Goal: Task Accomplishment & Management: Use online tool/utility

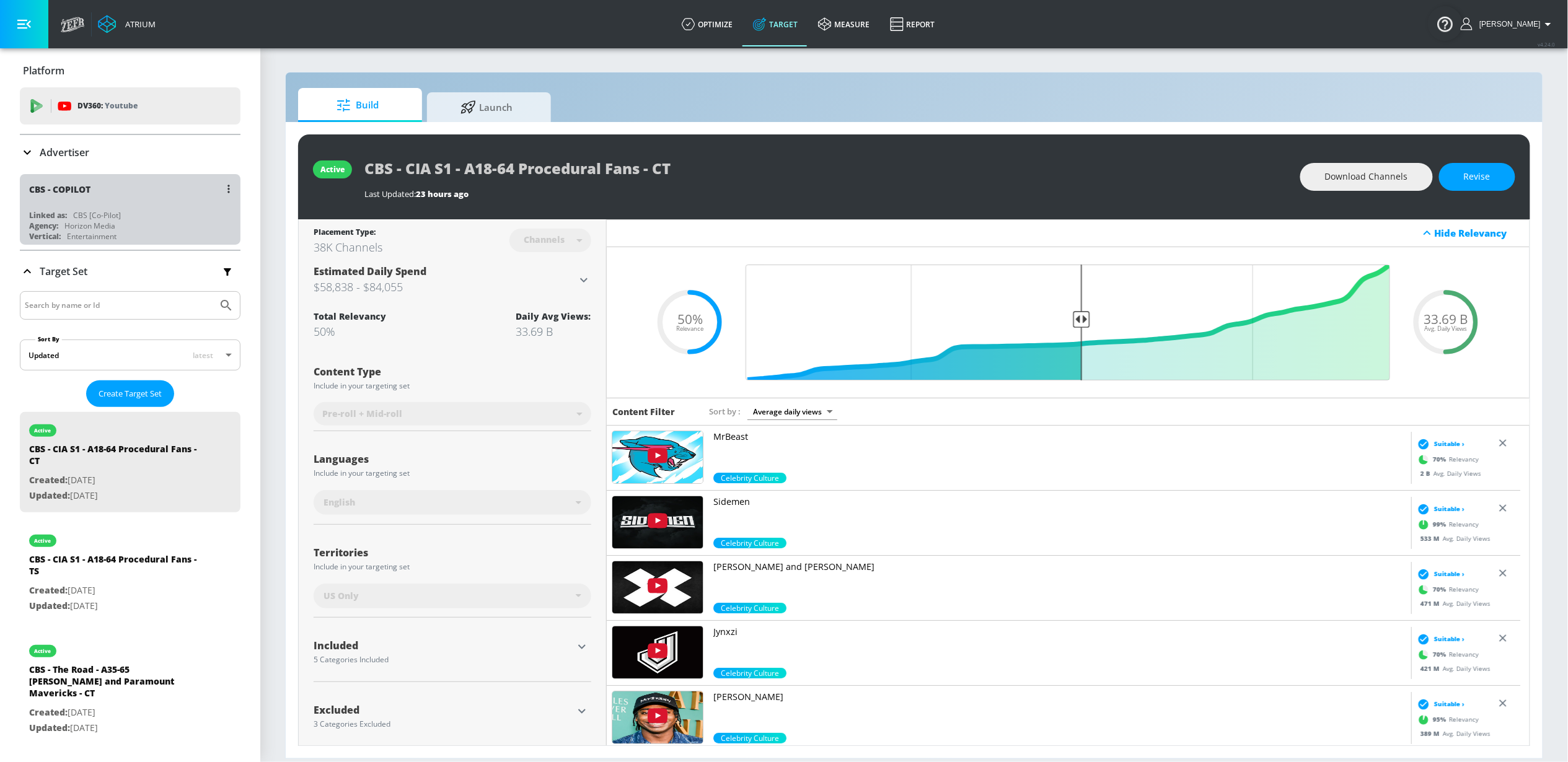
click at [131, 197] on div "CBS - COPILOT" at bounding box center [133, 189] width 208 height 30
click at [133, 157] on div "Advertiser" at bounding box center [130, 152] width 220 height 15
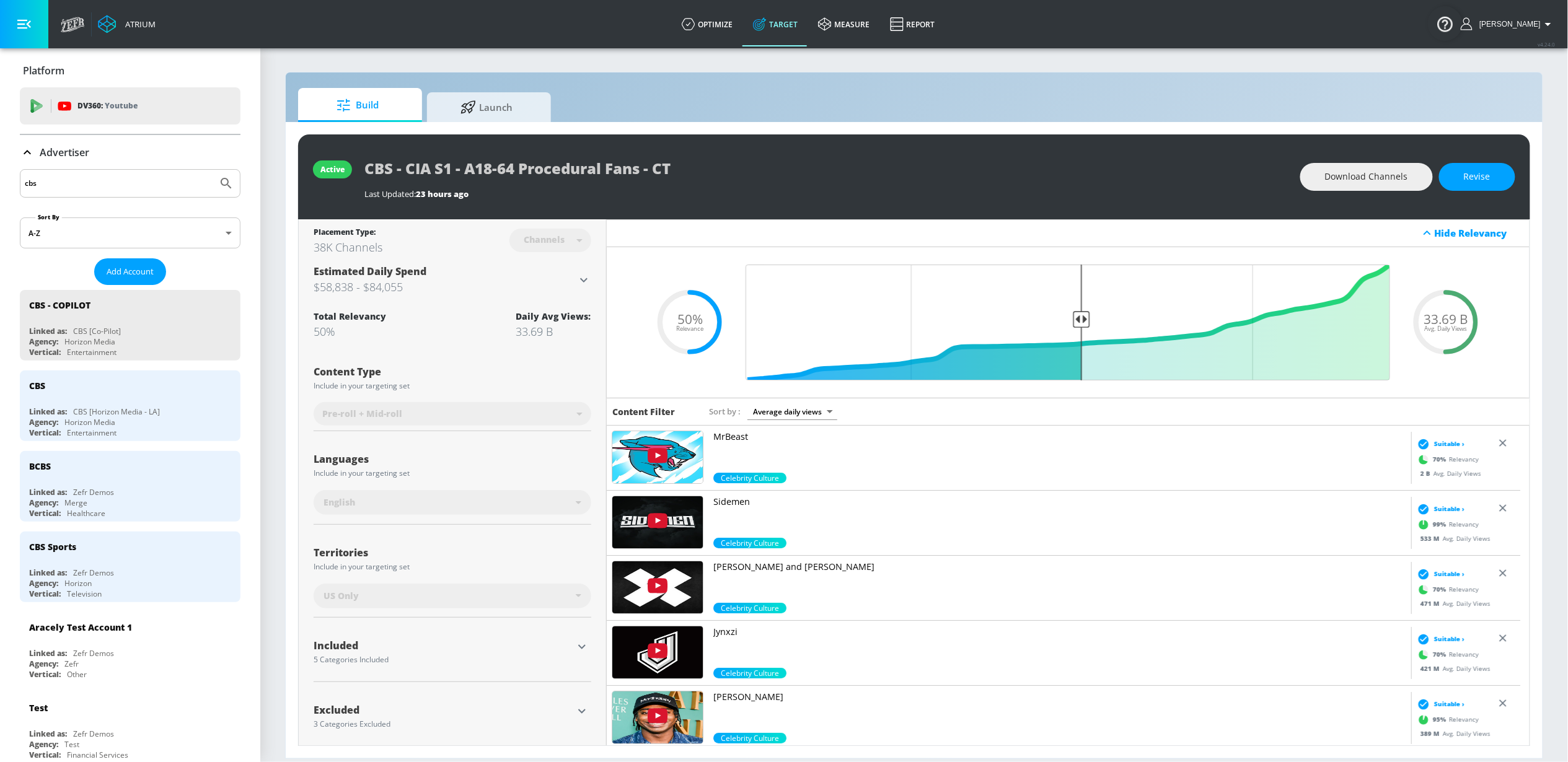
click at [123, 191] on input "cbs" at bounding box center [118, 183] width 188 height 16
click at [123, 191] on input "cbs" at bounding box center [118, 183] width 188 height 16
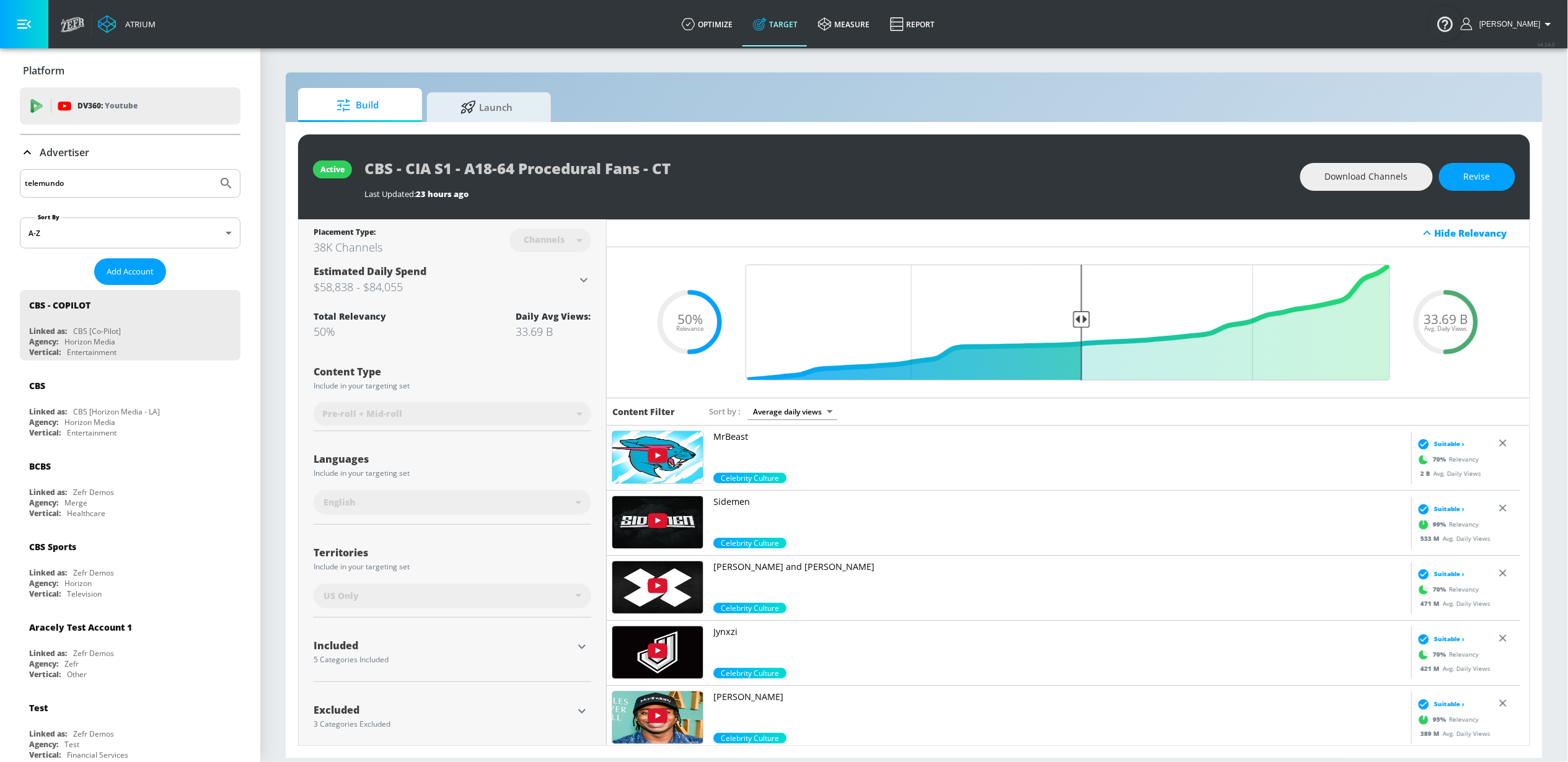
type input "telemundo"
click at [213, 170] on button "Submit Search" at bounding box center [226, 183] width 27 height 27
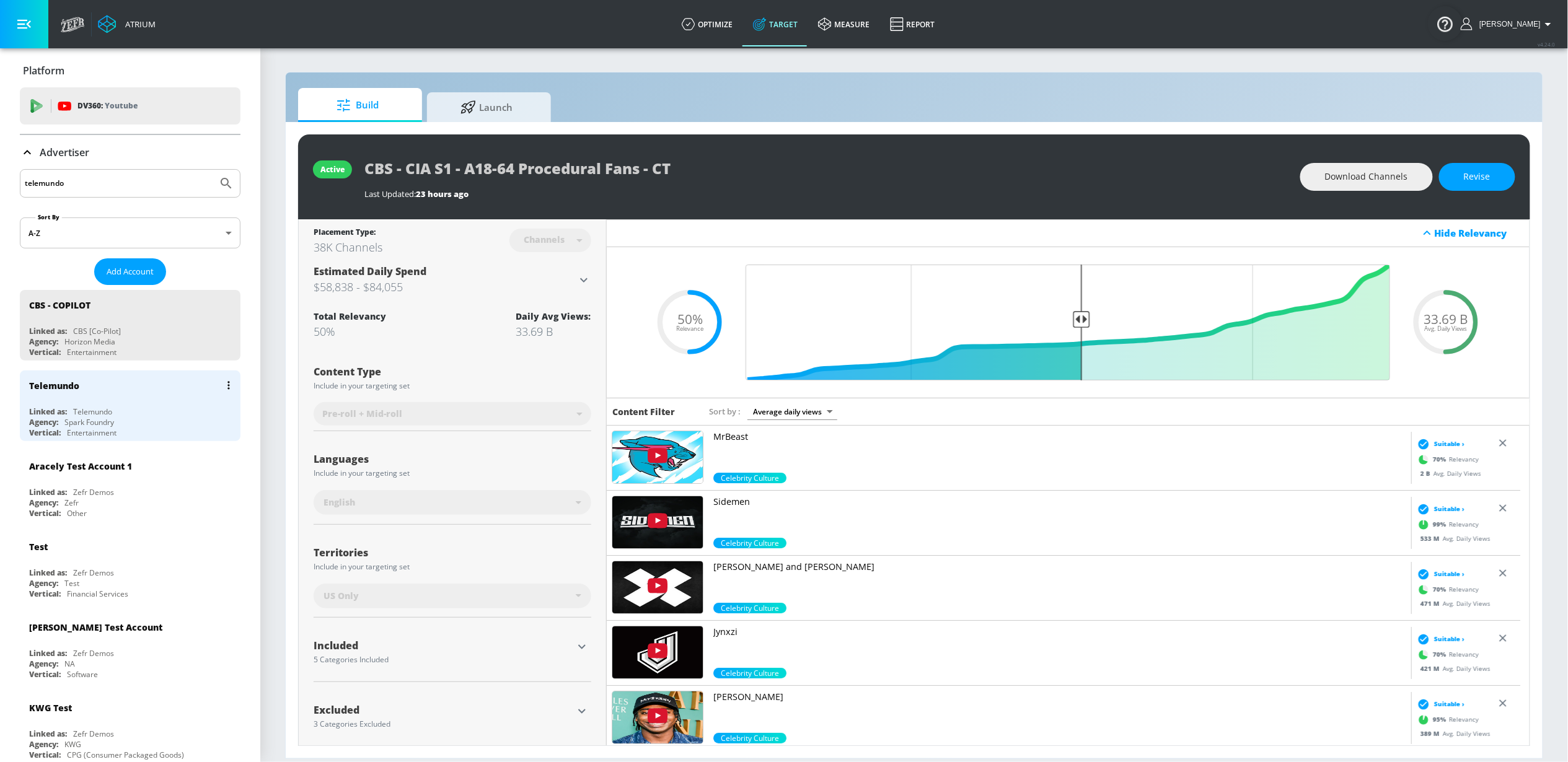
click at [120, 412] on div "Linked as: Telemundo" at bounding box center [133, 412] width 208 height 11
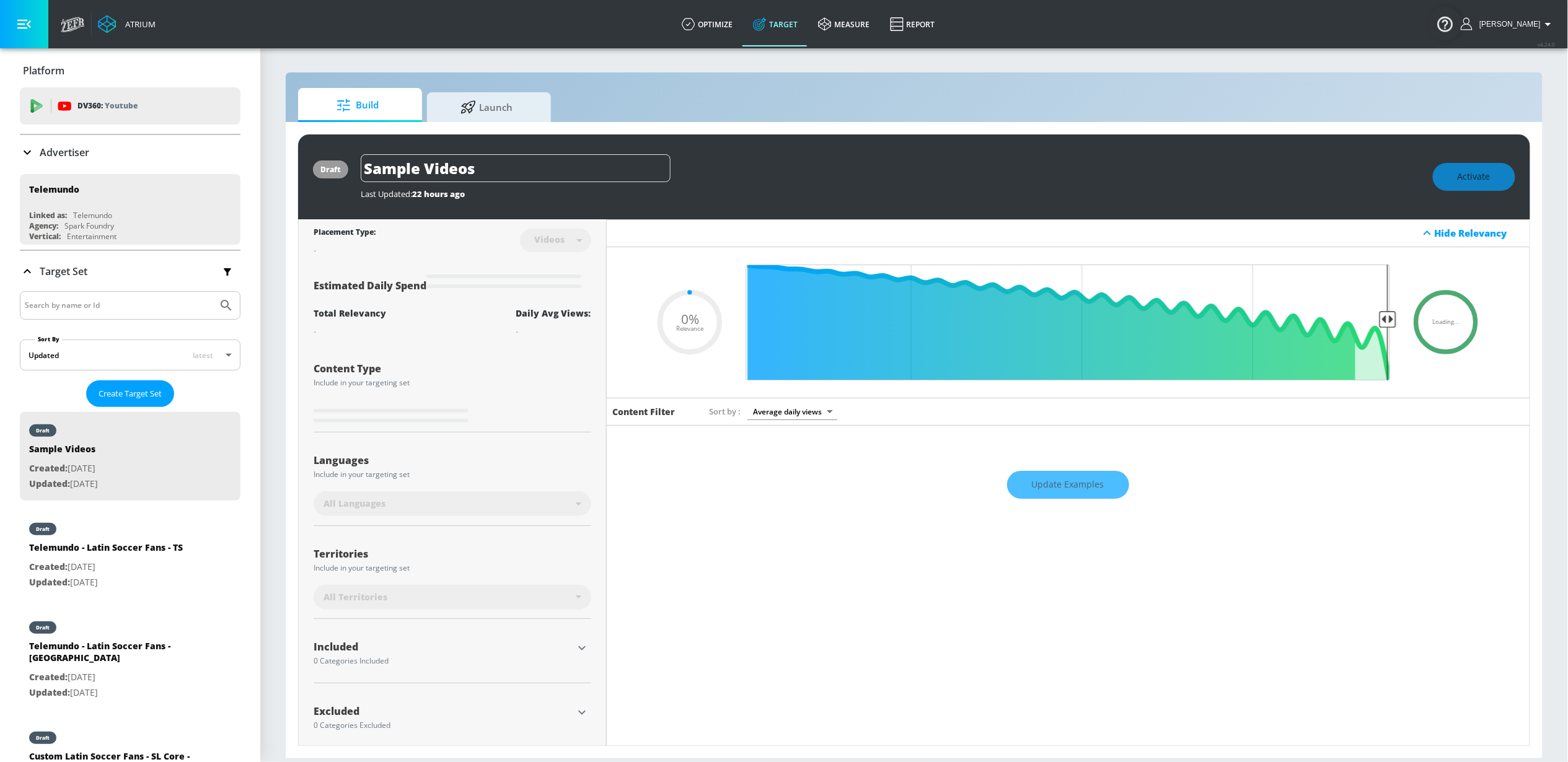
type input "0.71"
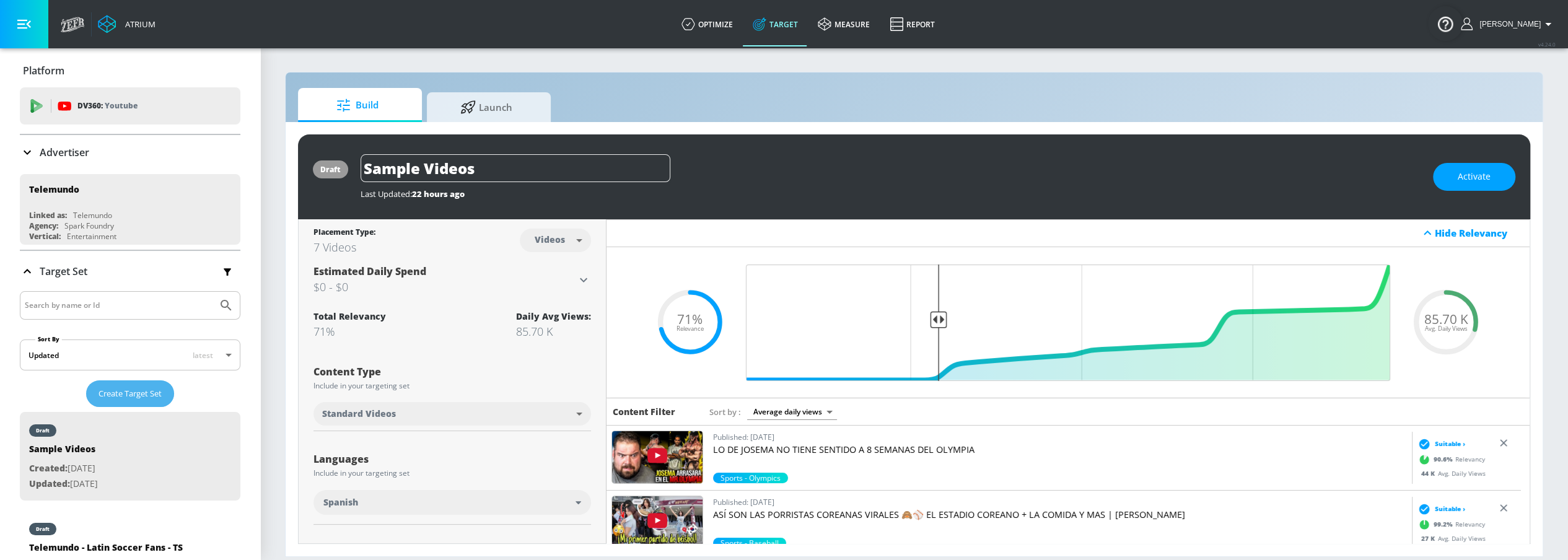
click at [129, 387] on span "Create Target Set" at bounding box center [130, 394] width 63 height 14
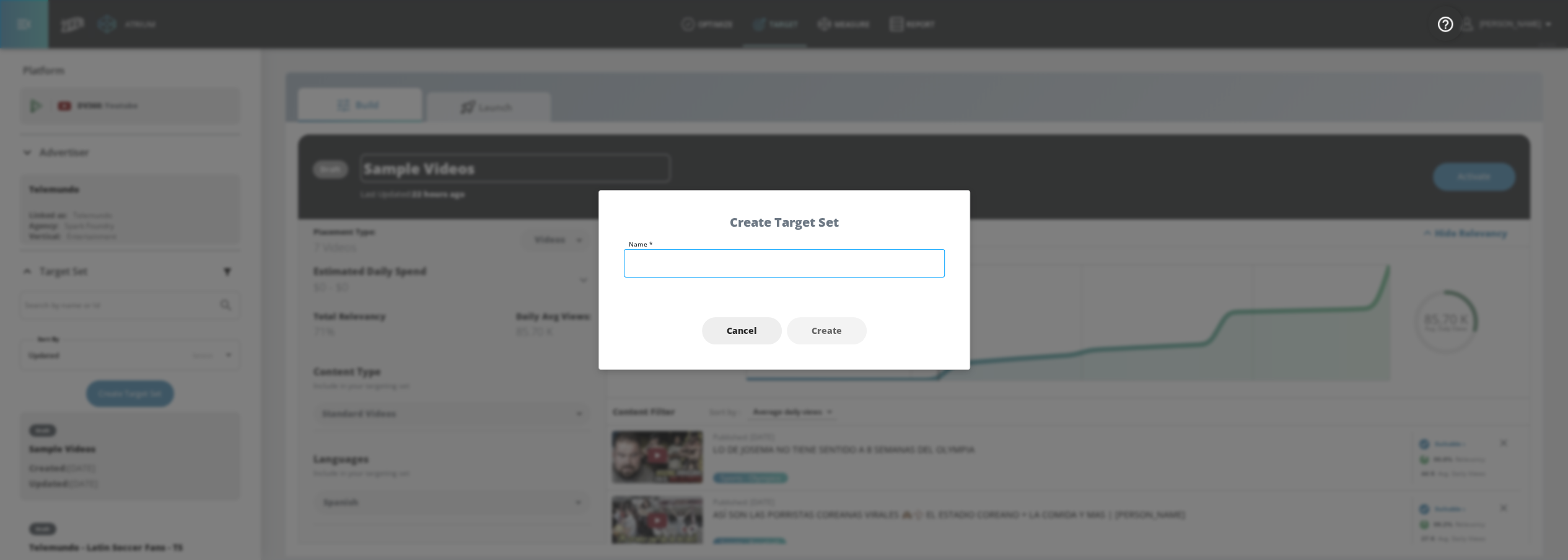
click at [684, 271] on input "text" at bounding box center [784, 263] width 321 height 28
type input "Telemundo - Team USA v KOR - Core Sports - TS"
click at [821, 330] on span "Create" at bounding box center [827, 332] width 30 height 16
type input "Telemundo - Team USA v KOR - Core Sports - TS"
type input "channels"
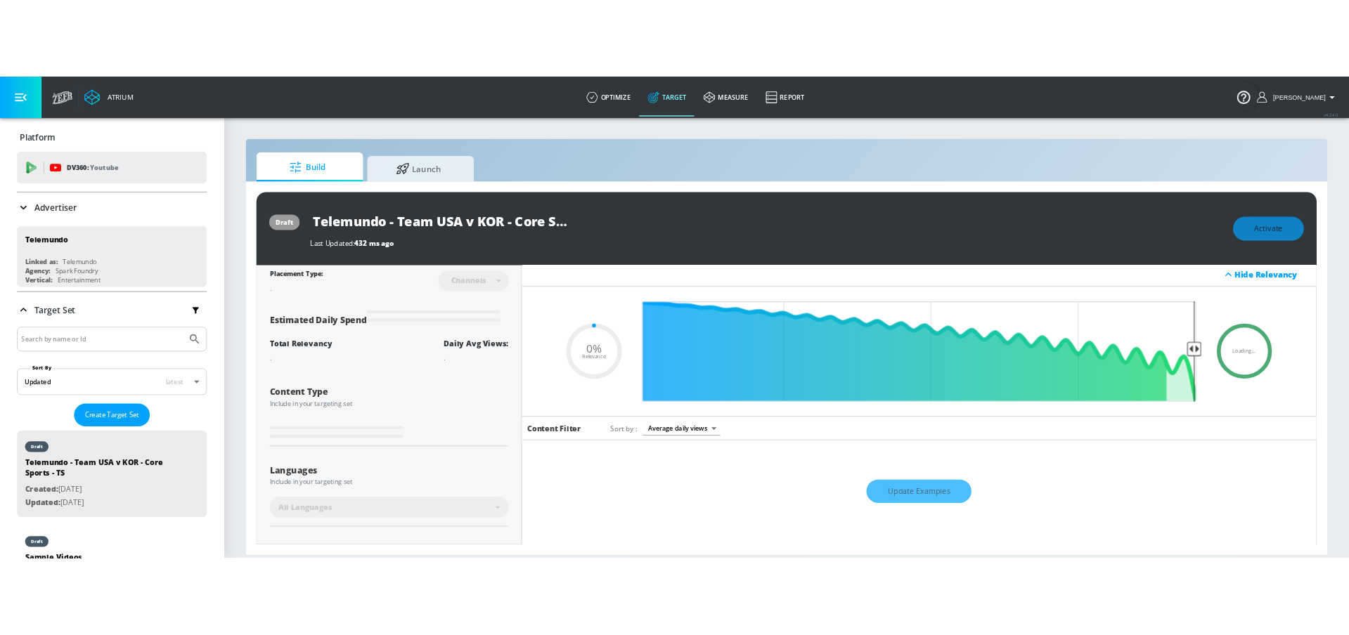
scroll to position [4, 0]
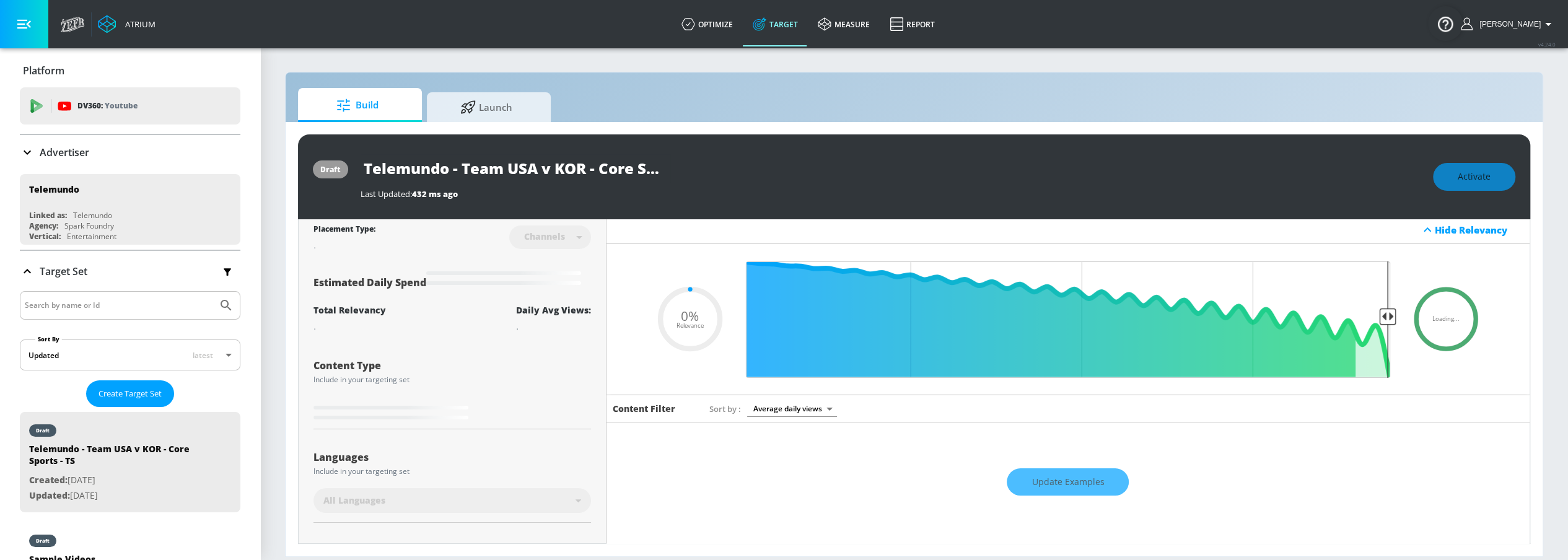
type input "0.6"
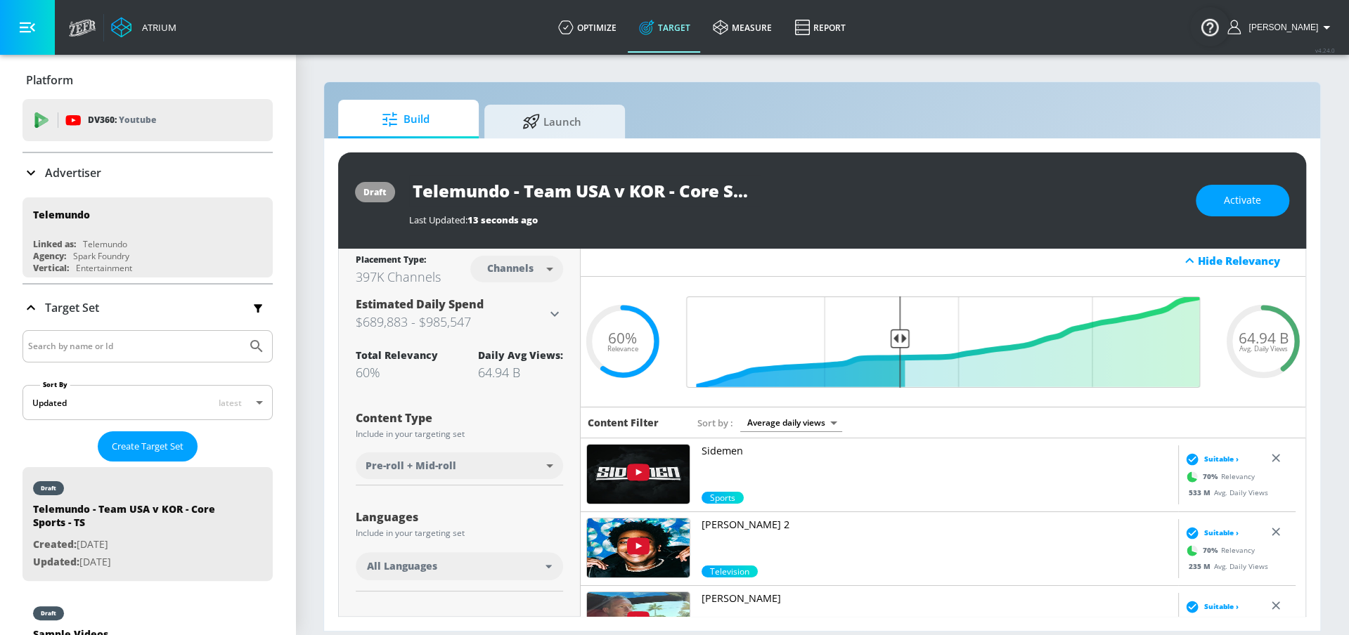
click at [526, 273] on body "Atrium optimize Target measure Report optimize Target measure Report v 4.24.0 […" at bounding box center [674, 317] width 1349 height 635
click at [517, 313] on li "Videos" at bounding box center [512, 322] width 73 height 23
type input "videos"
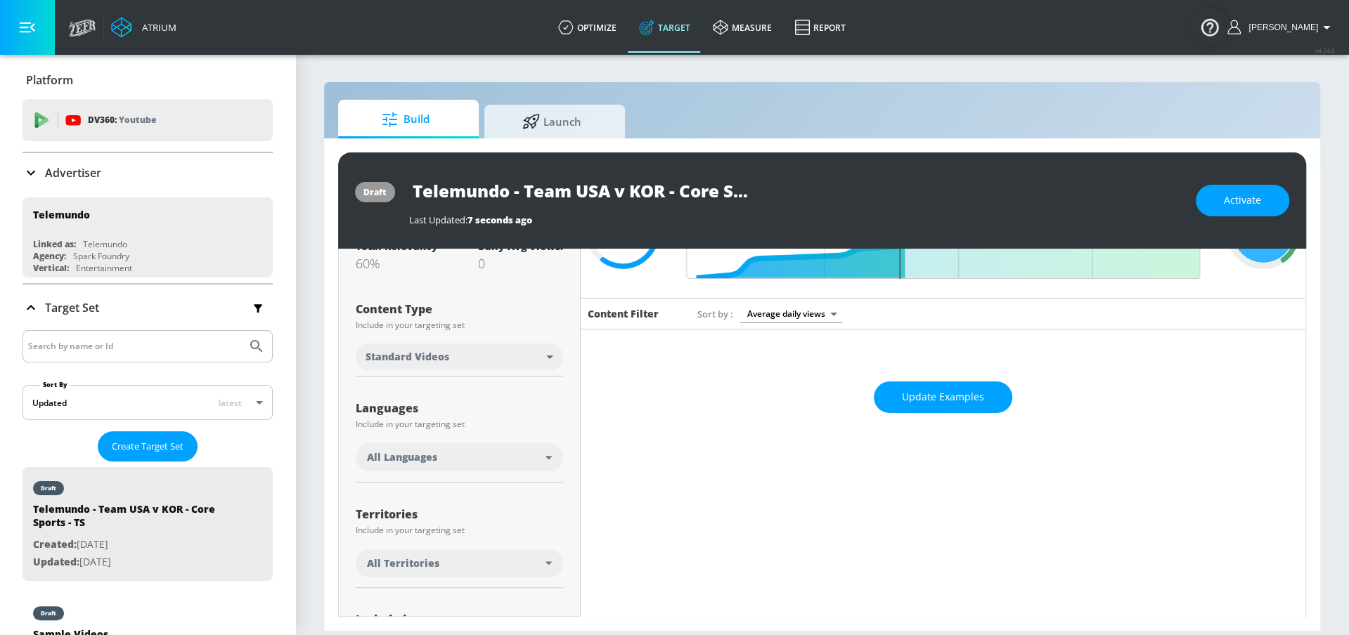
scroll to position [113, 0]
click at [535, 450] on div "All Languages" at bounding box center [456, 457] width 178 height 14
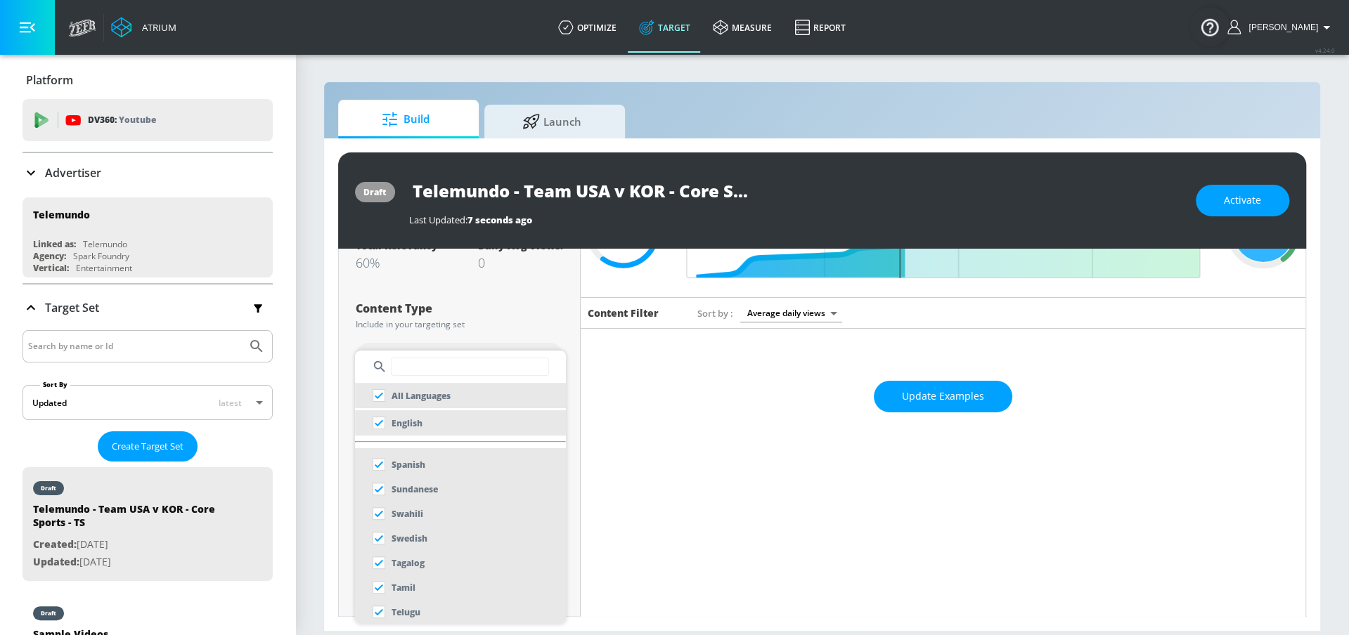
scroll to position [1103, 0]
click at [422, 469] on p "Spanish" at bounding box center [408, 464] width 34 height 15
checkbox input "false"
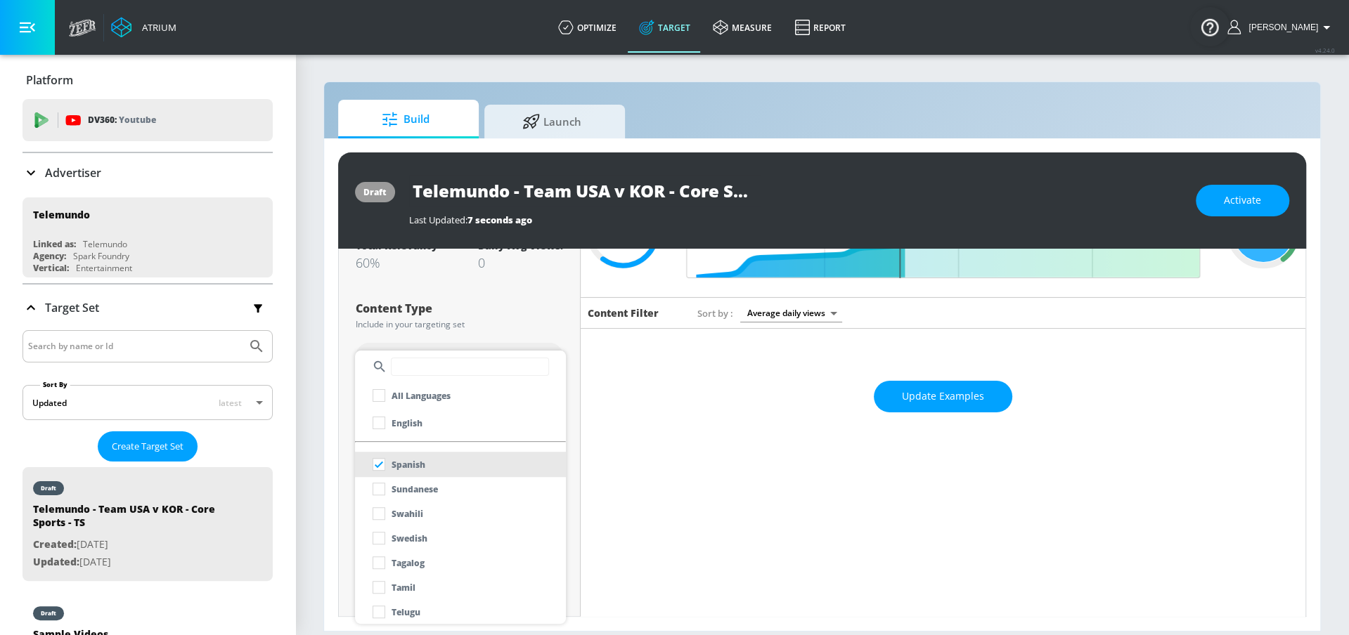
click at [505, 322] on div at bounding box center [674, 317] width 1349 height 635
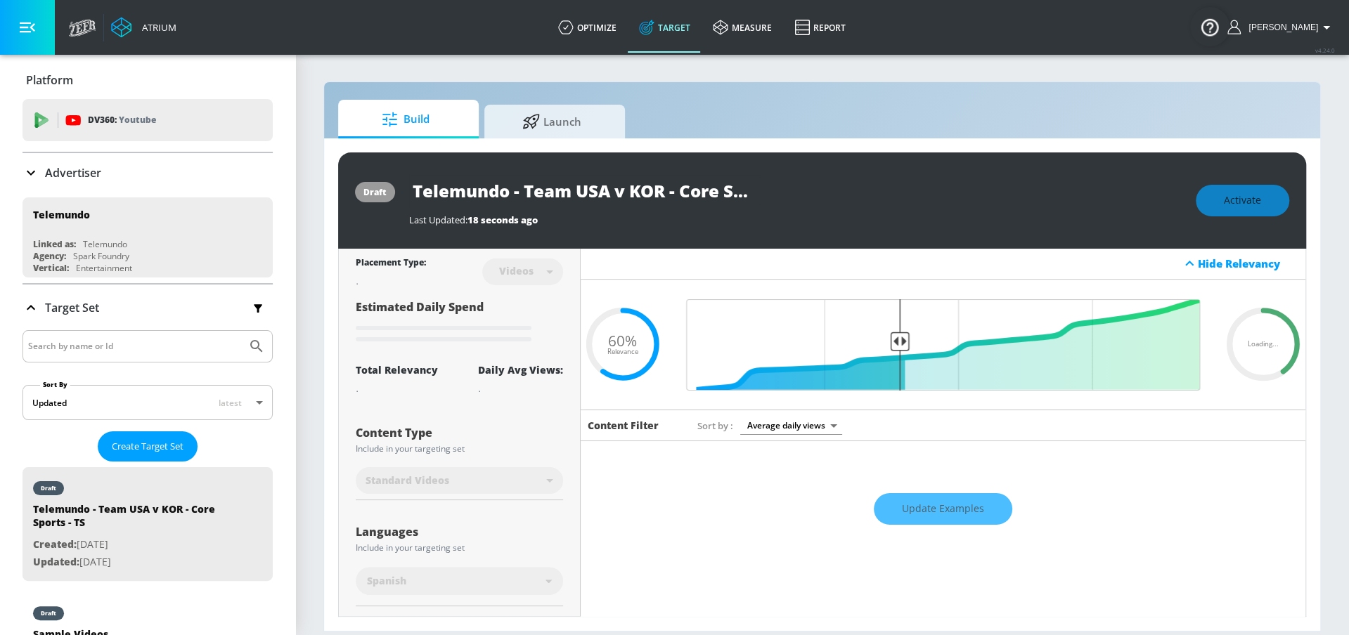
scroll to position [0, 0]
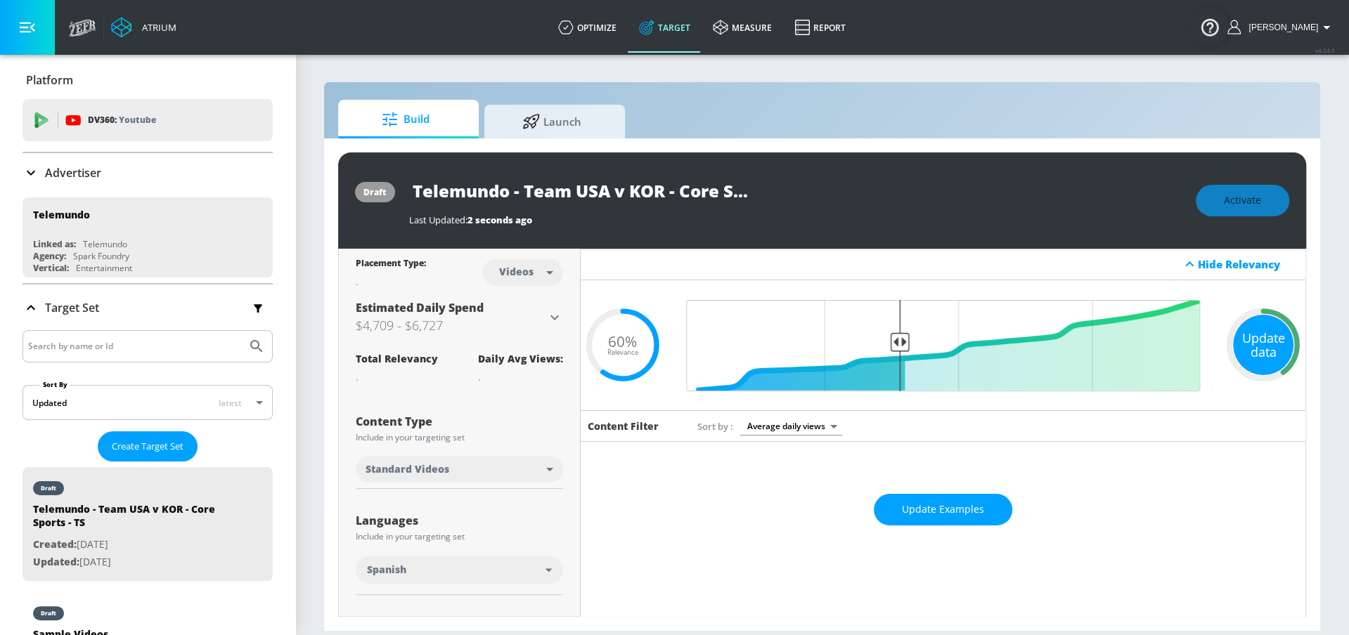
click at [1269, 330] on div "Update data" at bounding box center [1263, 345] width 60 height 60
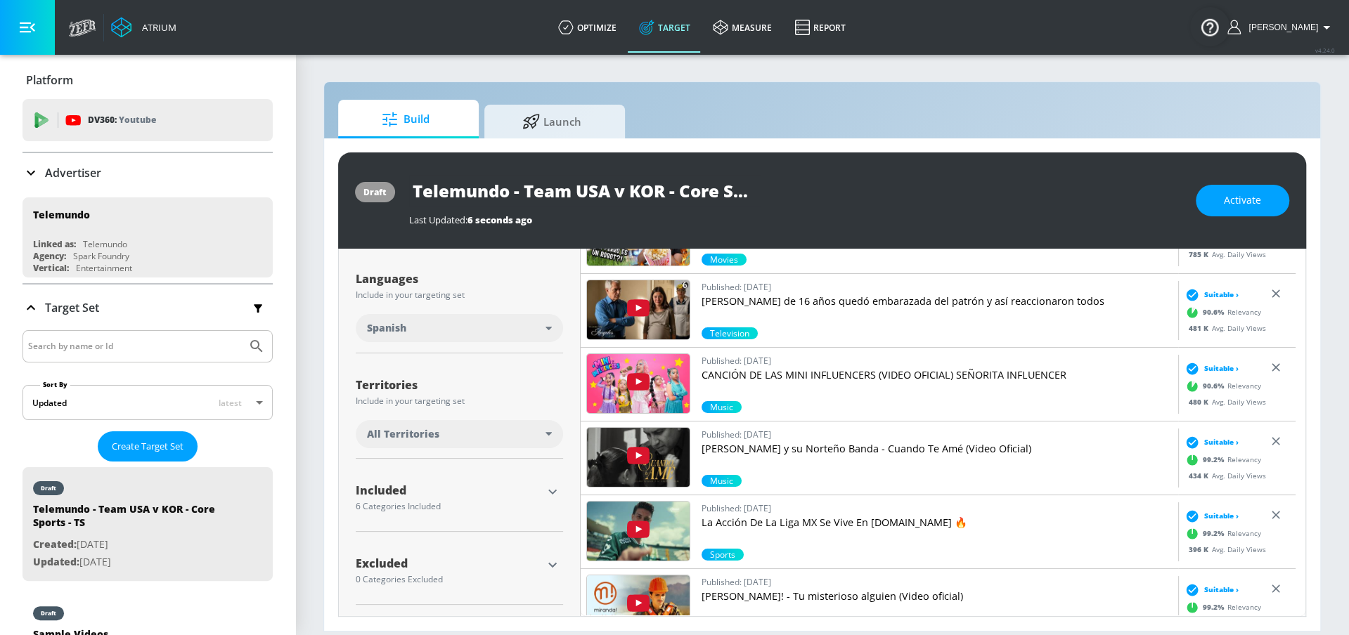
scroll to position [240, 0]
click at [509, 430] on div "All Territories" at bounding box center [456, 436] width 178 height 14
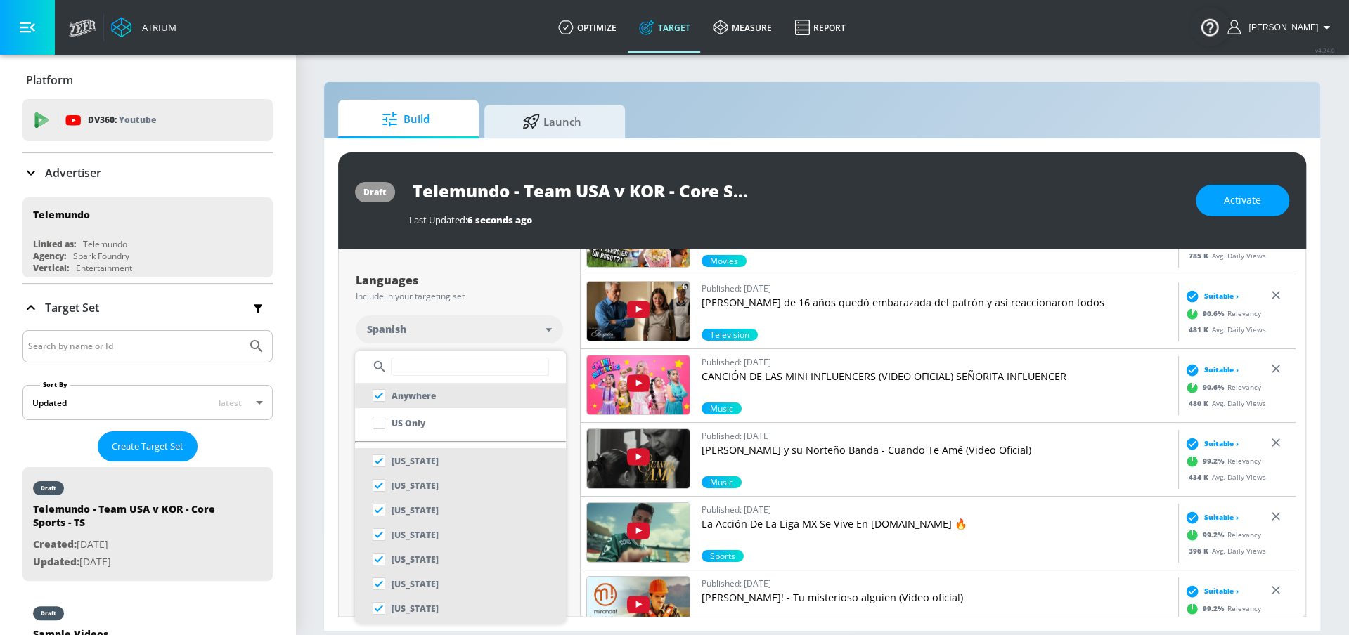
click at [571, 407] on div at bounding box center [674, 317] width 1349 height 635
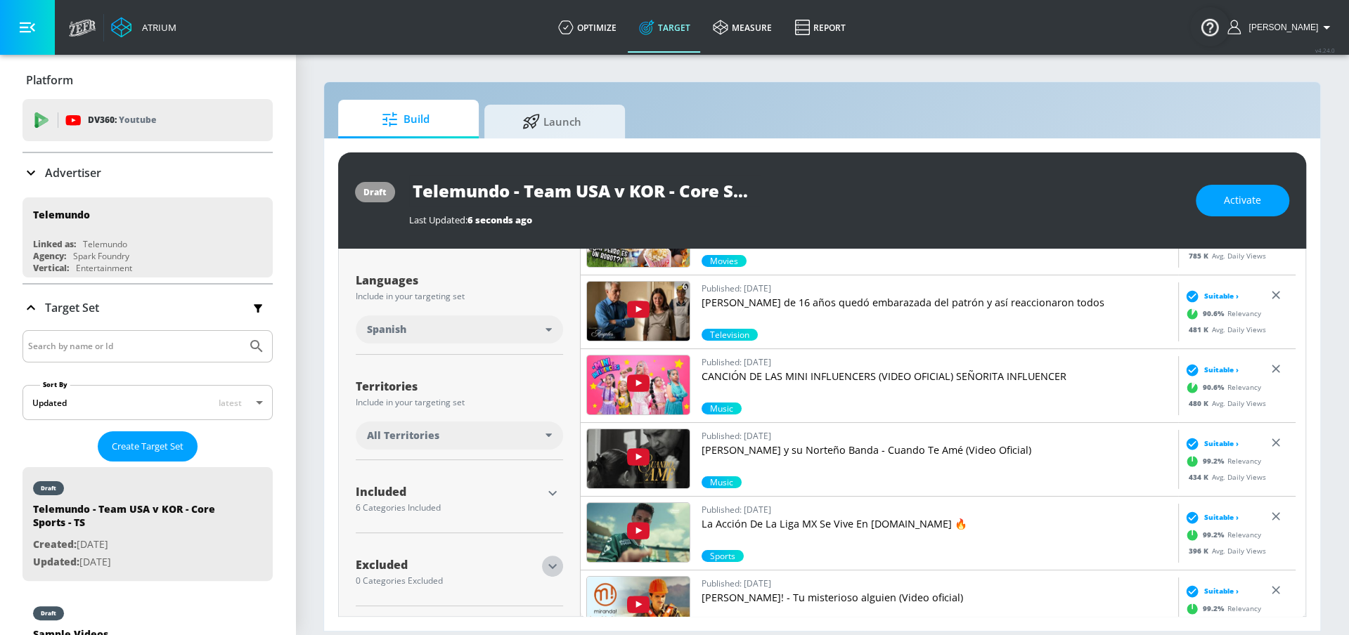
click at [544, 569] on icon "button" at bounding box center [552, 566] width 17 height 17
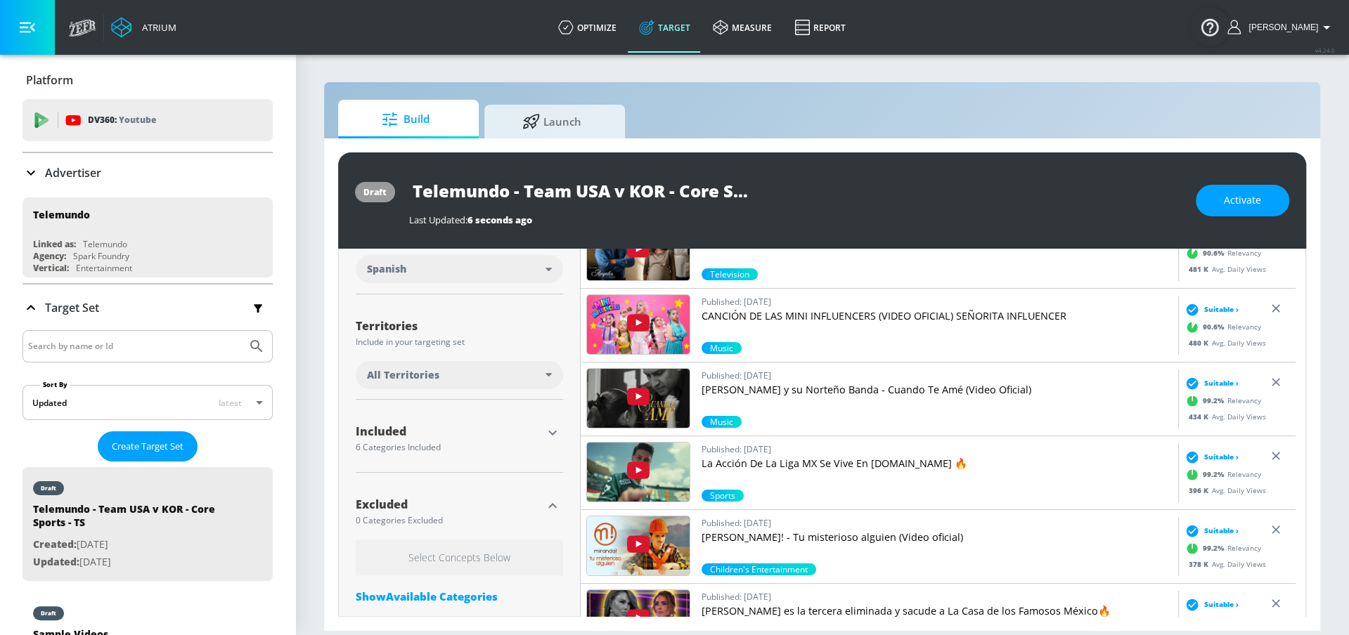
scroll to position [370, 0]
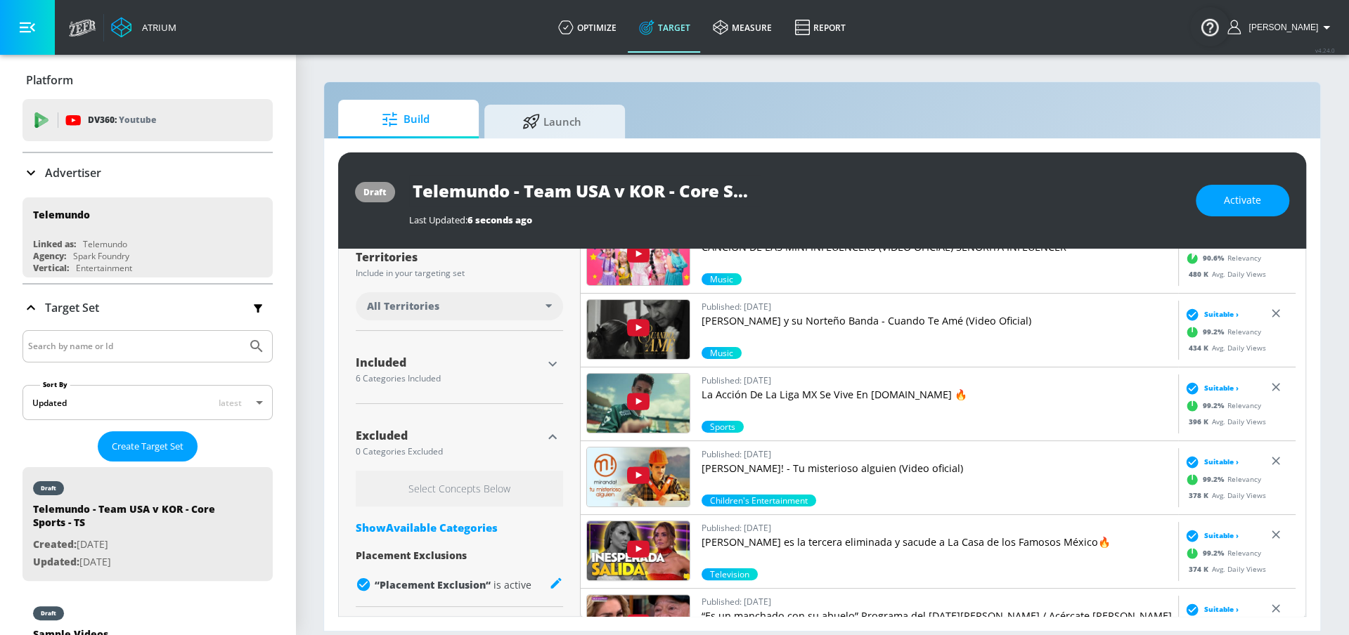
drag, startPoint x: 459, startPoint y: 527, endPoint x: 462, endPoint y: 503, distance: 24.1
click at [459, 527] on div "Show Available Categories" at bounding box center [459, 528] width 207 height 14
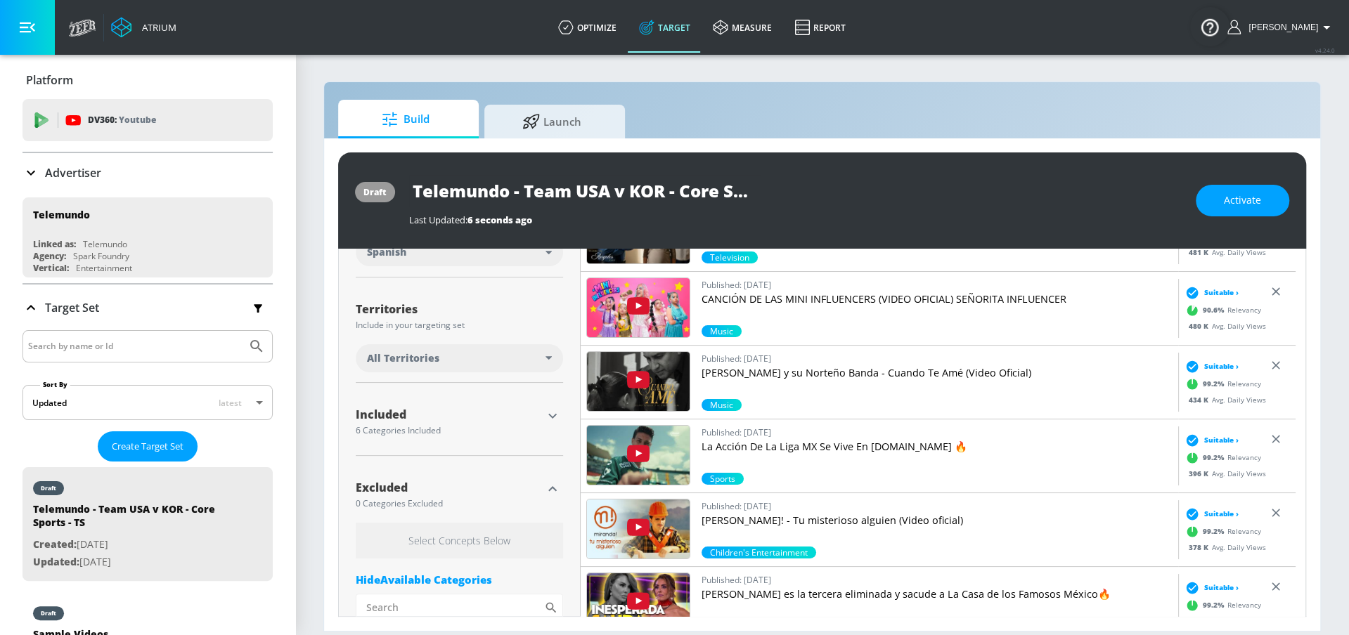
scroll to position [43, 0]
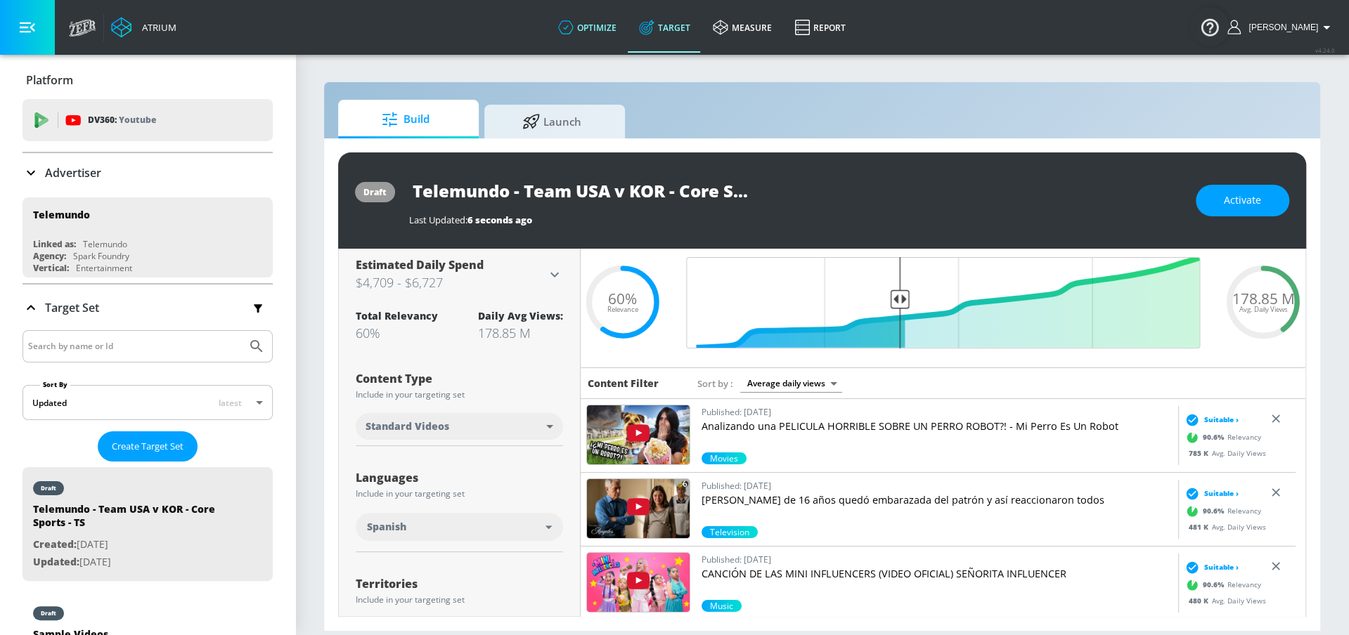
click at [609, 24] on link "optimize" at bounding box center [587, 27] width 81 height 51
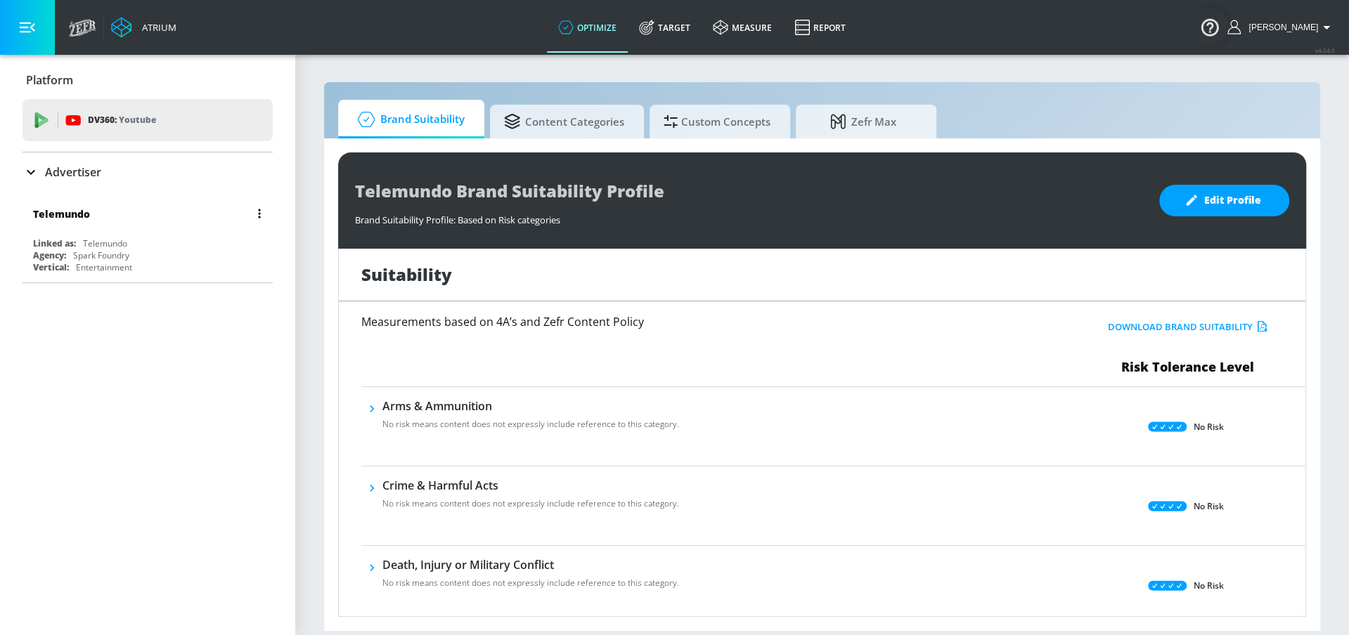
click at [166, 219] on div "Telemundo" at bounding box center [151, 214] width 236 height 34
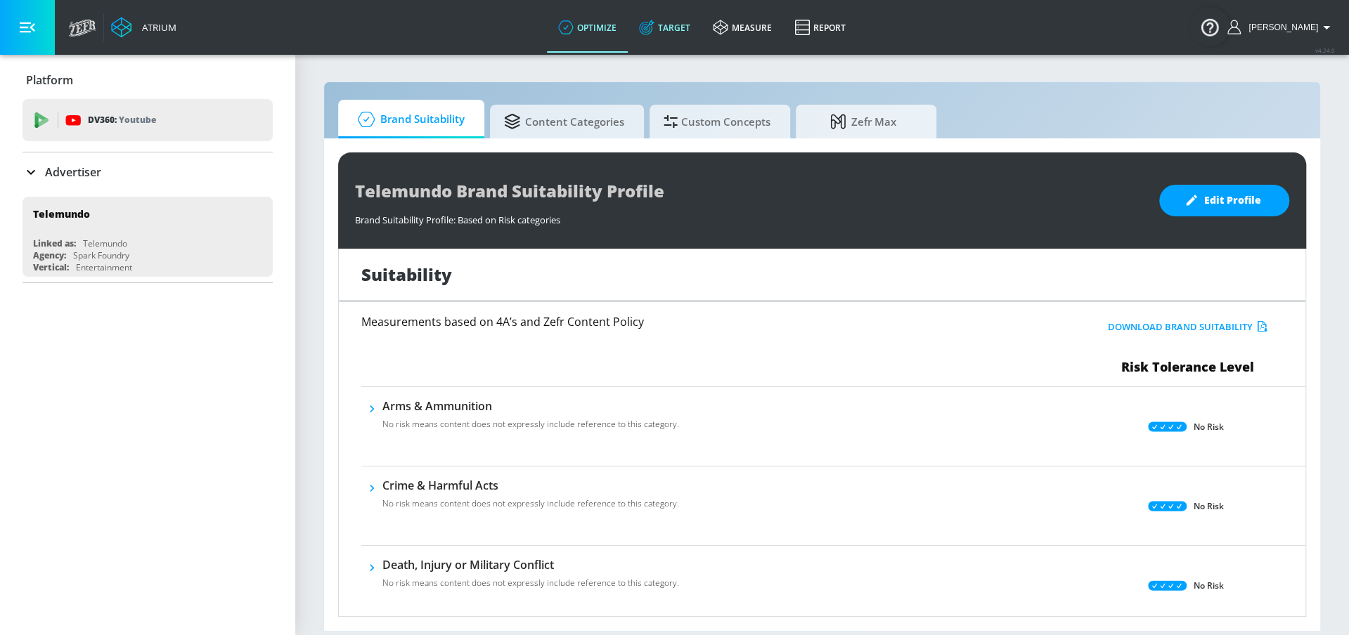
click at [675, 19] on link "Target" at bounding box center [665, 27] width 74 height 51
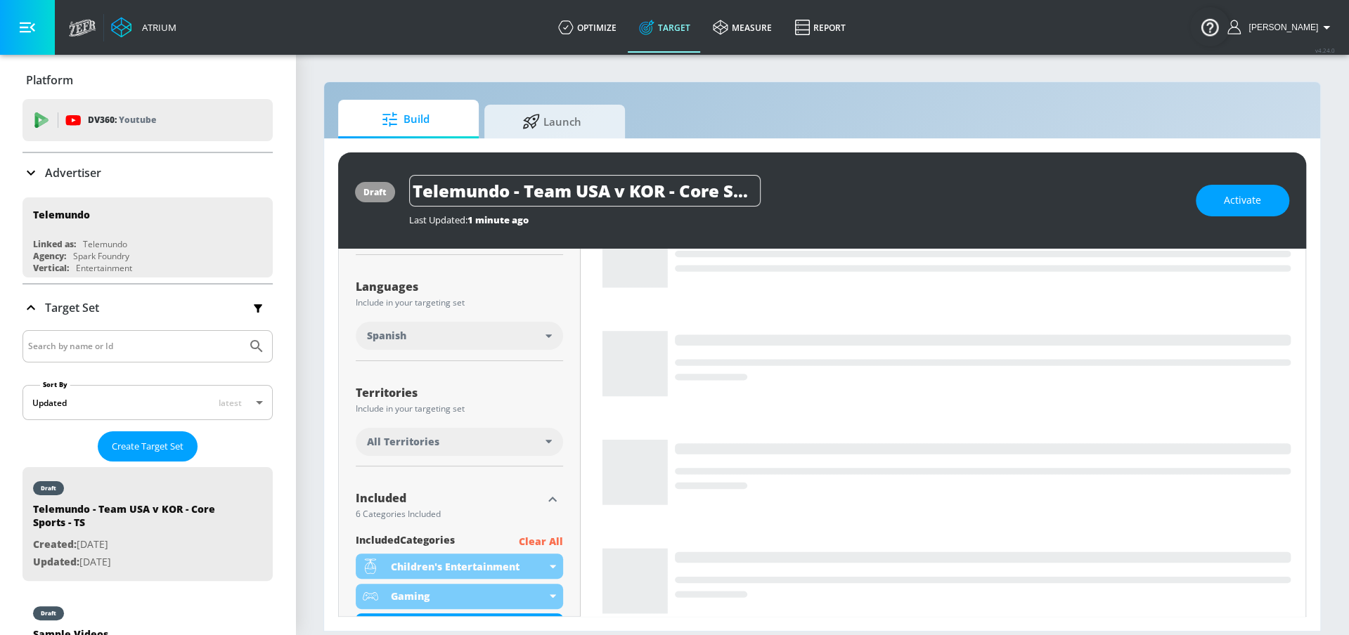
scroll to position [447, 0]
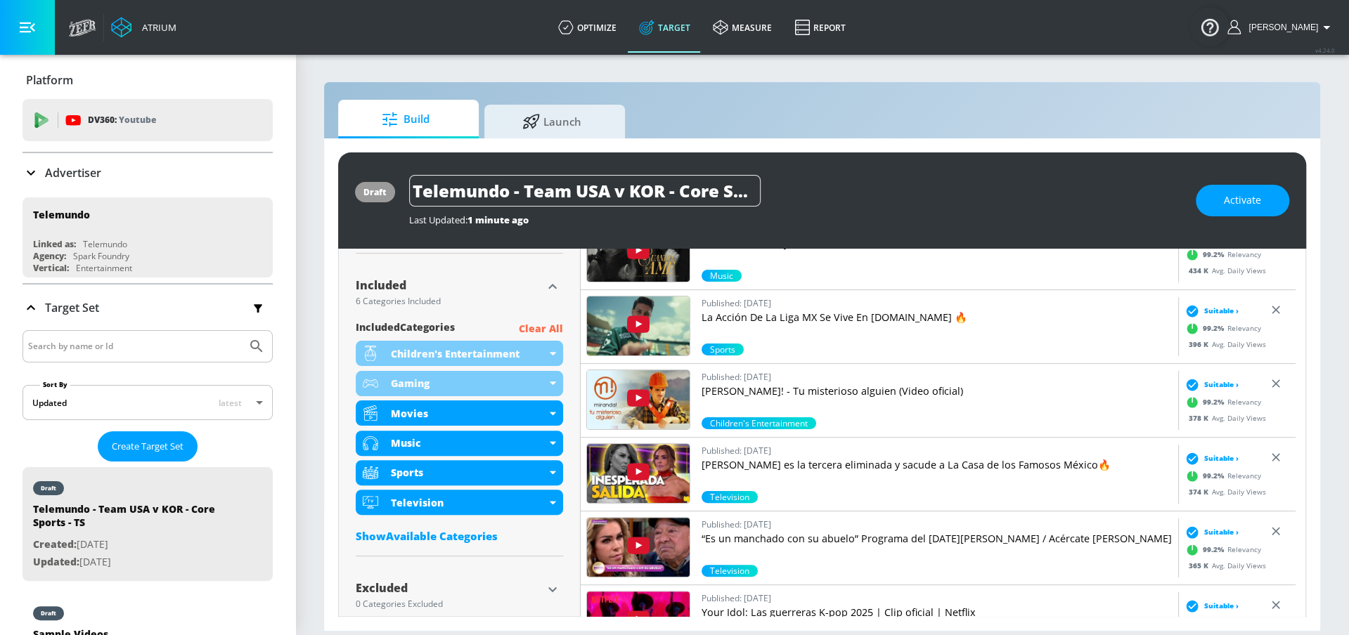
click at [545, 326] on p "Clear All" at bounding box center [541, 329] width 44 height 18
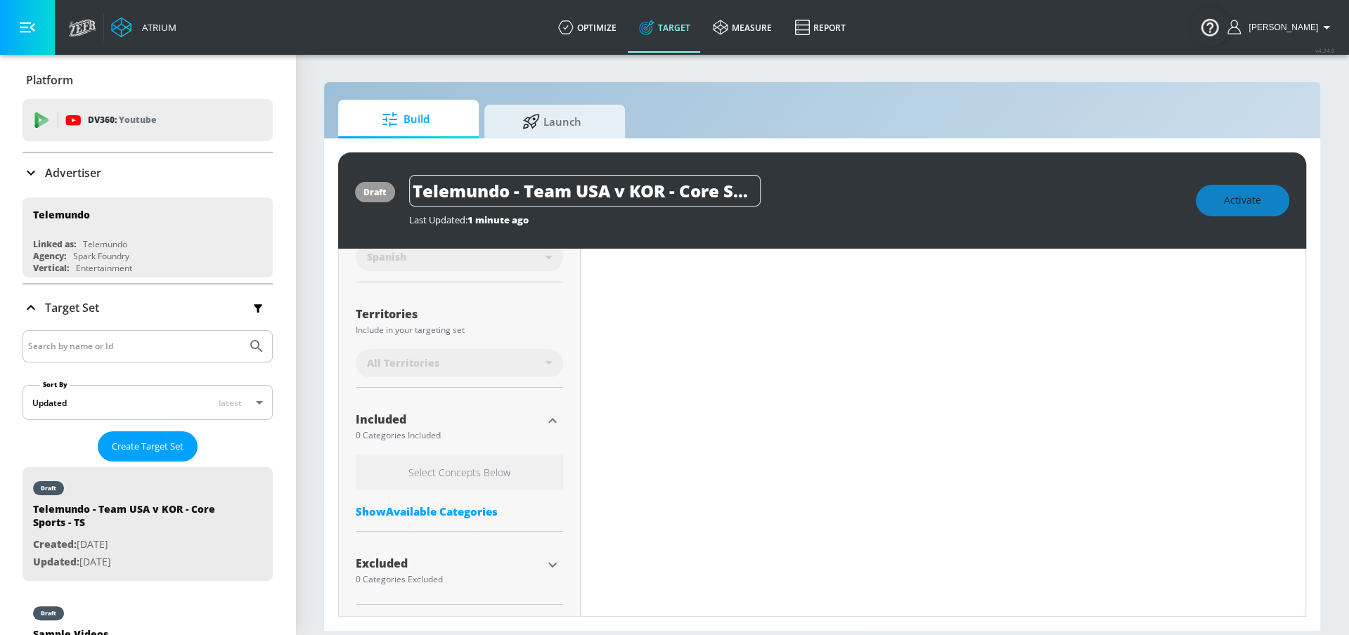
scroll to position [323, 0]
click at [547, 414] on icon "button" at bounding box center [552, 422] width 17 height 17
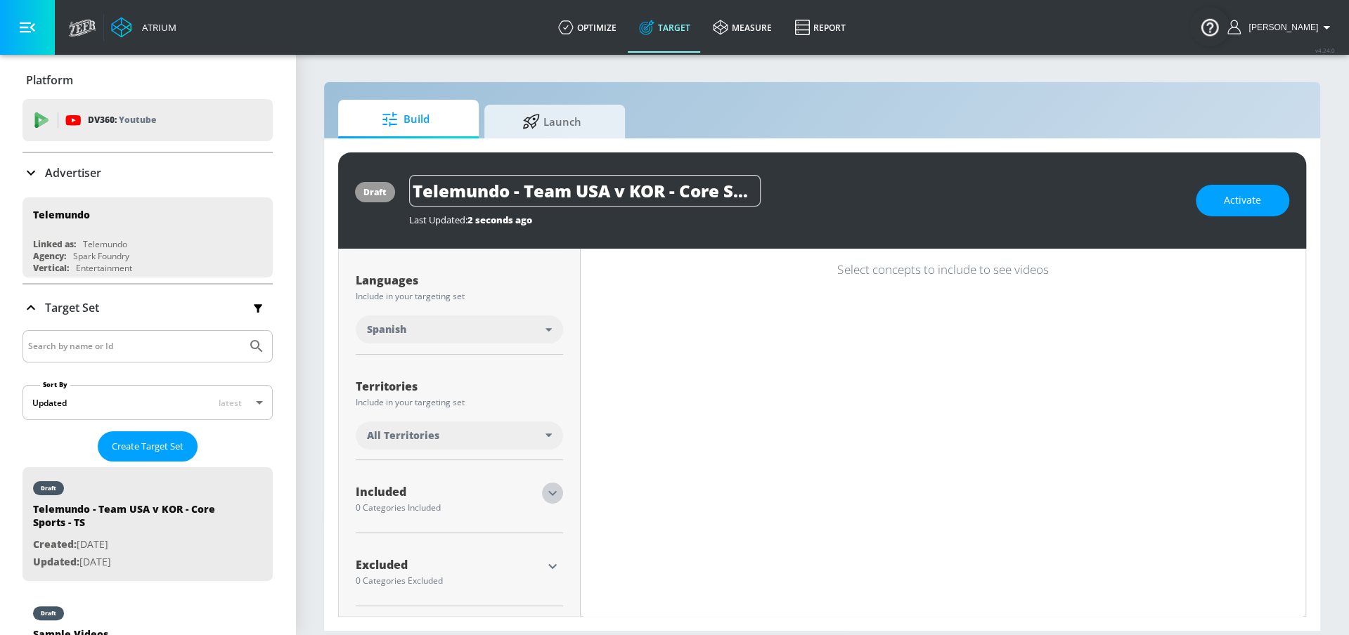
click at [544, 491] on icon "button" at bounding box center [552, 493] width 17 height 17
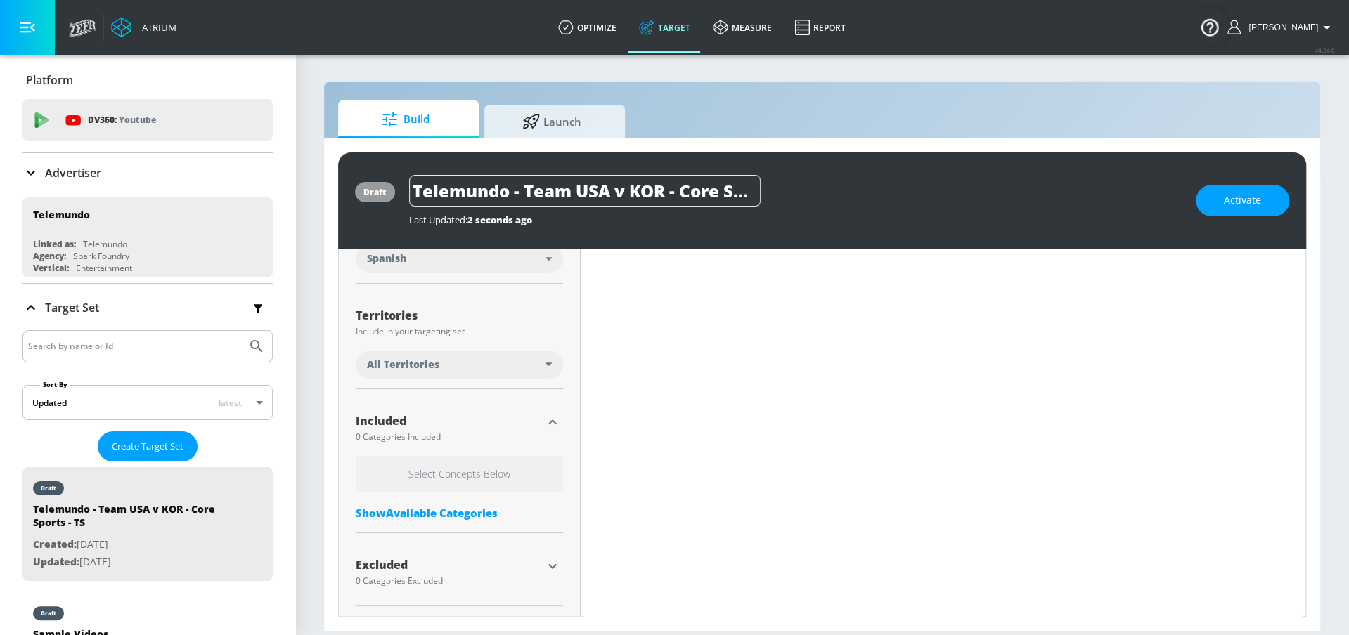
drag, startPoint x: 424, startPoint y: 516, endPoint x: 439, endPoint y: 482, distance: 37.1
click at [424, 516] on div "Show Available Categories" at bounding box center [459, 513] width 207 height 14
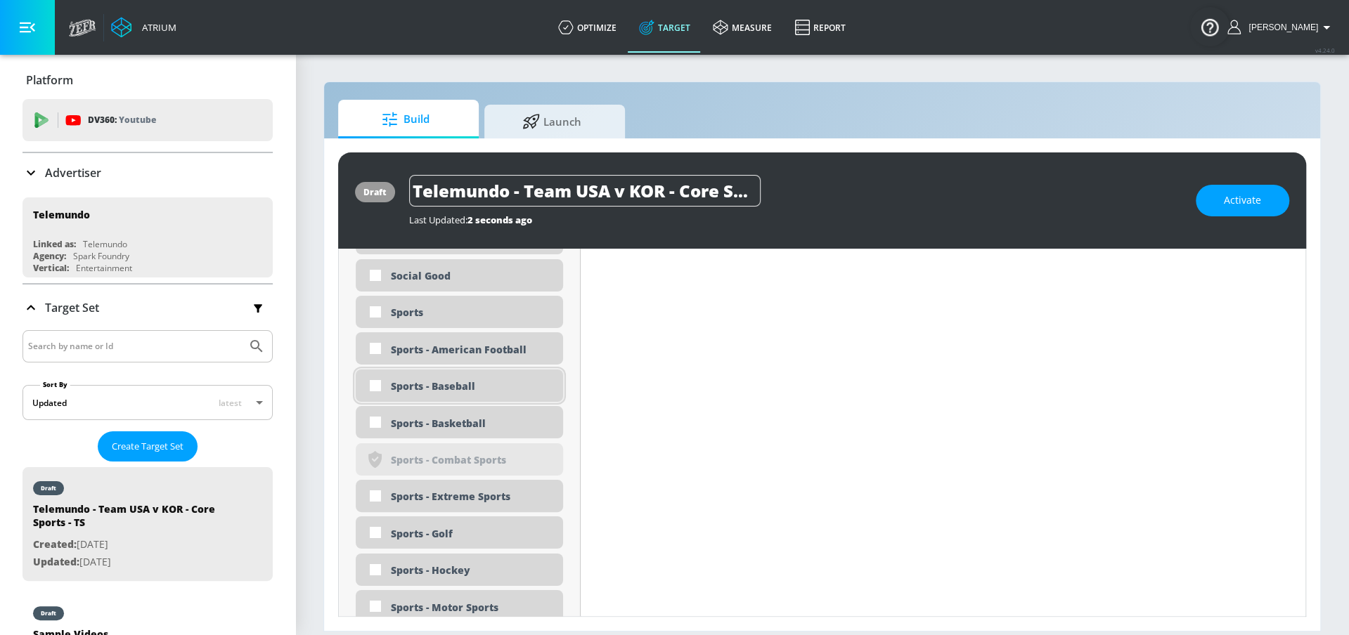
scroll to position [3777, 0]
click at [451, 326] on div "Sports" at bounding box center [459, 315] width 207 height 32
checkbox input "true"
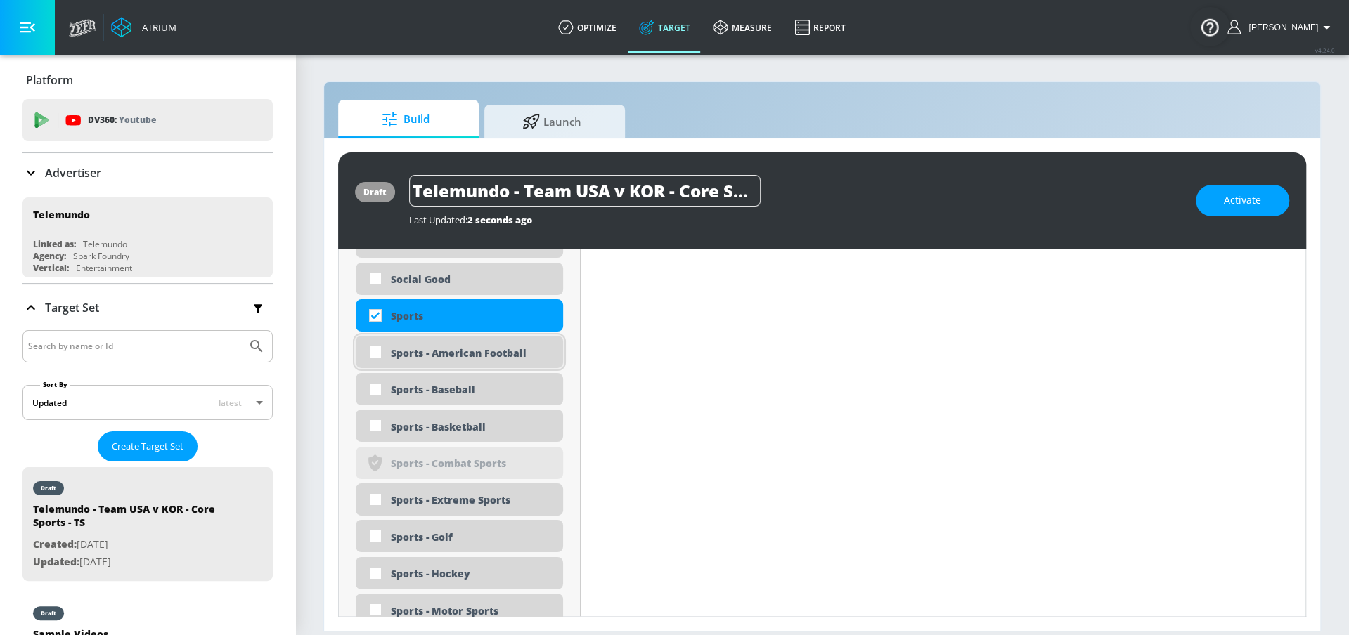
click at [451, 344] on div "Sports - American Football" at bounding box center [459, 352] width 207 height 32
checkbox input "true"
click at [444, 396] on div "Sports - Baseball" at bounding box center [459, 389] width 207 height 32
checkbox input "true"
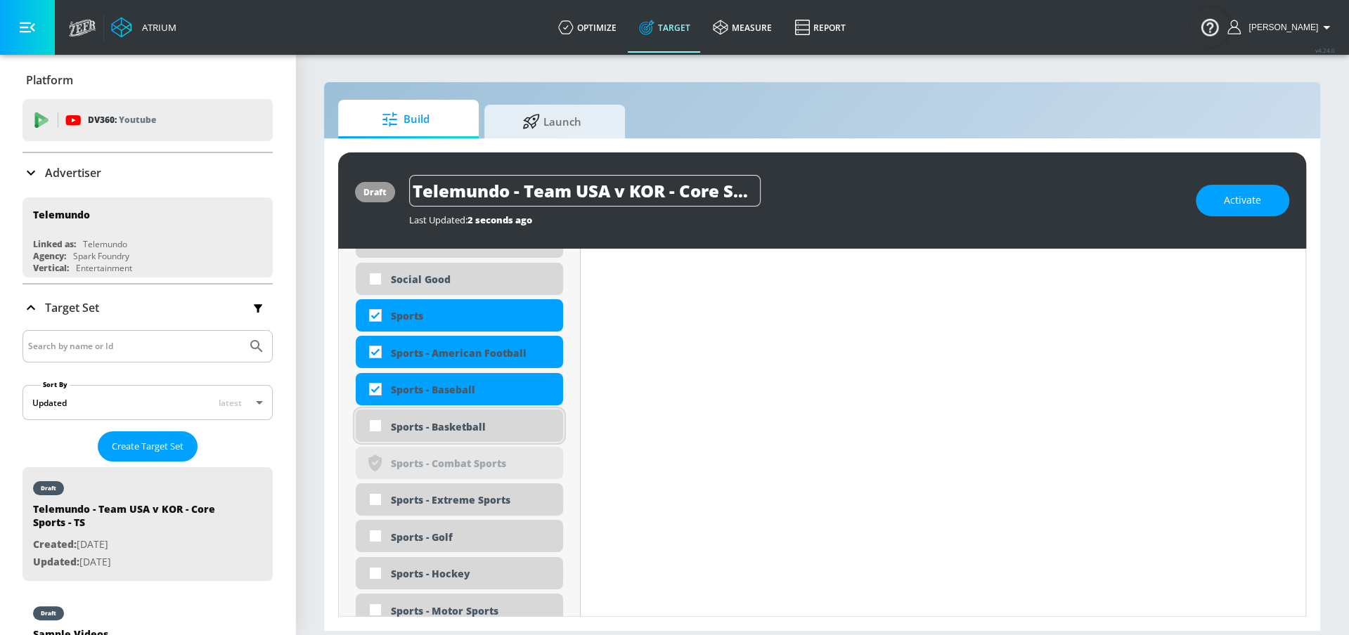
click at [441, 415] on div "Sports - Basketball" at bounding box center [459, 426] width 207 height 32
checkbox input "true"
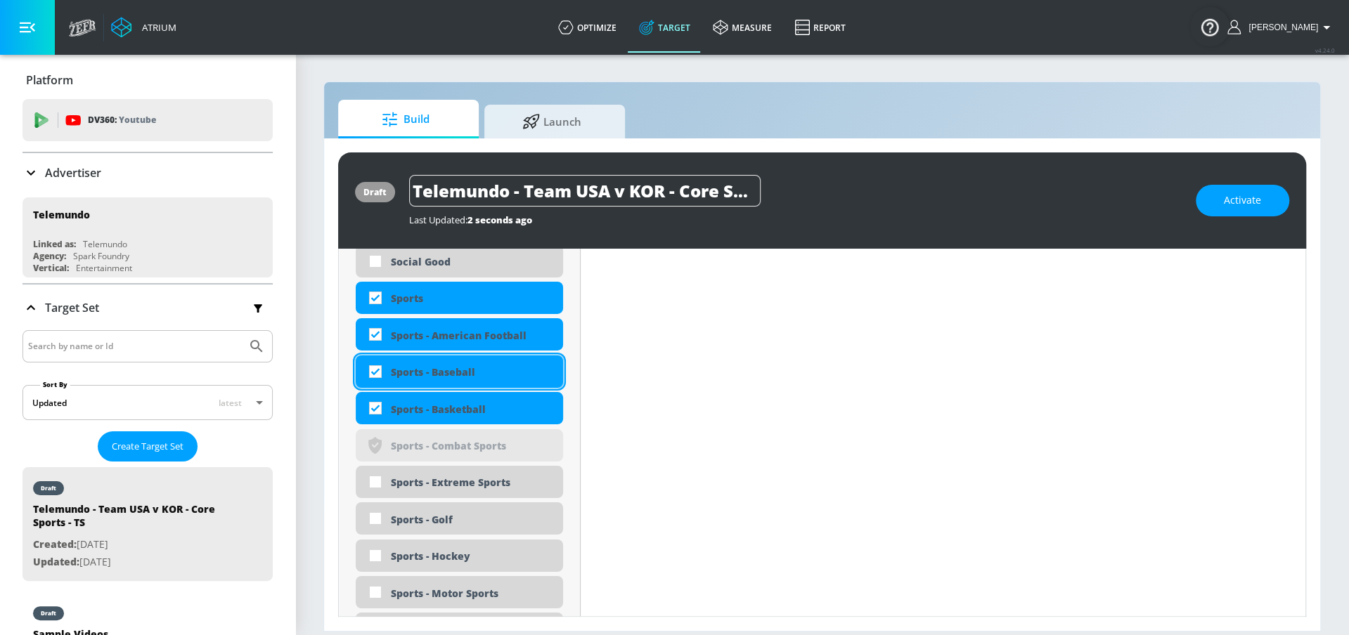
scroll to position [3892, 0]
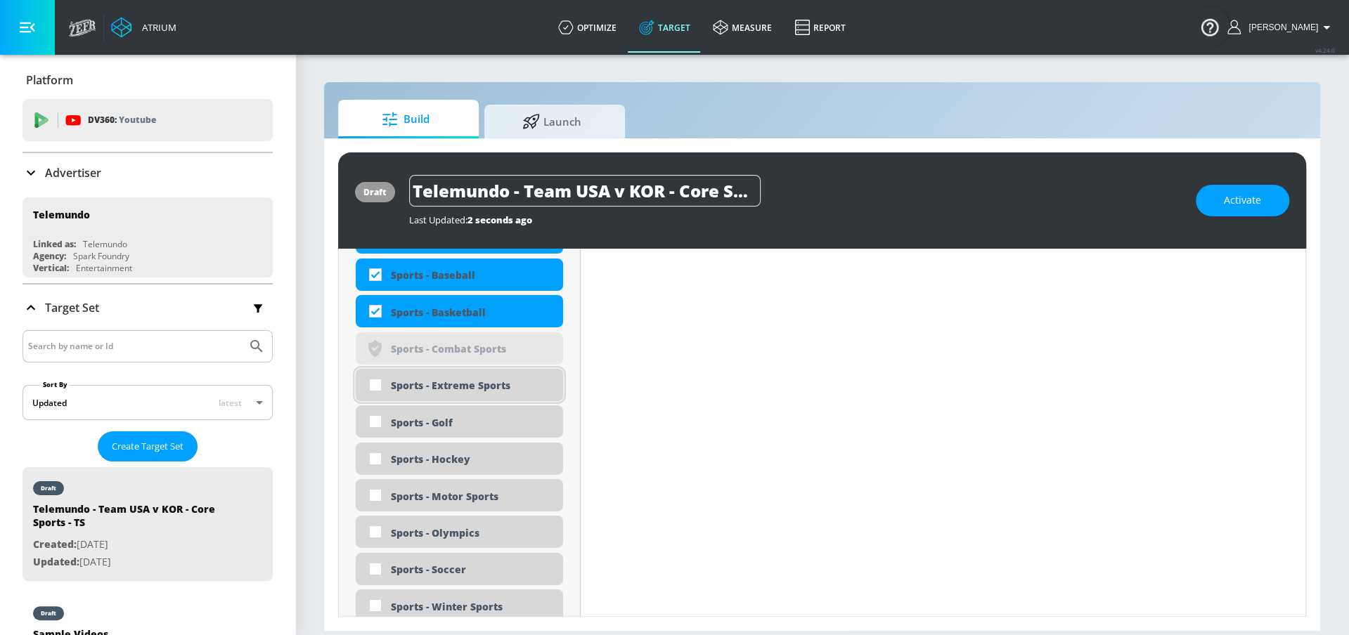
click at [451, 396] on div "Sports - Extreme Sports" at bounding box center [459, 385] width 207 height 32
checkbox input "true"
click at [441, 422] on div "Sports - Golf" at bounding box center [472, 422] width 162 height 13
checkbox input "true"
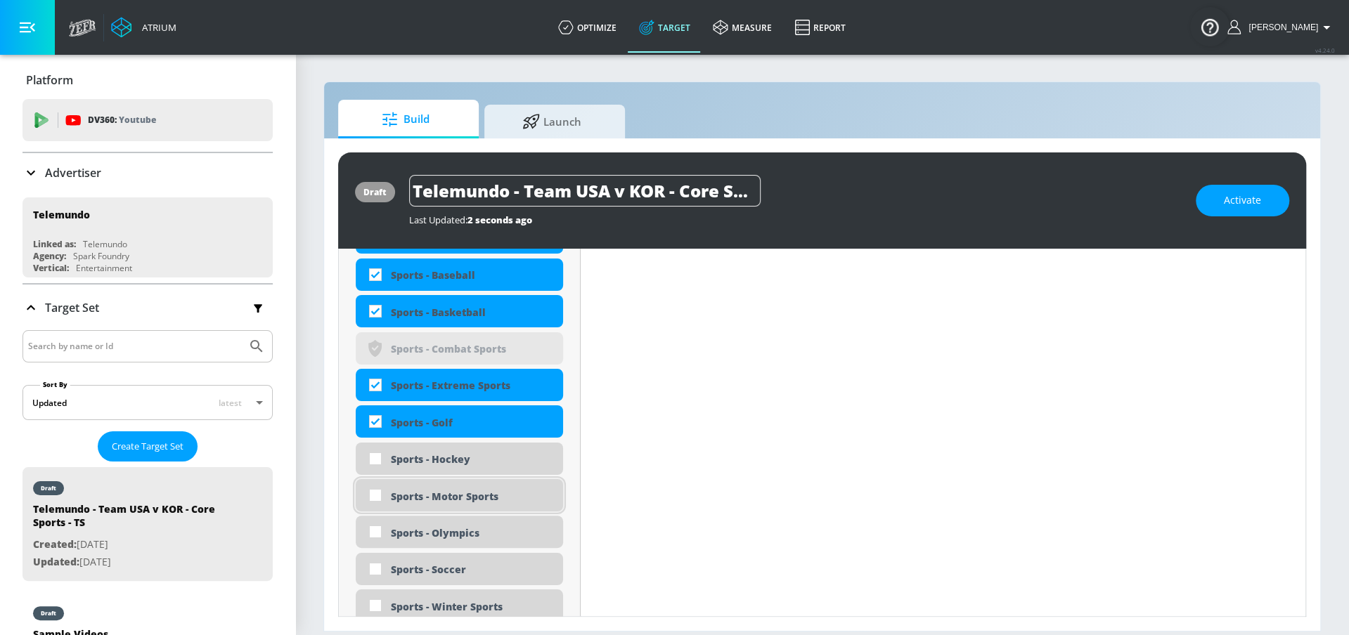
drag, startPoint x: 443, startPoint y: 462, endPoint x: 443, endPoint y: 480, distance: 17.6
click at [443, 462] on div "Sports - Hockey" at bounding box center [472, 459] width 162 height 13
checkbox input "true"
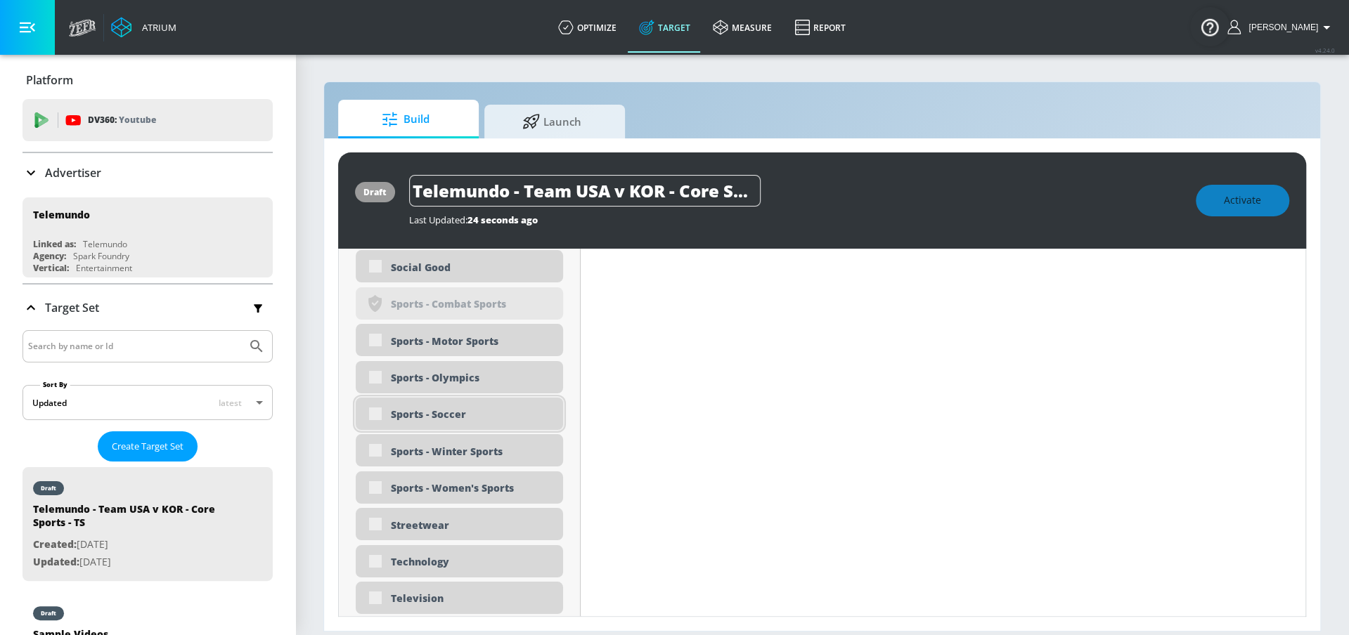
scroll to position [4001, 0]
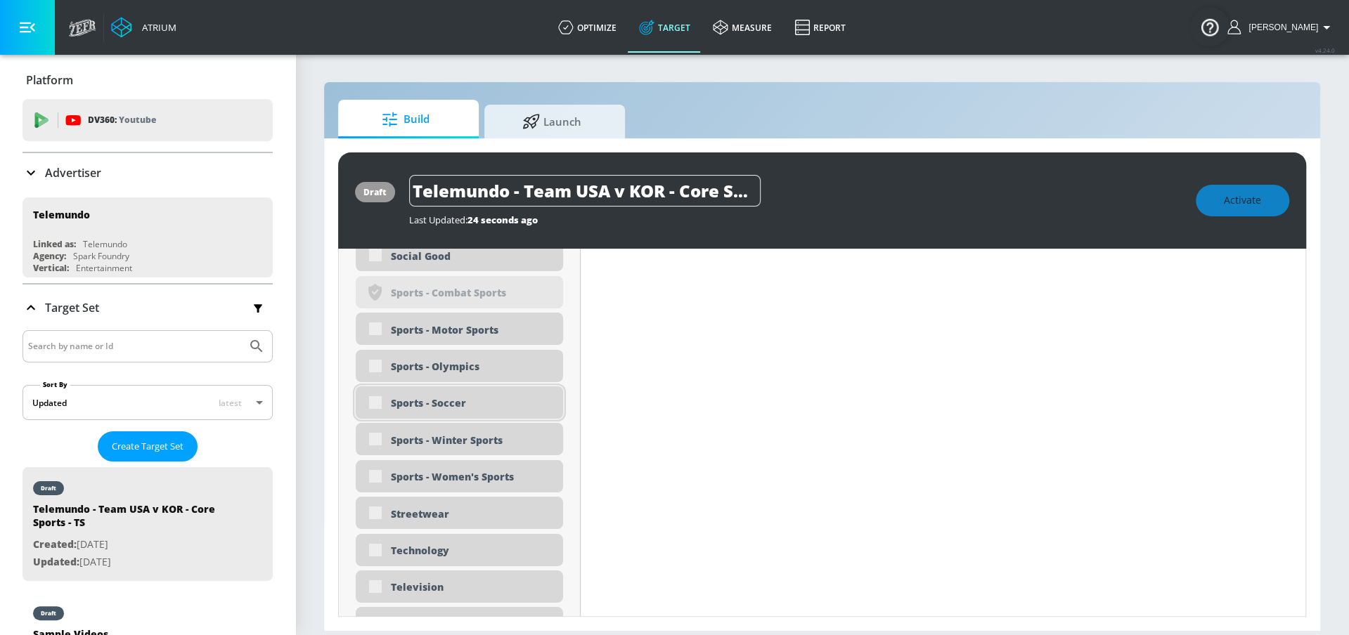
drag, startPoint x: 450, startPoint y: 404, endPoint x: 450, endPoint y: 424, distance: 20.4
click at [450, 404] on div "Sports - Soccer" at bounding box center [472, 402] width 162 height 13
click at [448, 332] on div "Sports - Motor Sports" at bounding box center [472, 329] width 162 height 13
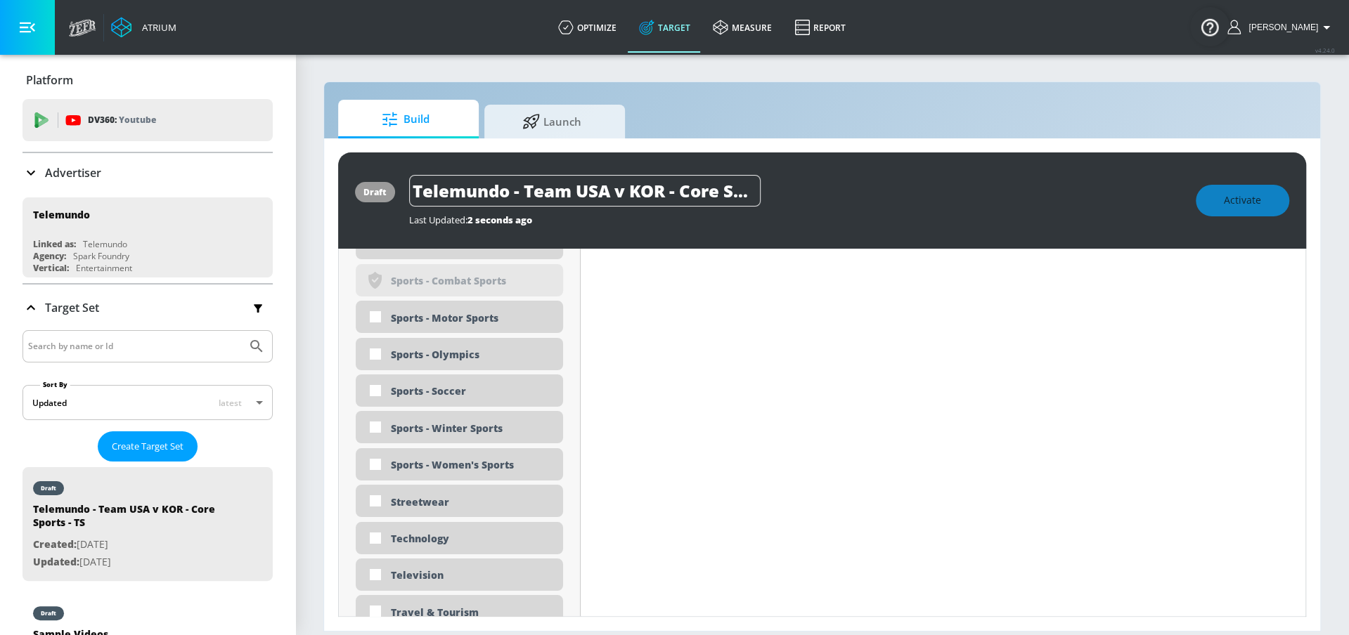
scroll to position [3990, 0]
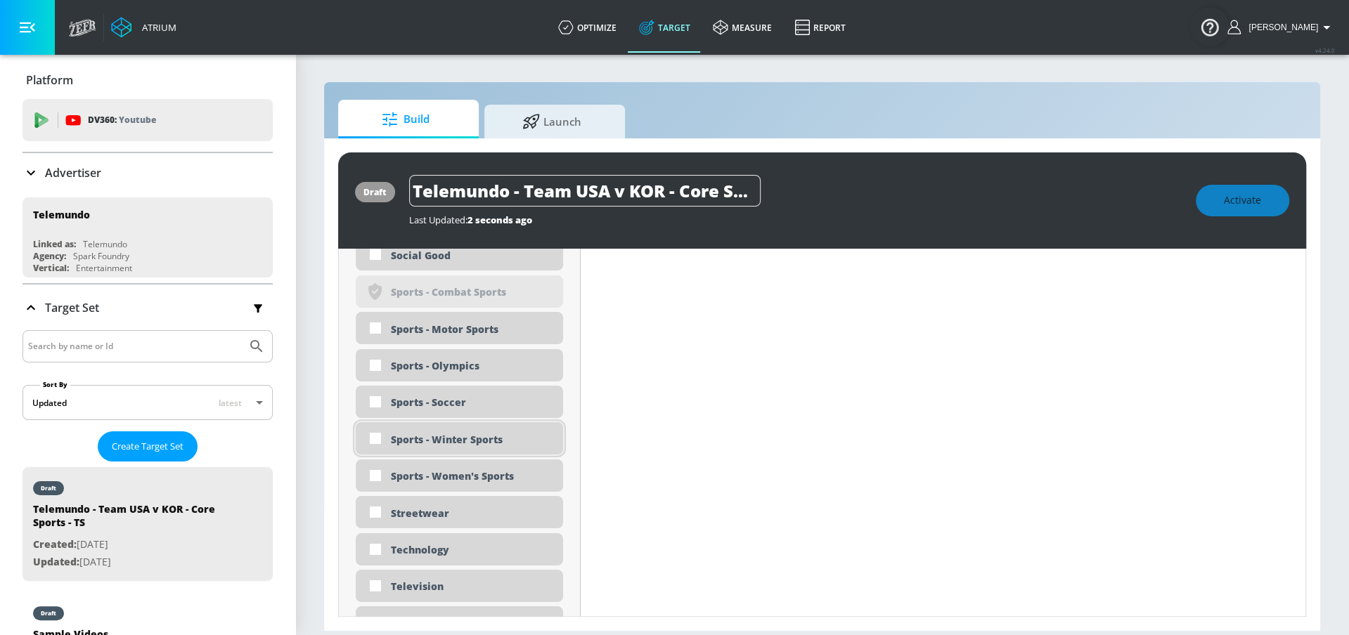
drag, startPoint x: 447, startPoint y: 471, endPoint x: 447, endPoint y: 443, distance: 27.4
click at [447, 471] on div "Sports - Women's Sports" at bounding box center [472, 475] width 162 height 13
checkbox input "true"
drag, startPoint x: 447, startPoint y: 442, endPoint x: 444, endPoint y: 419, distance: 23.4
click at [447, 441] on div "Sports - Winter Sports" at bounding box center [472, 439] width 162 height 13
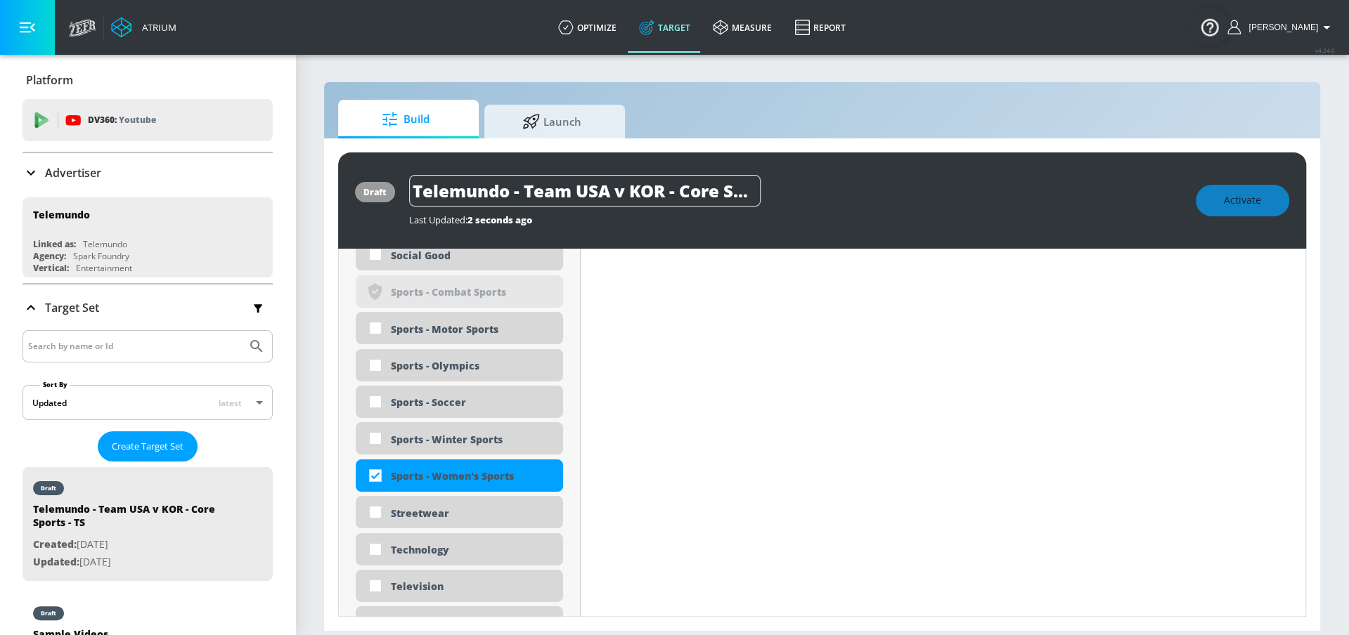
checkbox input "true"
drag, startPoint x: 441, startPoint y: 404, endPoint x: 441, endPoint y: 396, distance: 8.5
click at [441, 404] on div "Sports - Soccer" at bounding box center [472, 402] width 162 height 13
checkbox input "true"
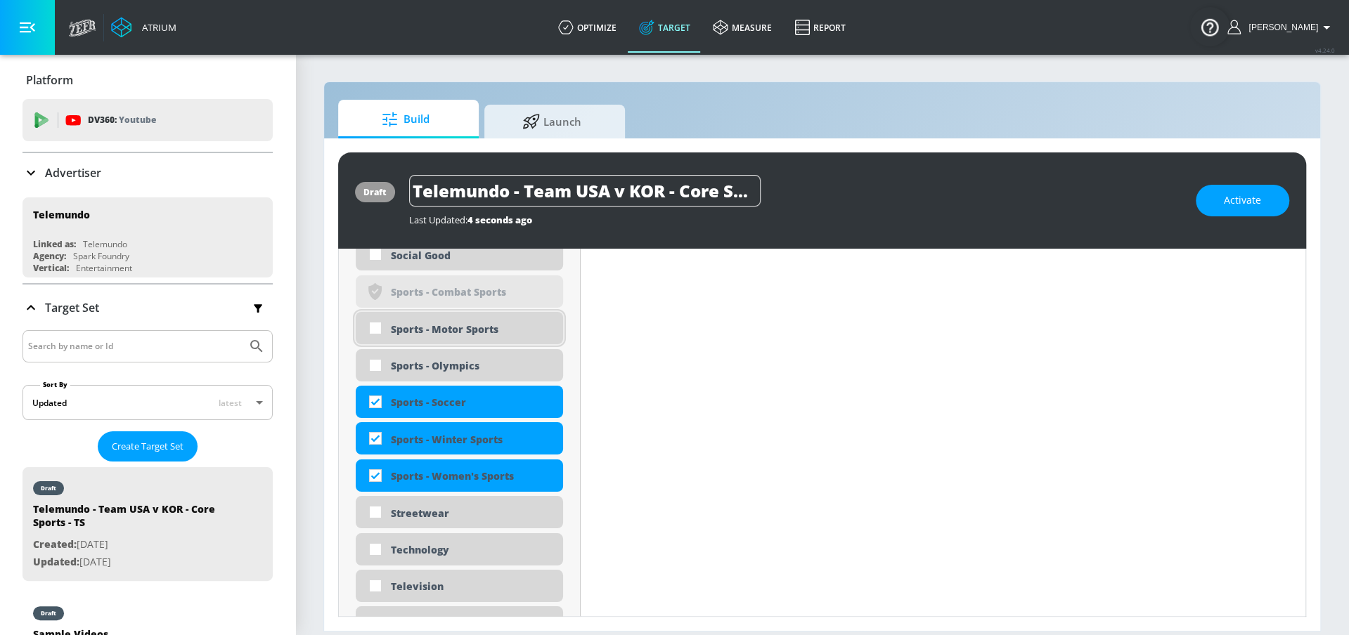
drag, startPoint x: 440, startPoint y: 368, endPoint x: 441, endPoint y: 338, distance: 29.5
click at [440, 367] on div "Sports - Olympics" at bounding box center [472, 365] width 162 height 13
checkbox input "true"
click at [442, 329] on div "Sports - Motor Sports" at bounding box center [472, 329] width 162 height 13
checkbox input "true"
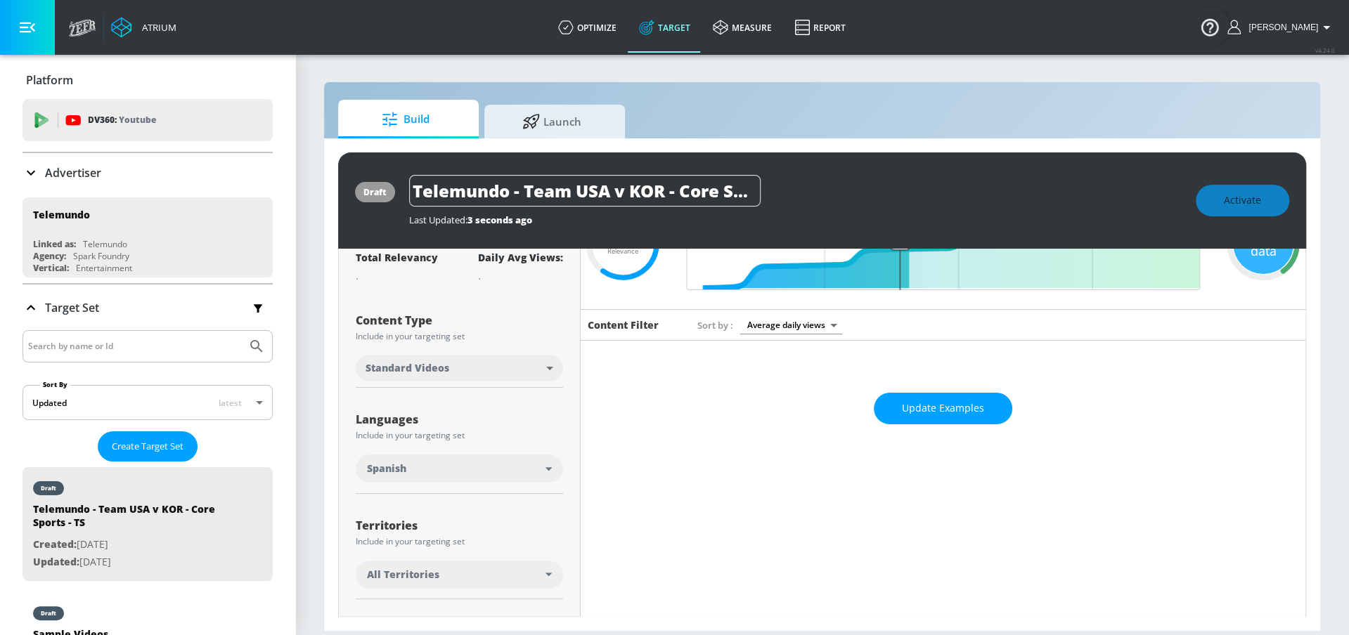
scroll to position [0, 0]
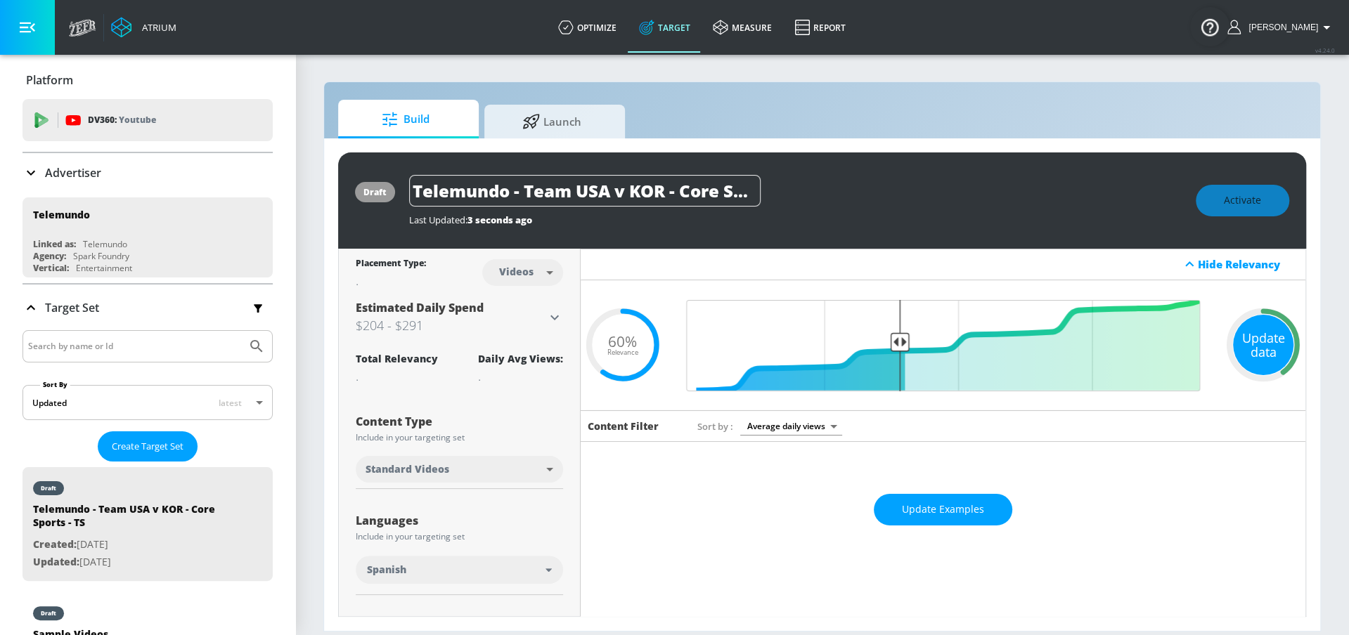
click at [1261, 337] on div "Update data" at bounding box center [1263, 345] width 60 height 60
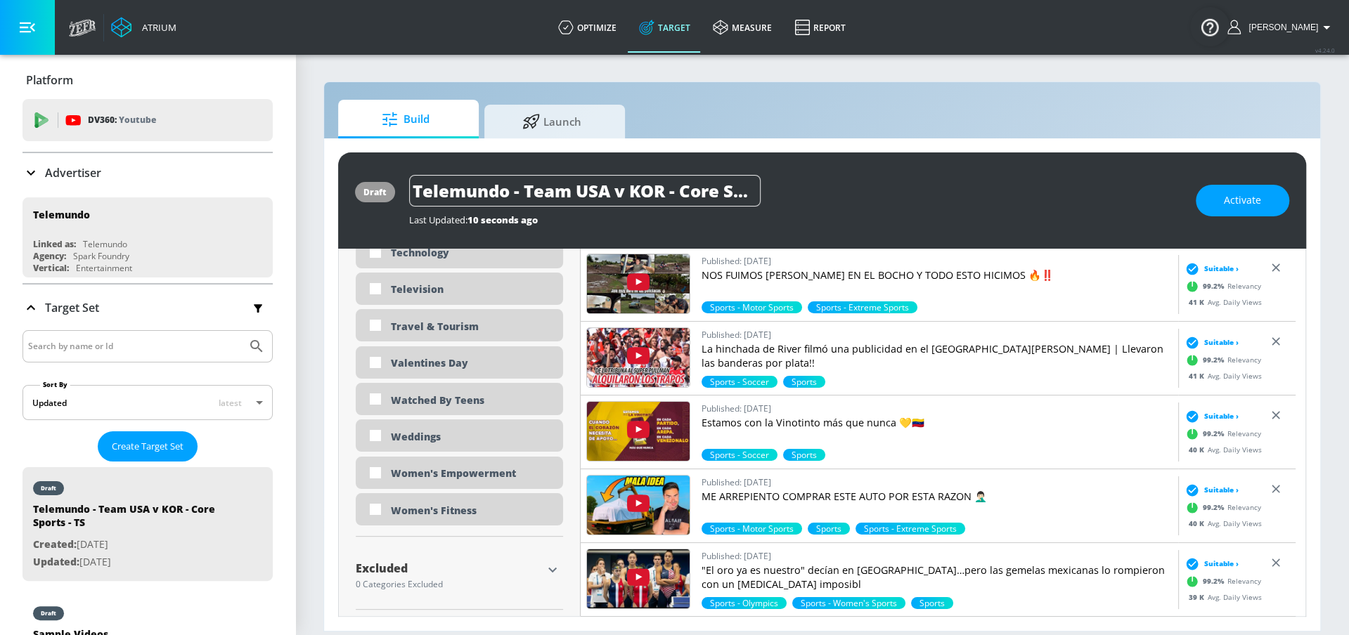
scroll to position [4256, 0]
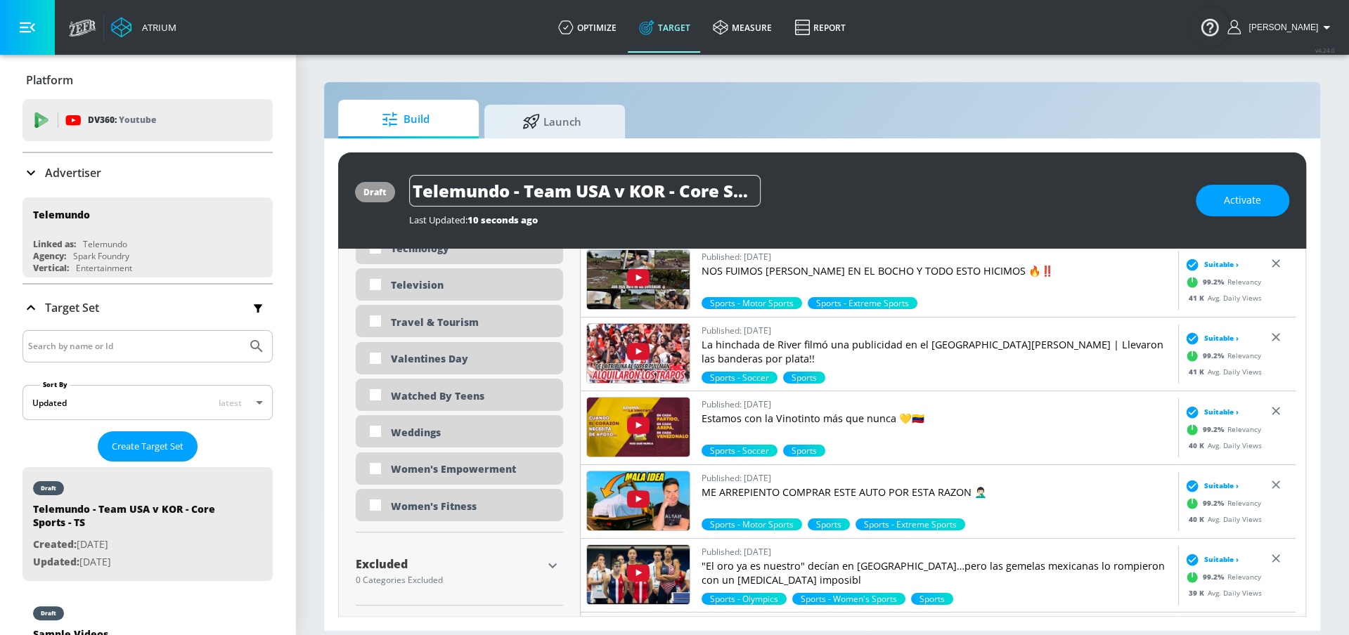
click at [547, 561] on icon "button" at bounding box center [552, 565] width 17 height 17
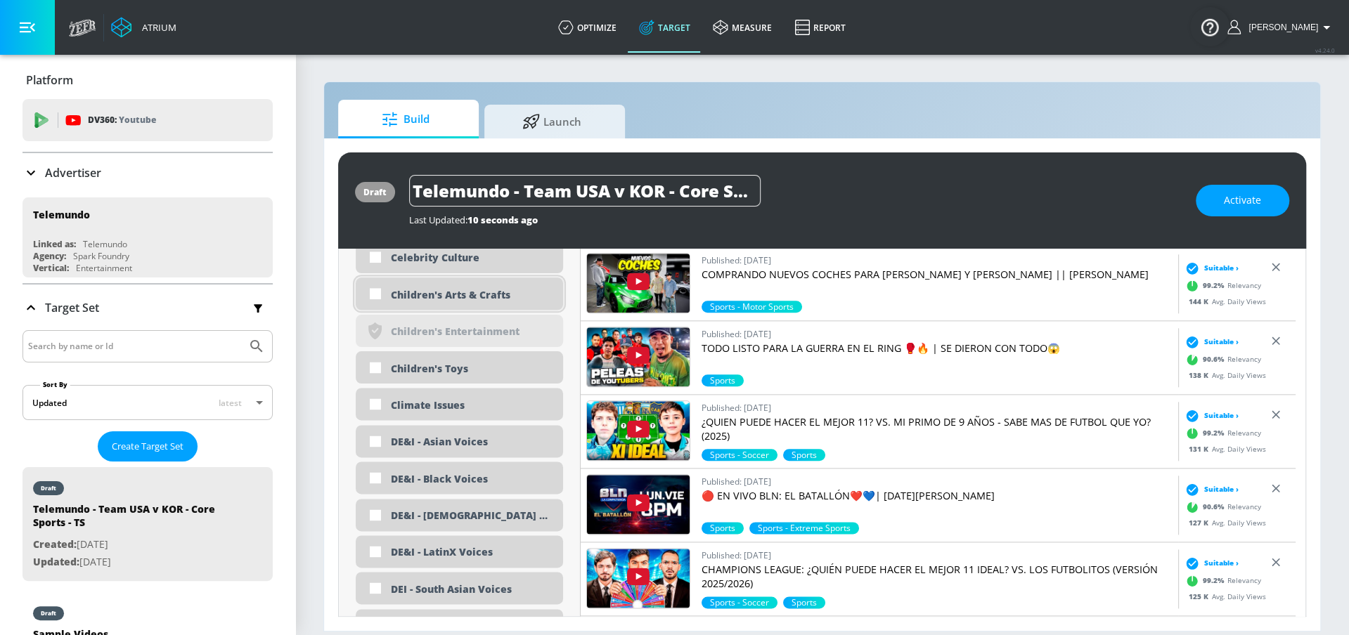
scroll to position [1412, 0]
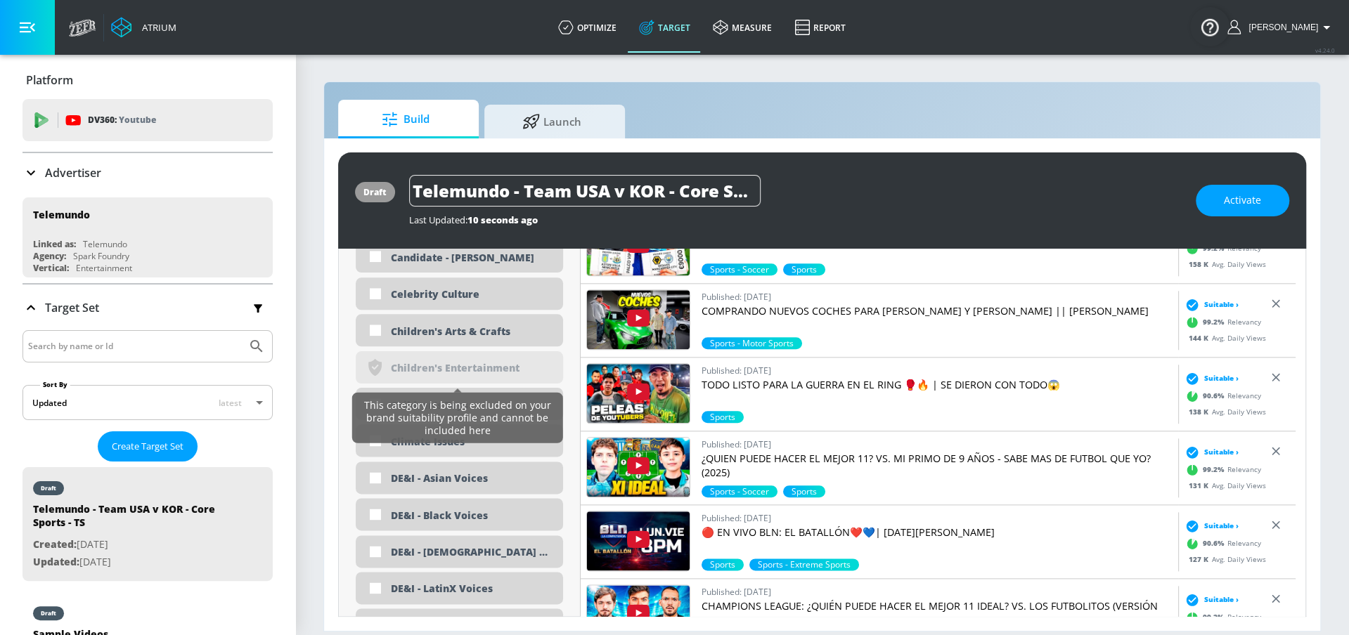
click at [490, 406] on div "This category is being excluded on your brand suitability profile and cannot be…" at bounding box center [458, 418] width 200 height 45
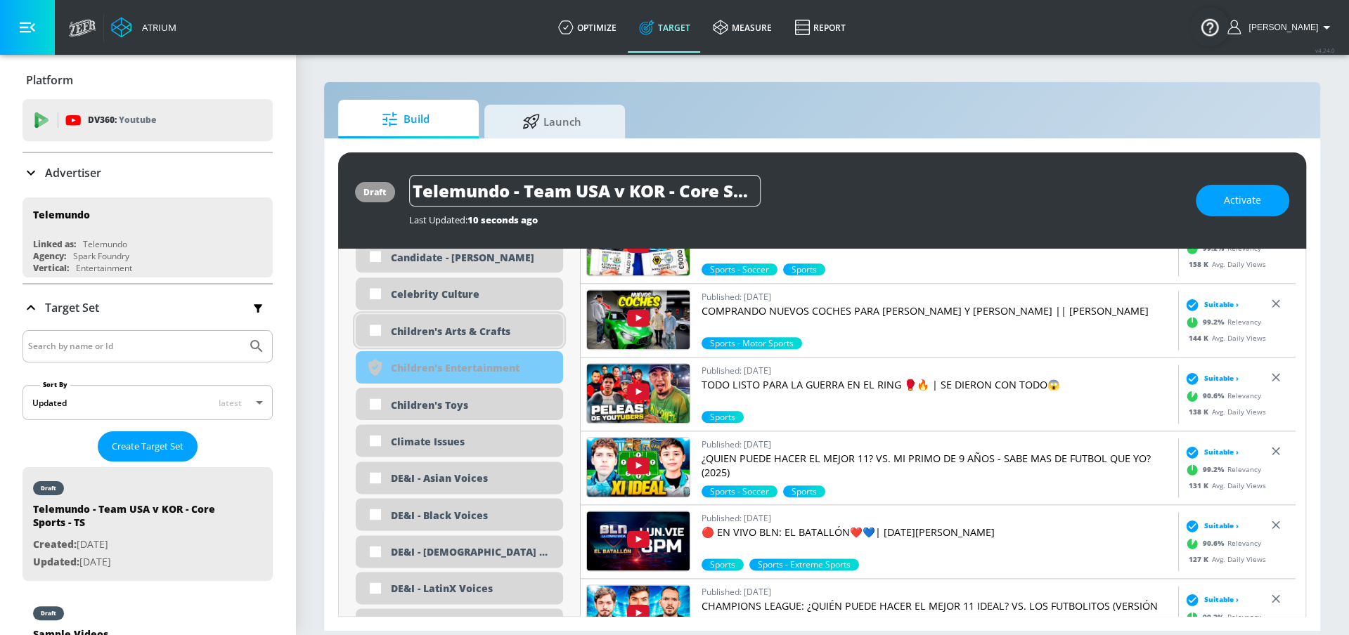
click at [412, 325] on div "Children's Arts & Crafts" at bounding box center [472, 331] width 162 height 13
checkbox input "true"
click at [436, 398] on div "Children's Toys" at bounding box center [472, 404] width 162 height 13
checkbox input "true"
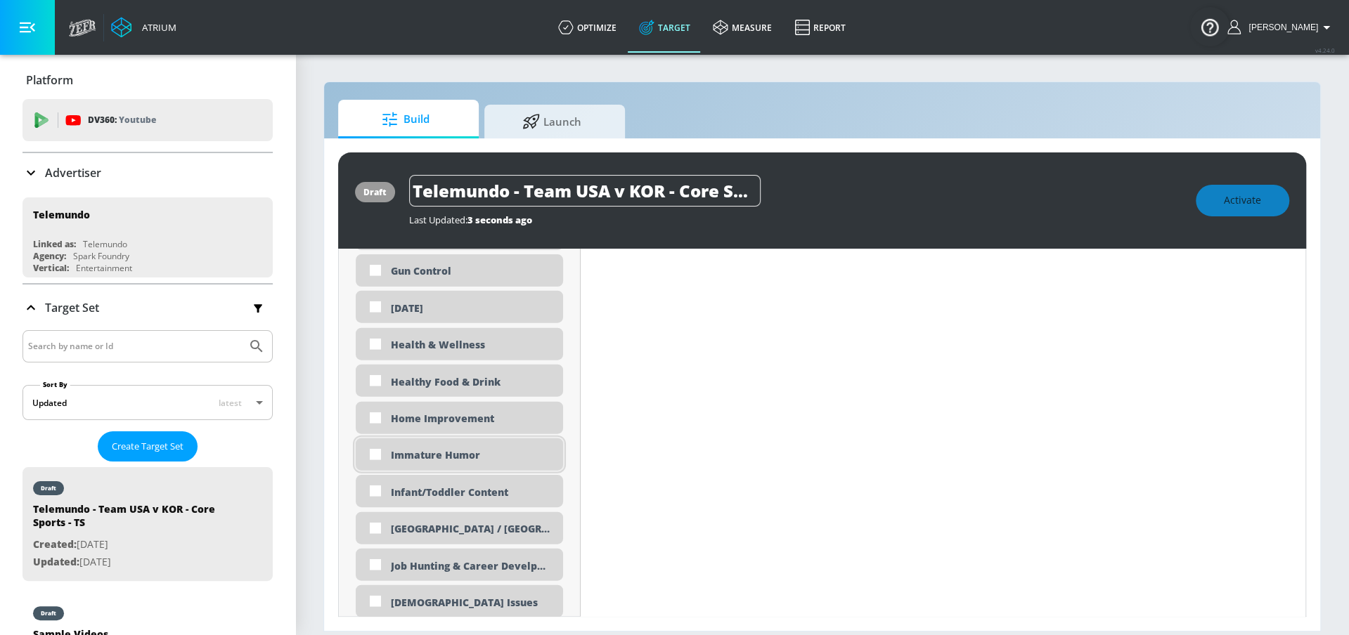
scroll to position [2544, 0]
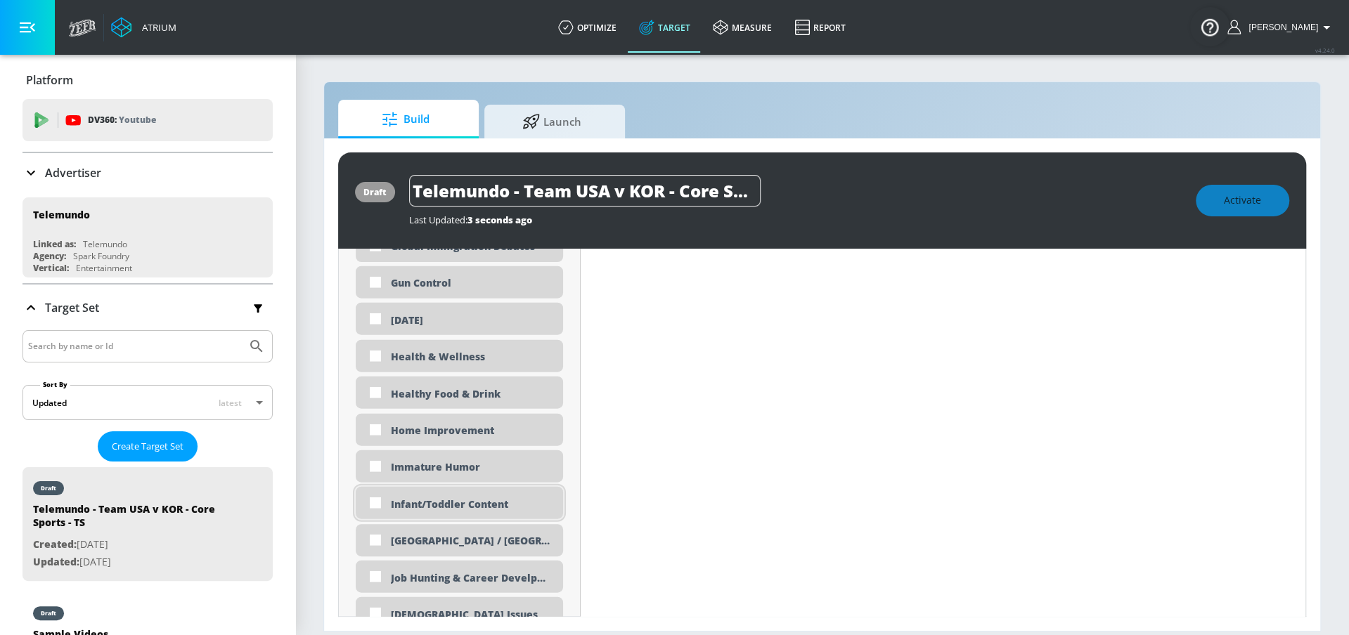
click at [457, 491] on div "Infant/Toddler Content" at bounding box center [459, 503] width 207 height 32
checkbox input "true"
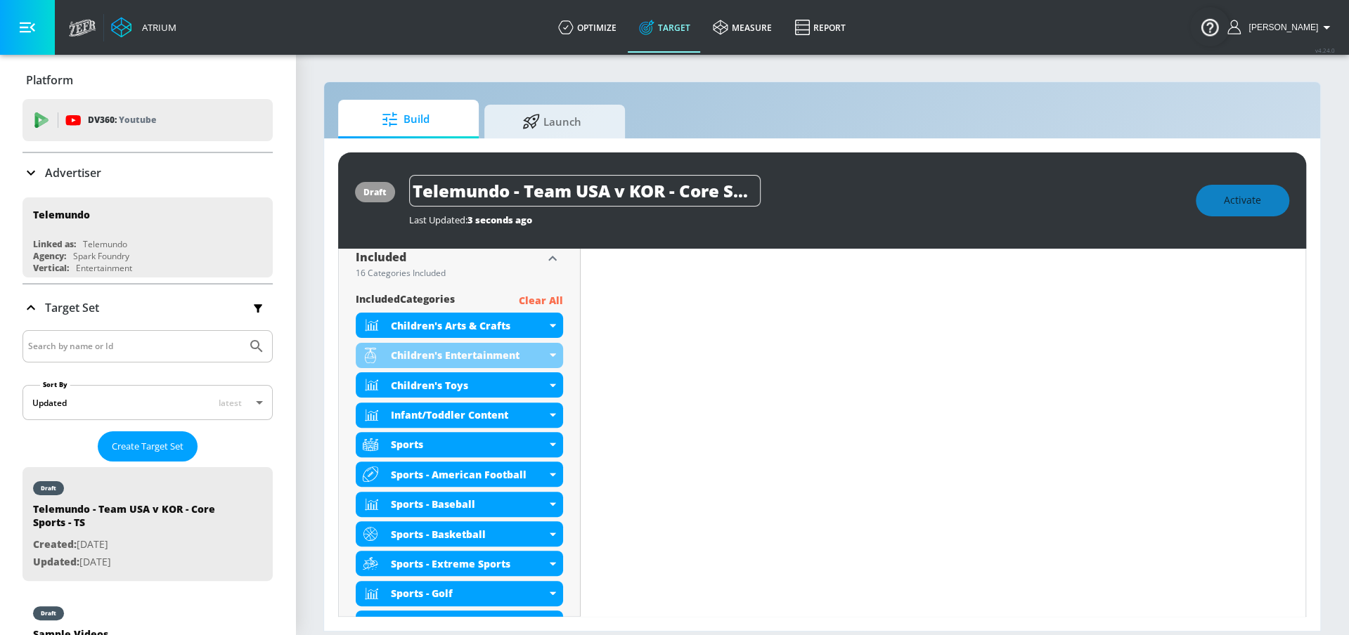
scroll to position [0, 0]
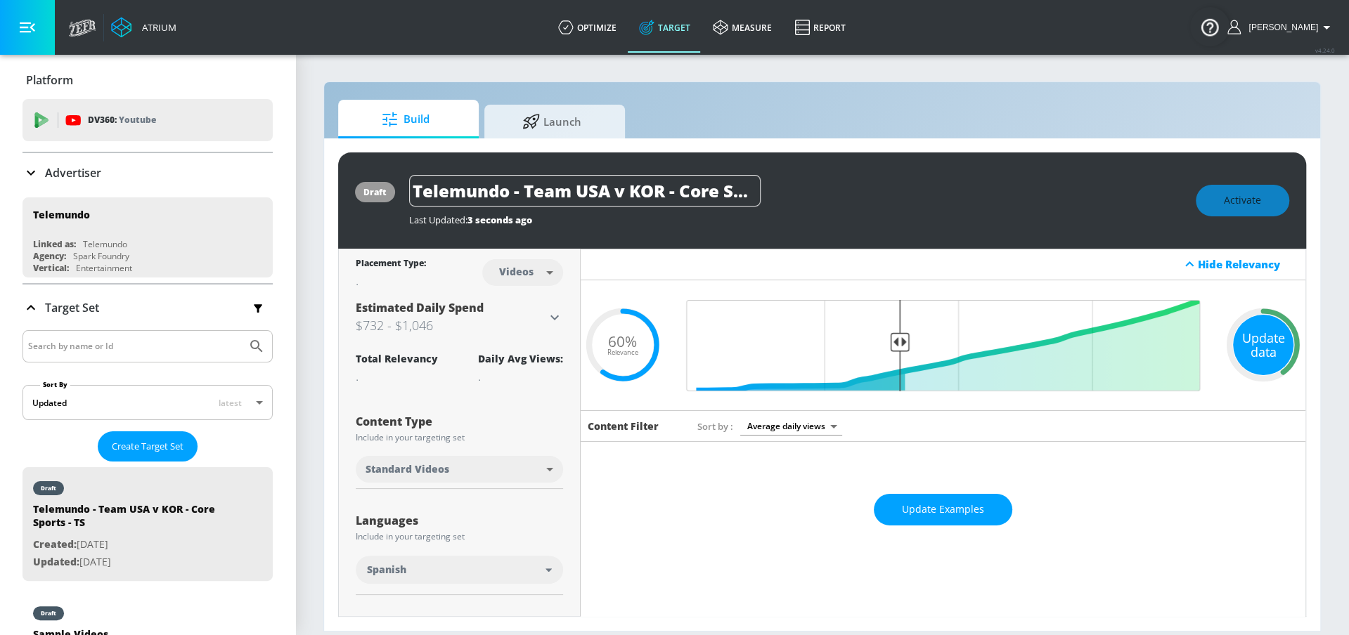
click at [1248, 349] on div "Update data" at bounding box center [1263, 345] width 60 height 60
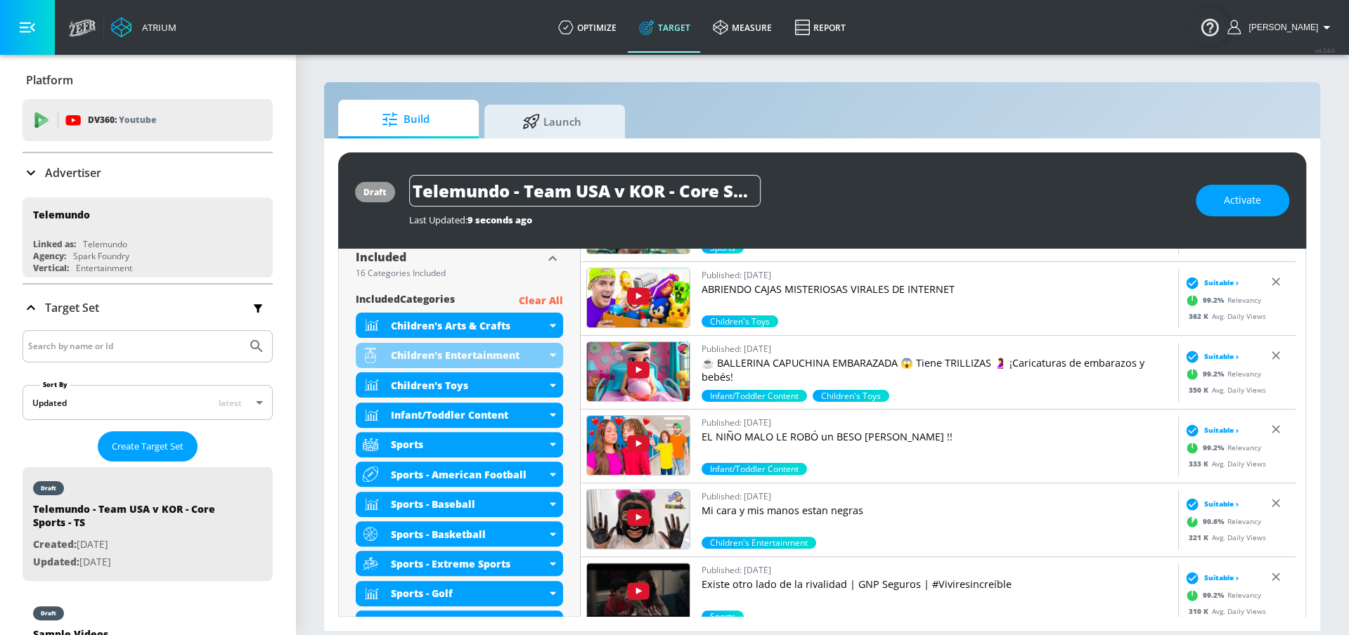
scroll to position [91, 0]
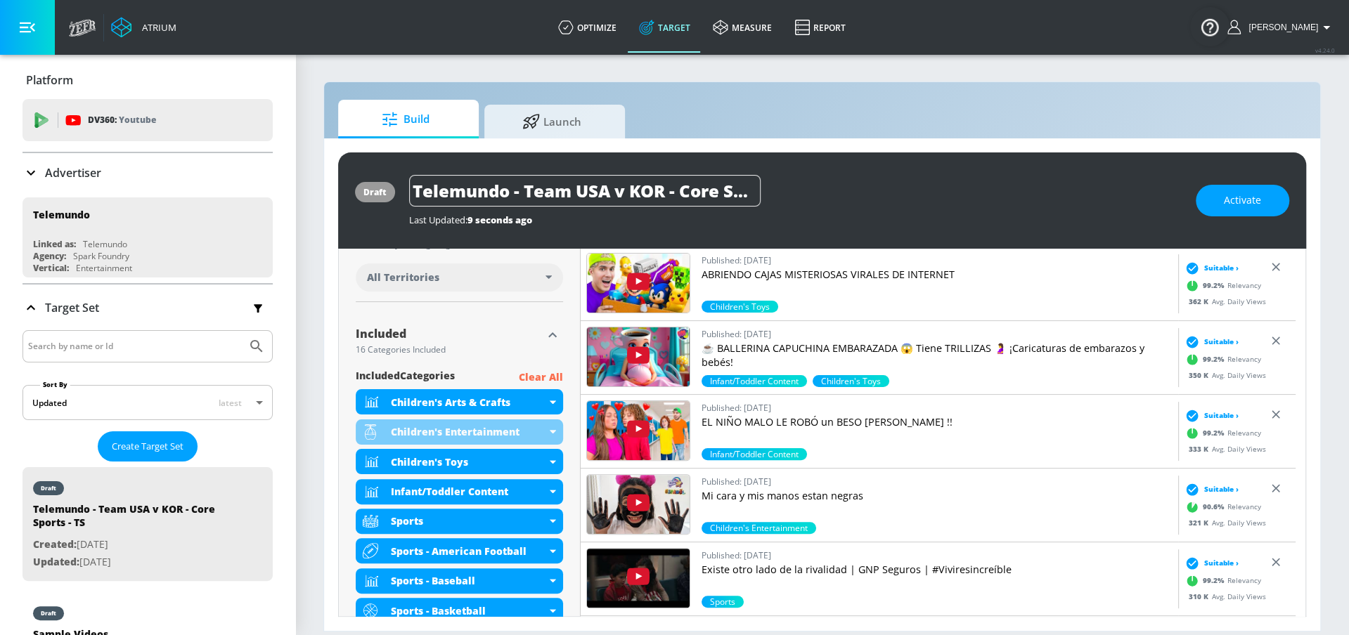
click at [553, 380] on p "Clear All" at bounding box center [541, 378] width 44 height 18
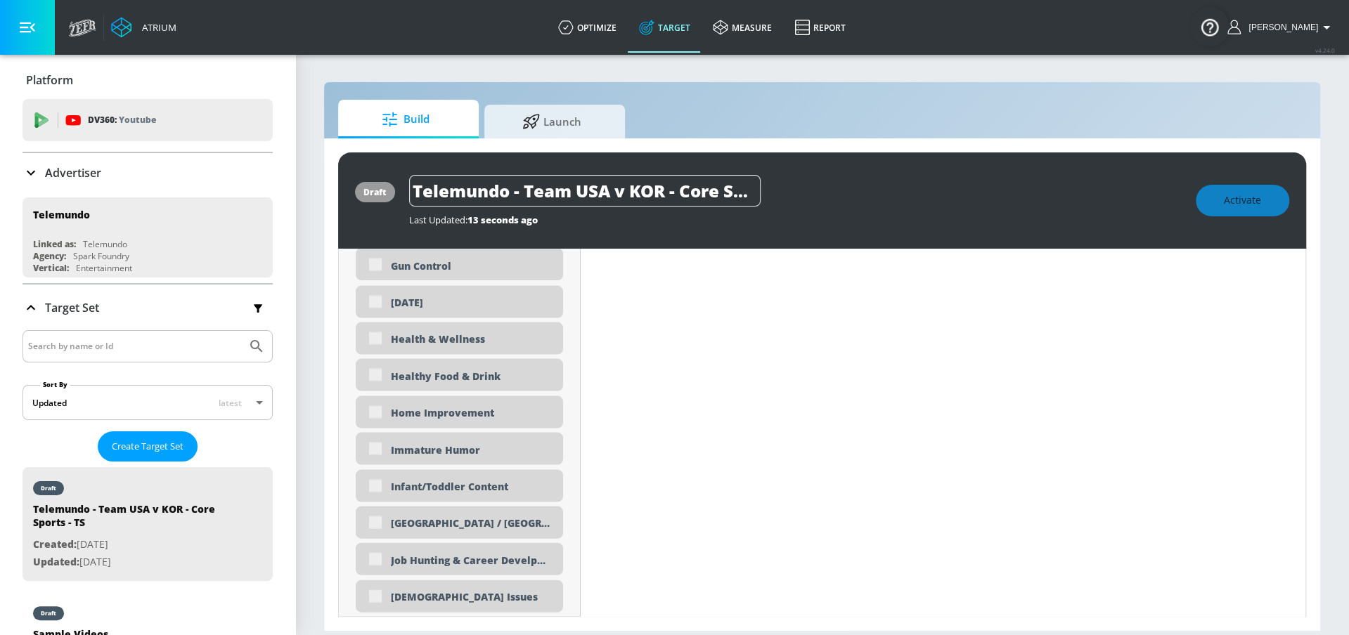
scroll to position [4502, 0]
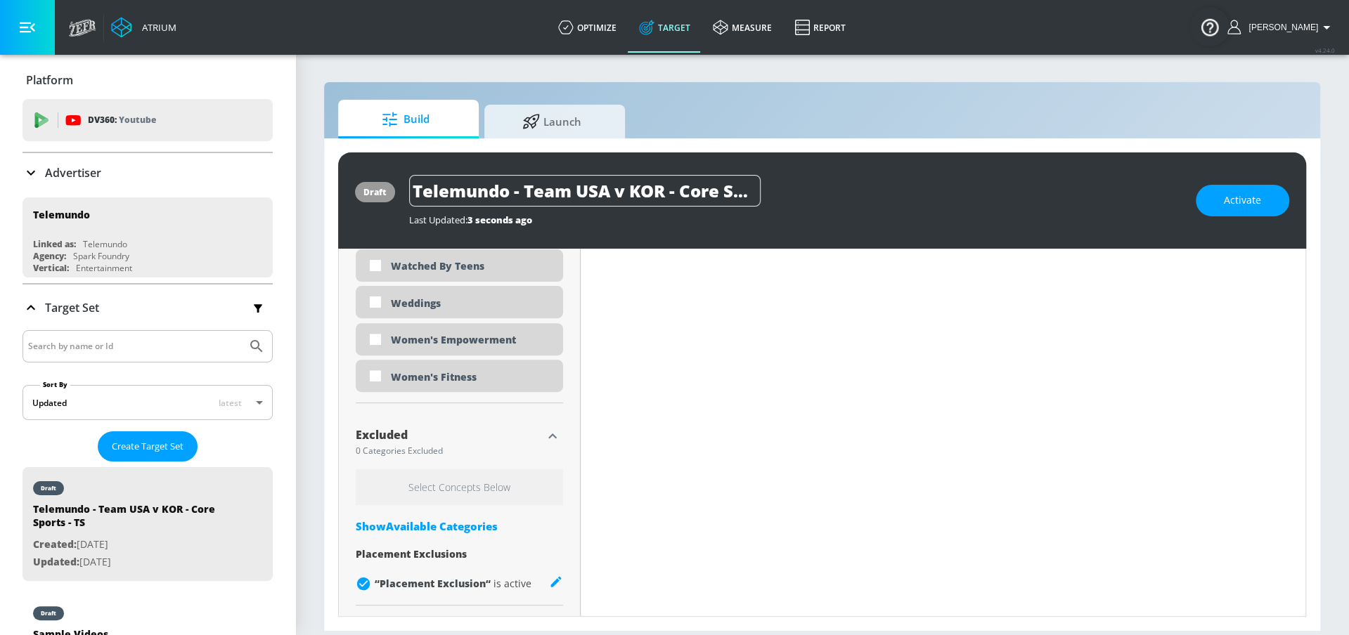
click at [553, 433] on icon "button" at bounding box center [552, 436] width 17 height 17
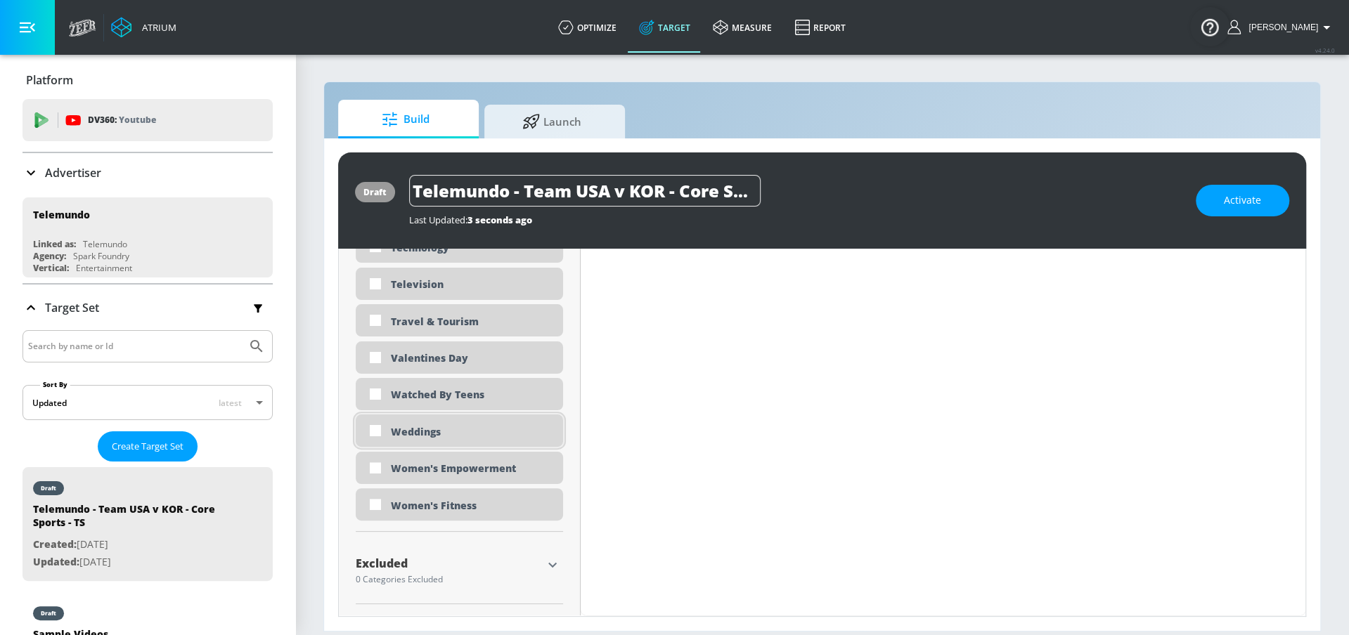
scroll to position [4360, 0]
click at [544, 564] on icon "button" at bounding box center [552, 566] width 17 height 17
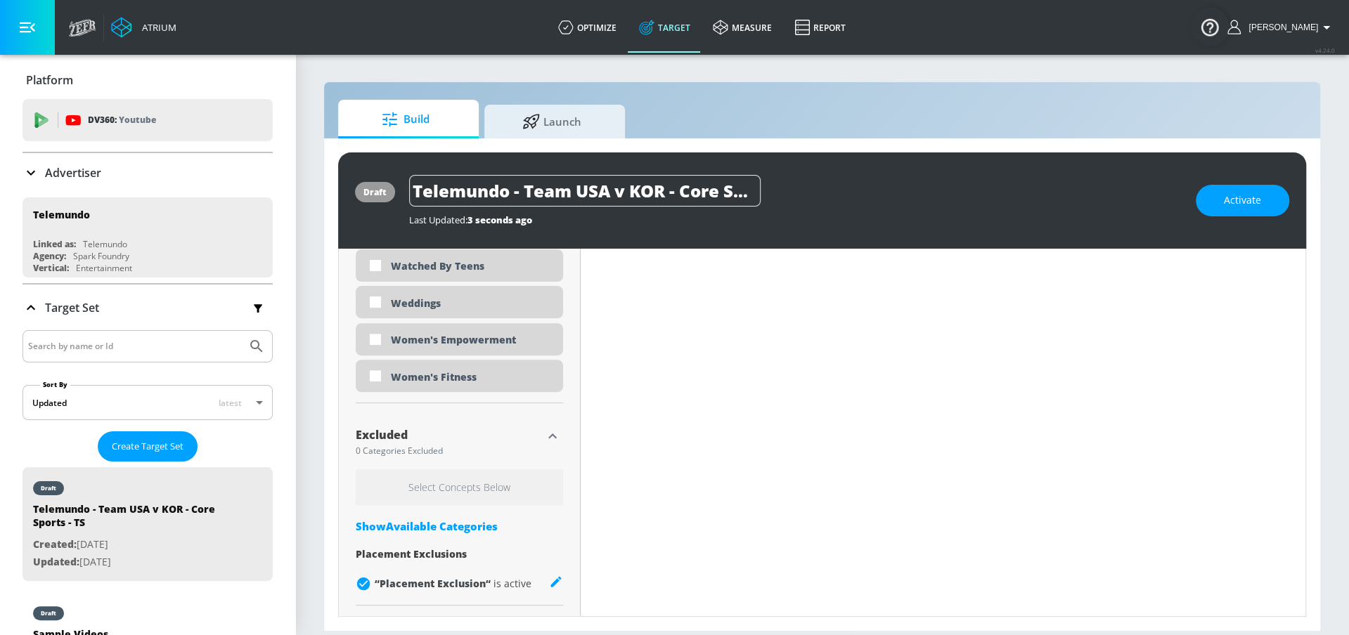
click at [482, 524] on div "Show Available Categories" at bounding box center [459, 526] width 207 height 14
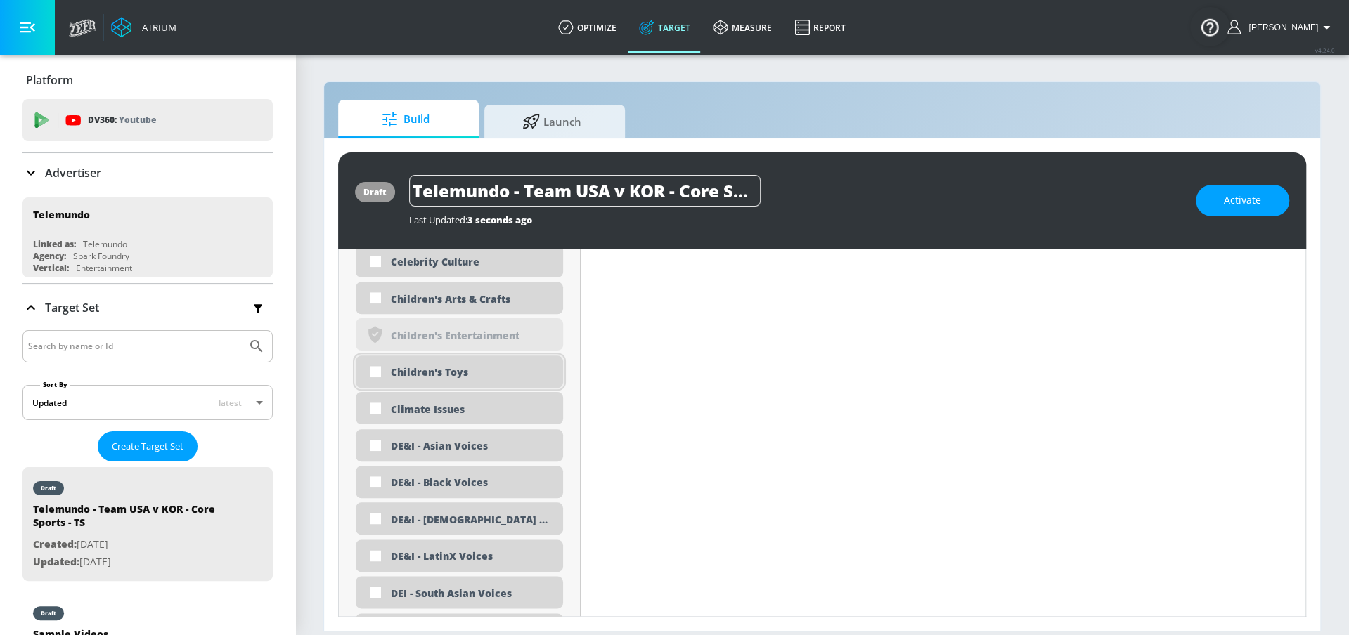
scroll to position [5282, 0]
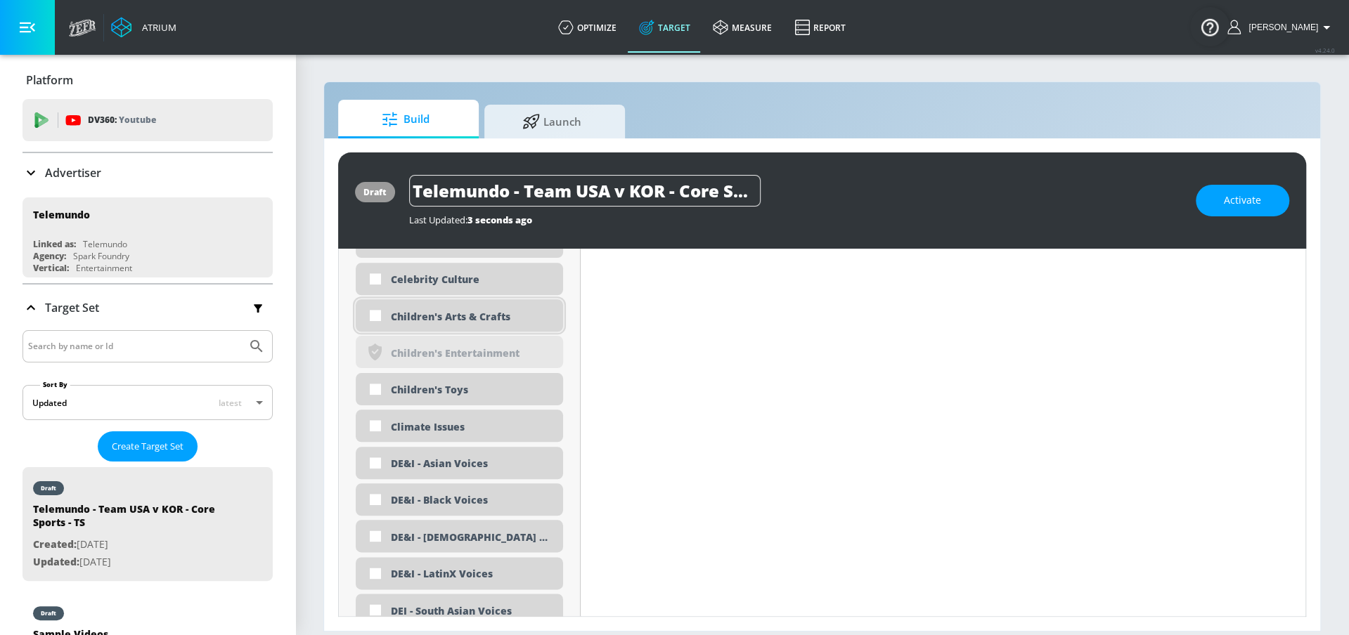
click at [448, 316] on div "Children's Arts & Crafts" at bounding box center [472, 316] width 162 height 13
checkbox input "true"
click at [445, 393] on div "Children's Toys" at bounding box center [472, 389] width 162 height 13
checkbox input "true"
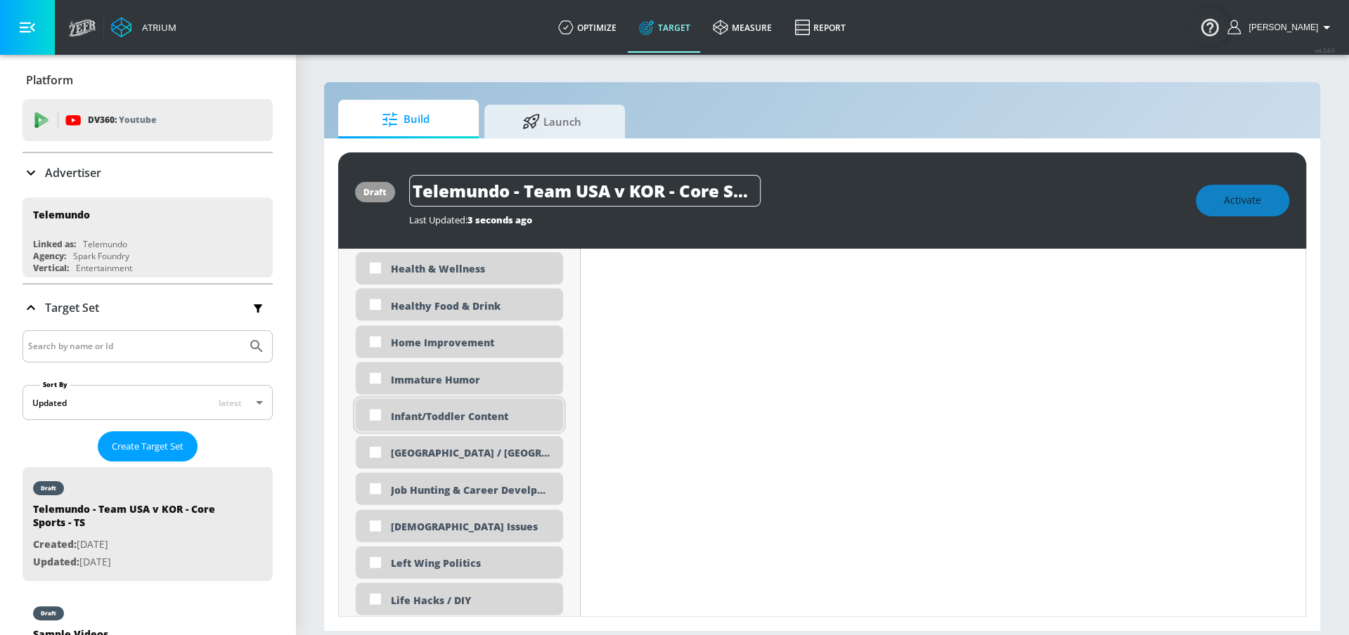
scroll to position [6388, 0]
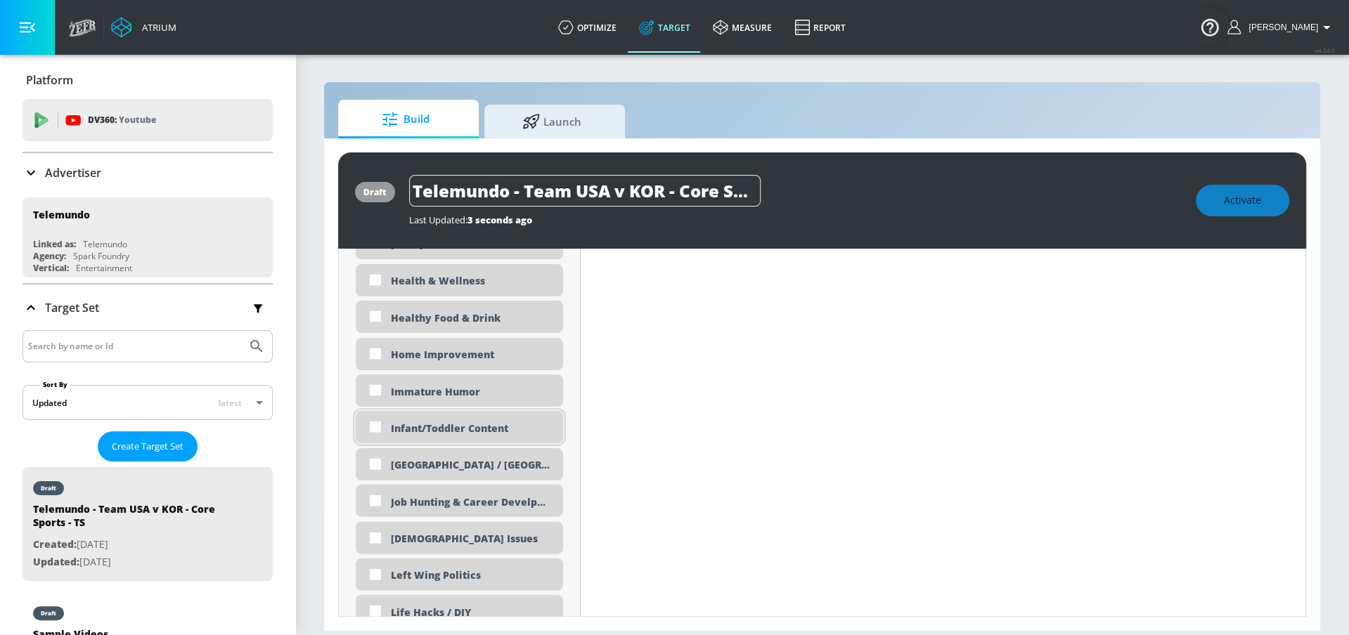
click at [472, 425] on div "Infant/Toddler Content" at bounding box center [472, 428] width 162 height 13
checkbox input "true"
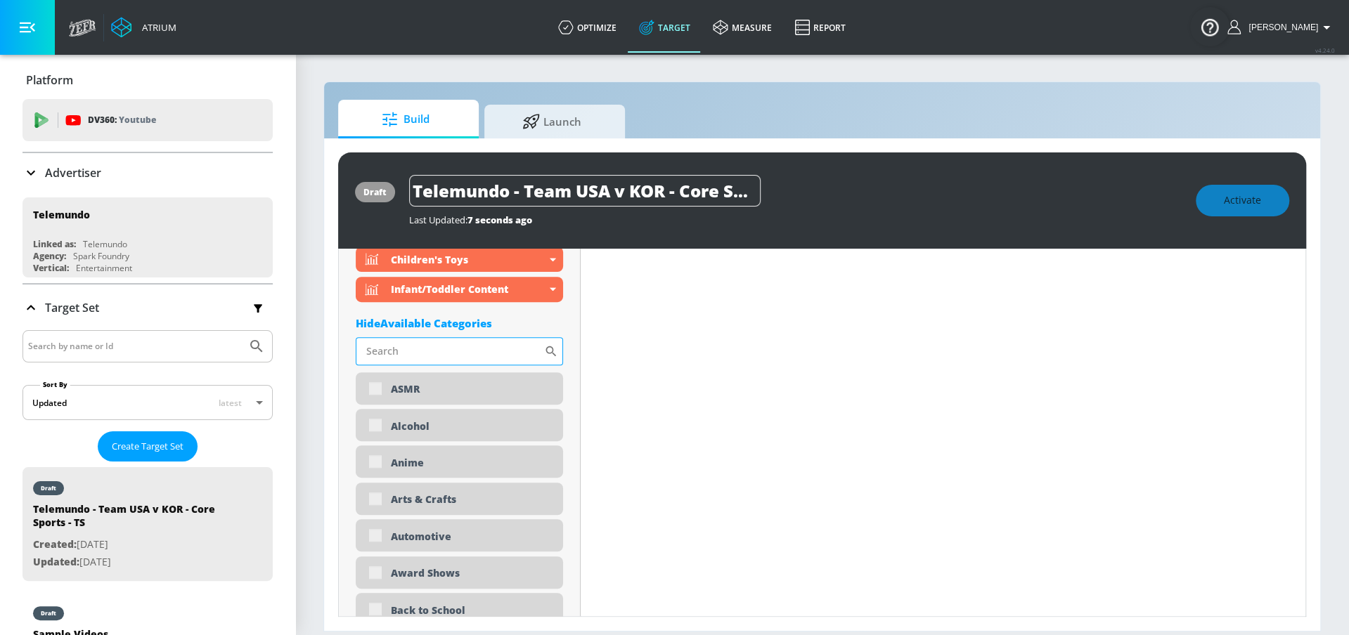
scroll to position [4632, 0]
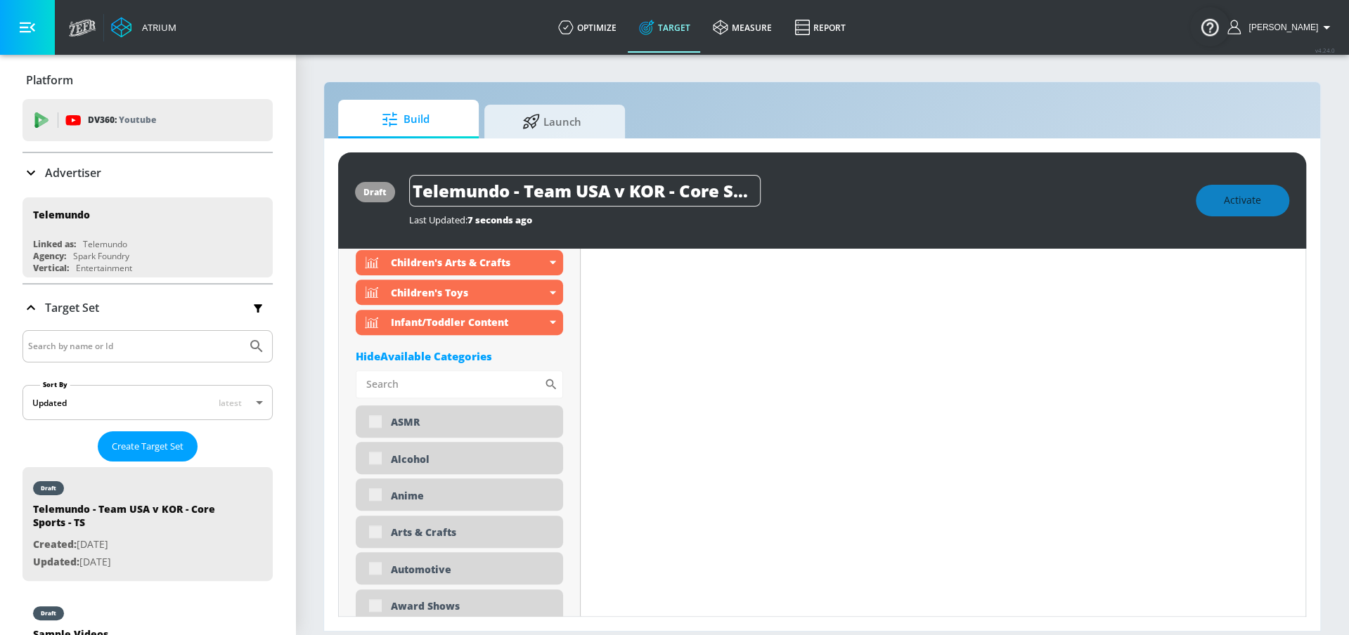
click at [441, 354] on div "Hide Available Categories" at bounding box center [459, 356] width 207 height 14
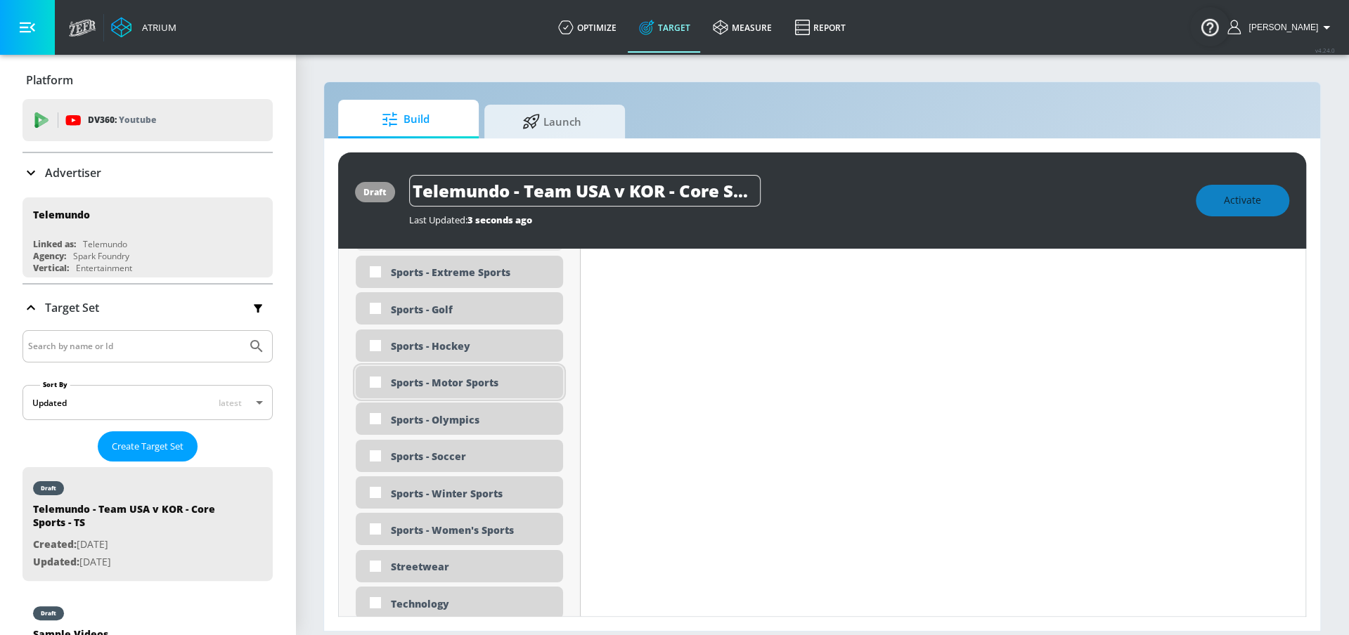
scroll to position [3894, 0]
drag, startPoint x: 450, startPoint y: 524, endPoint x: 448, endPoint y: 507, distance: 17.1
click at [450, 524] on div "Sports - Women's Sports" at bounding box center [472, 530] width 162 height 13
checkbox input "true"
click at [447, 497] on div "Sports - Winter Sports" at bounding box center [472, 494] width 162 height 13
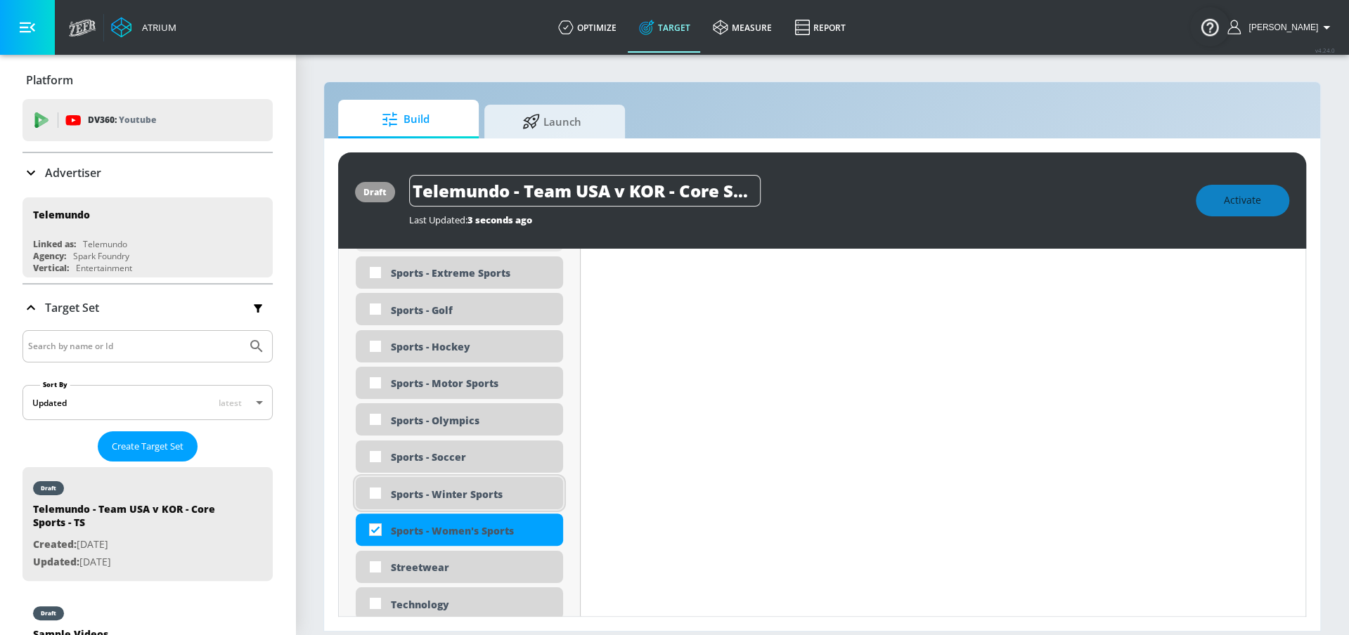
checkbox input "true"
drag, startPoint x: 432, startPoint y: 448, endPoint x: 429, endPoint y: 415, distance: 33.2
click at [432, 448] on div "Sports - Soccer" at bounding box center [459, 457] width 207 height 32
checkbox input "true"
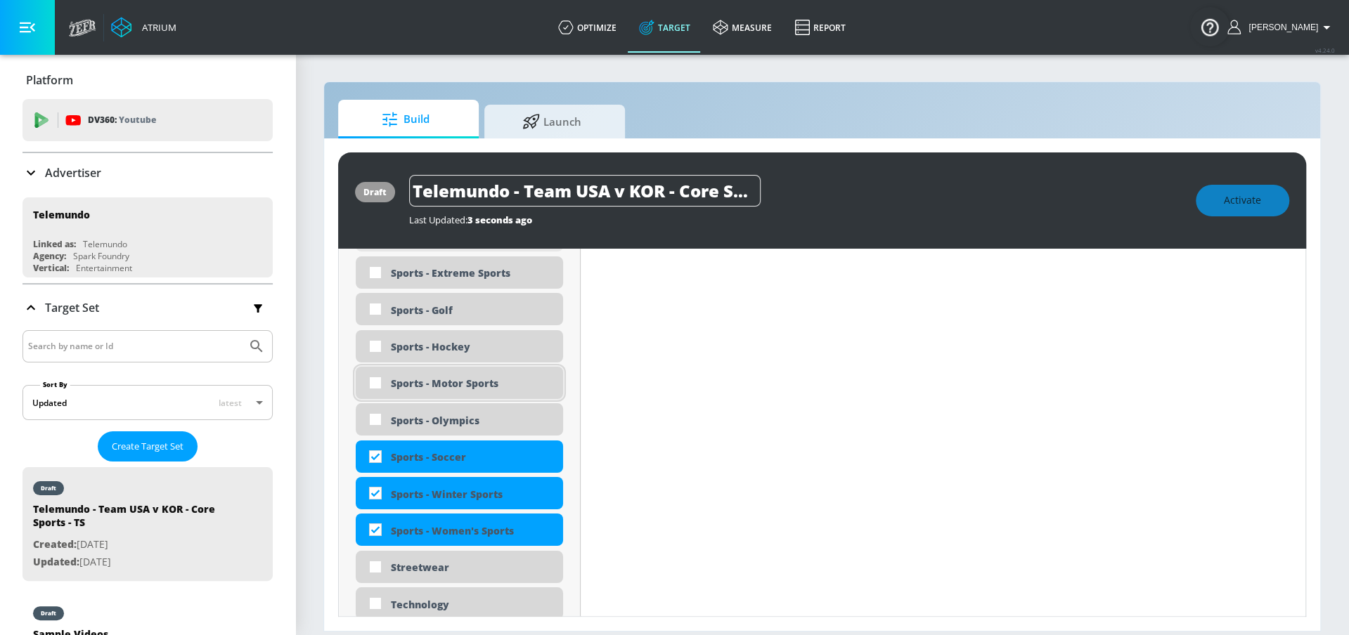
drag, startPoint x: 429, startPoint y: 415, endPoint x: 430, endPoint y: 393, distance: 21.8
click at [429, 414] on div "Sports - Olympics" at bounding box center [472, 420] width 162 height 13
checkbox input "true"
click at [434, 380] on div "Sports - Motor Sports" at bounding box center [472, 383] width 162 height 13
checkbox input "true"
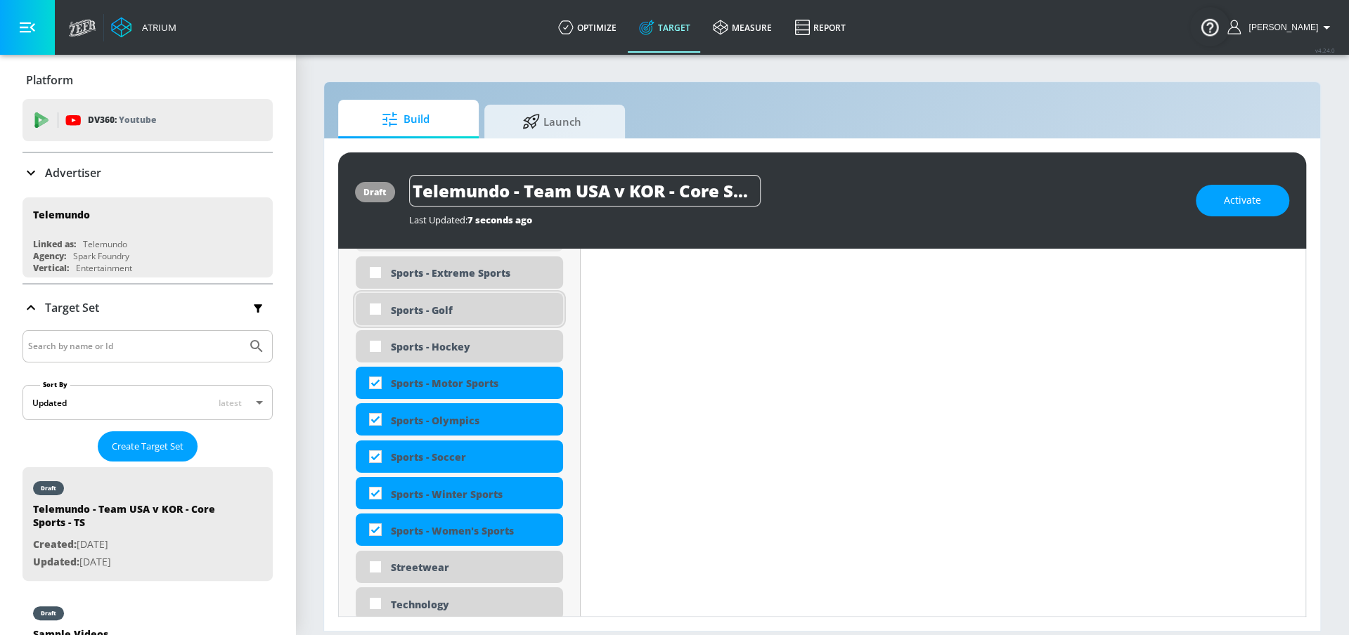
drag, startPoint x: 436, startPoint y: 342, endPoint x: 436, endPoint y: 316, distance: 26.0
click at [436, 342] on div "Sports - Hockey" at bounding box center [472, 346] width 162 height 13
checkbox input "true"
click at [436, 306] on div "Sports - Golf" at bounding box center [472, 310] width 162 height 13
checkbox input "true"
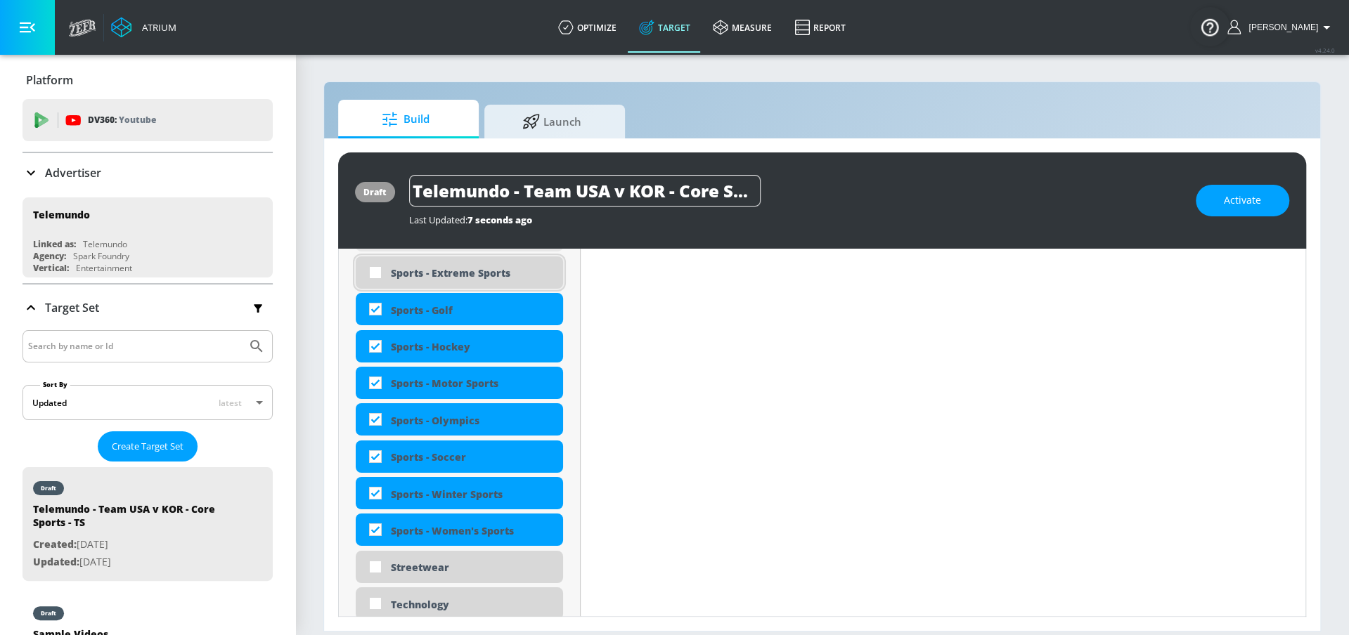
click at [440, 282] on div "Sports - Extreme Sports" at bounding box center [459, 272] width 207 height 32
checkbox input "true"
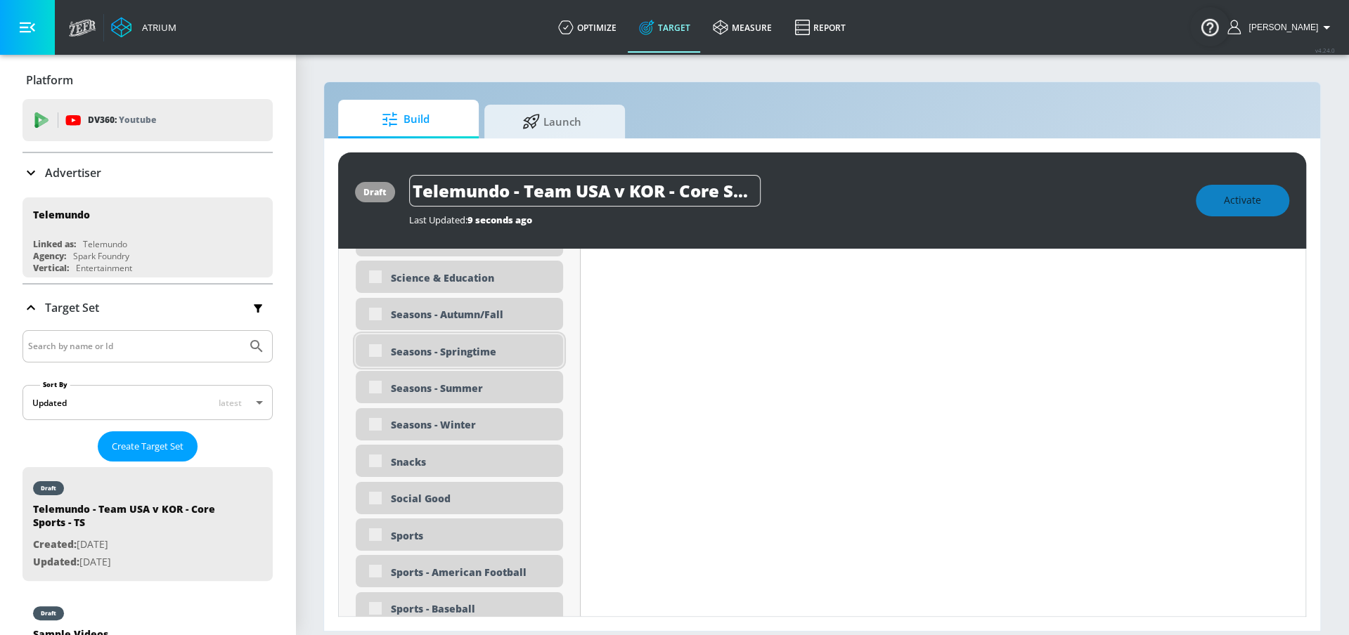
scroll to position [3690, 0]
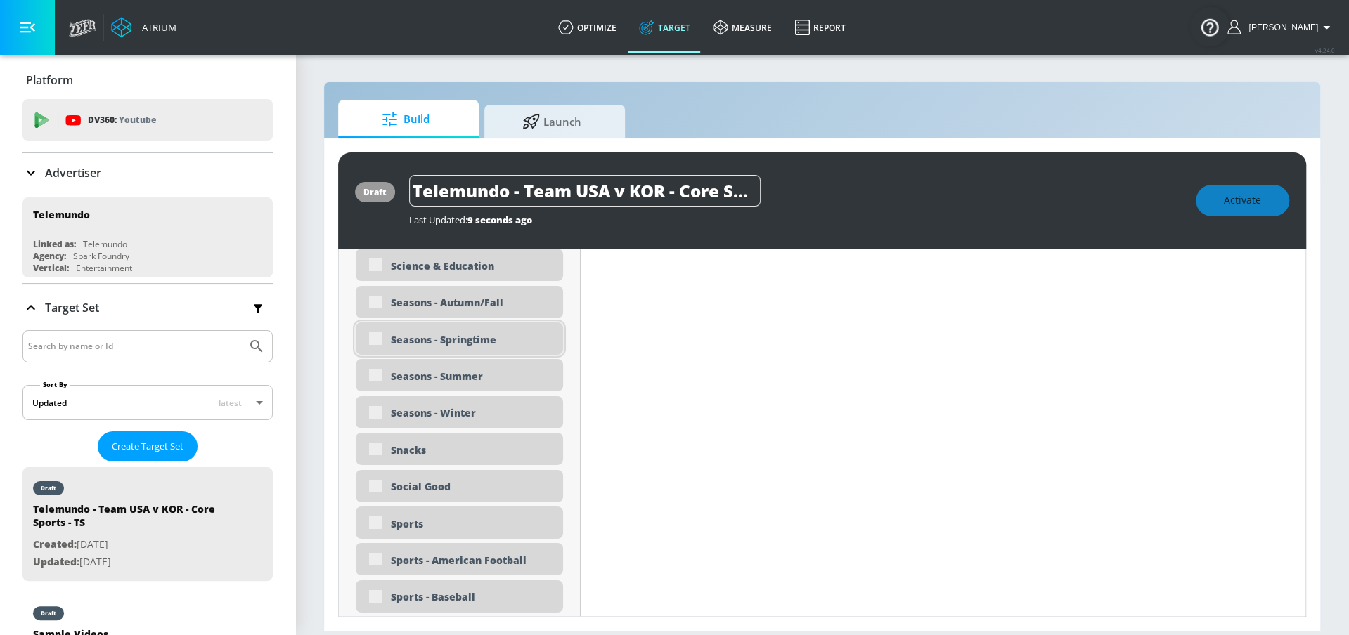
drag, startPoint x: 442, startPoint y: 349, endPoint x: 442, endPoint y: 329, distance: 19.7
click at [442, 349] on div "Seasons - Springtime" at bounding box center [459, 339] width 207 height 32
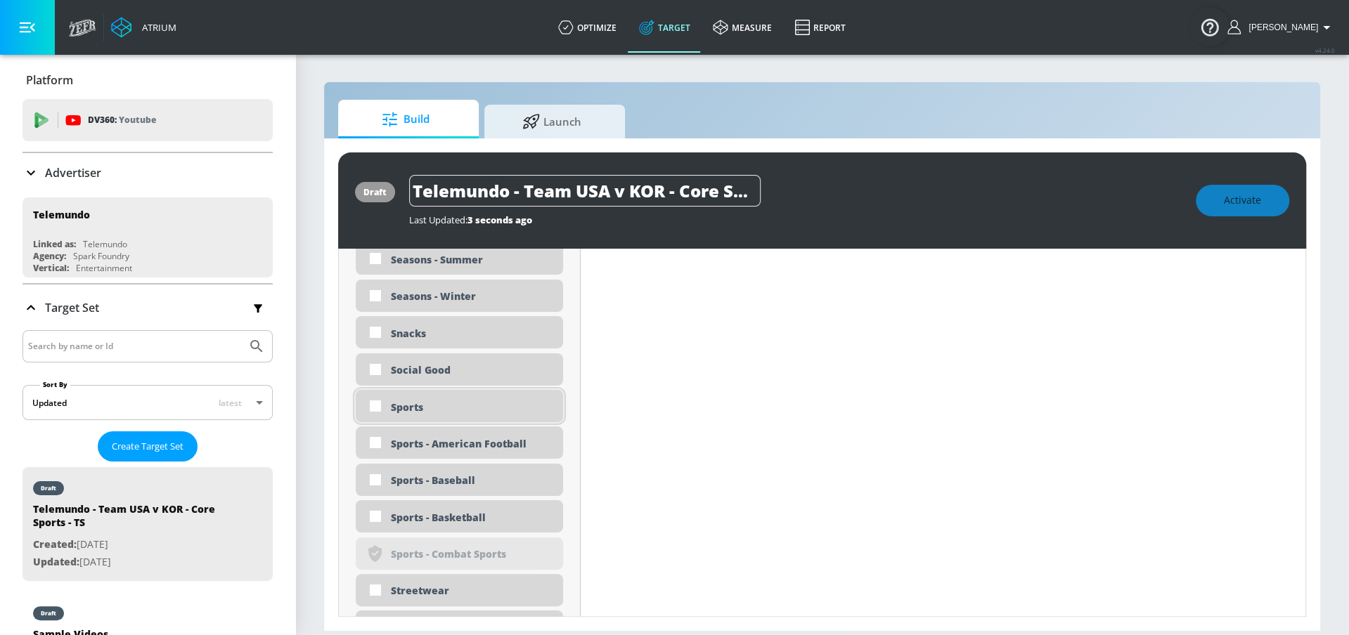
scroll to position [3783, 0]
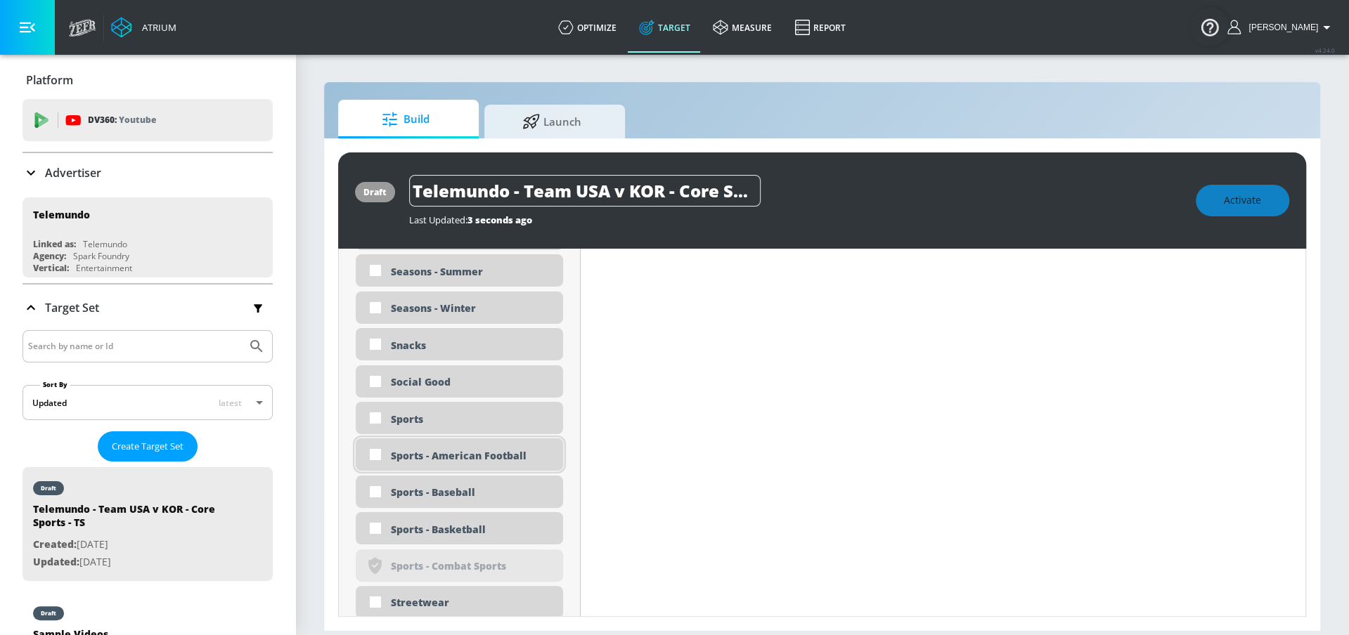
drag, startPoint x: 388, startPoint y: 418, endPoint x: 399, endPoint y: 443, distance: 27.7
click at [388, 418] on div "Sports" at bounding box center [459, 418] width 207 height 32
checkbox input "true"
click at [405, 451] on div "Sports - American Football" at bounding box center [472, 455] width 162 height 13
checkbox input "true"
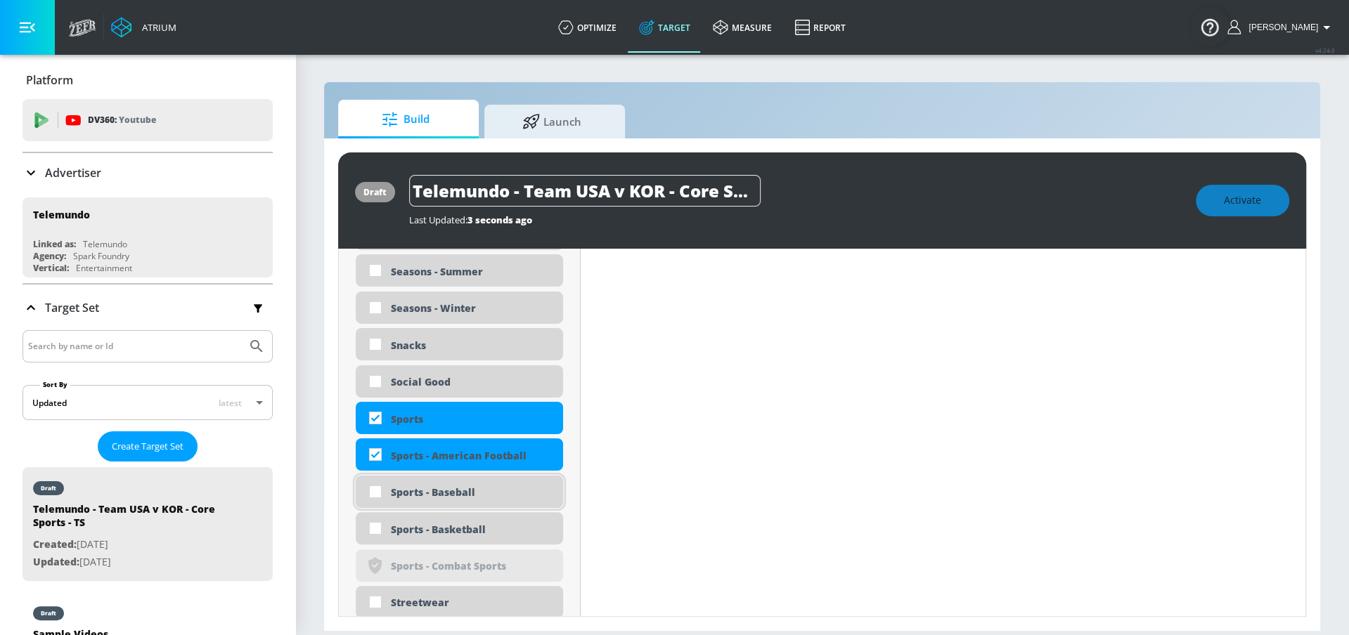
click at [406, 495] on div "Sports - Baseball" at bounding box center [472, 492] width 162 height 13
checkbox input "true"
click at [414, 523] on div "Sports - Basketball" at bounding box center [472, 529] width 162 height 13
checkbox input "true"
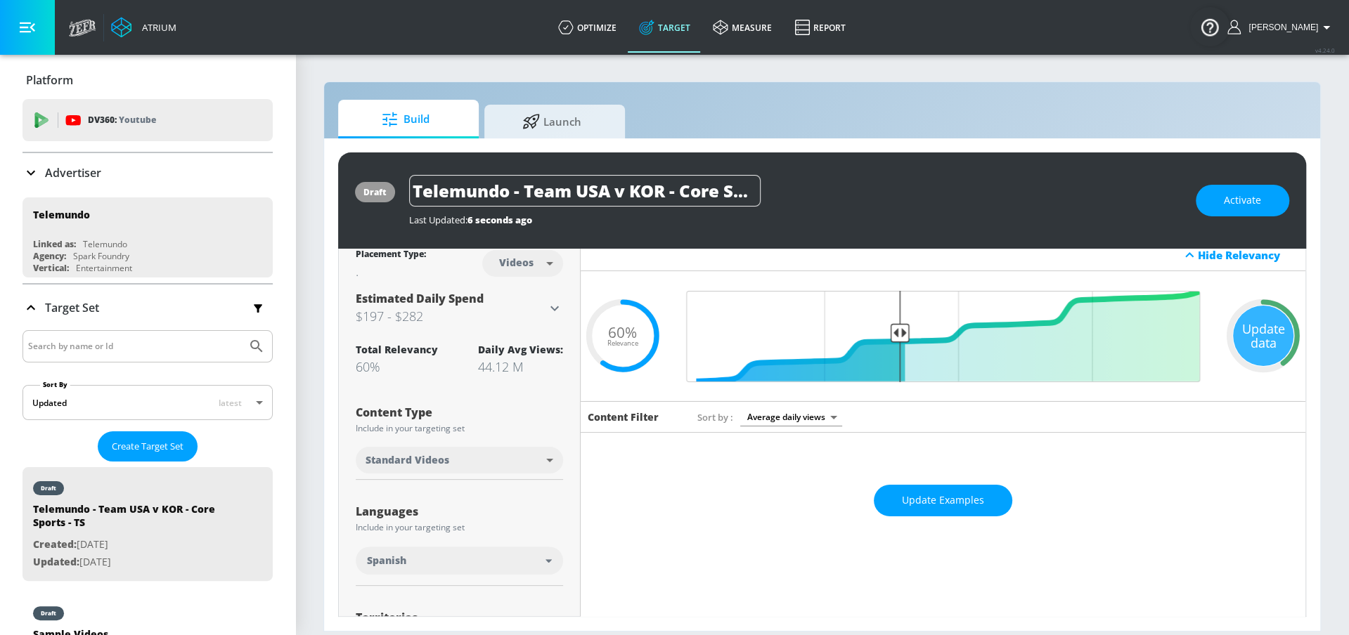
scroll to position [11, 0]
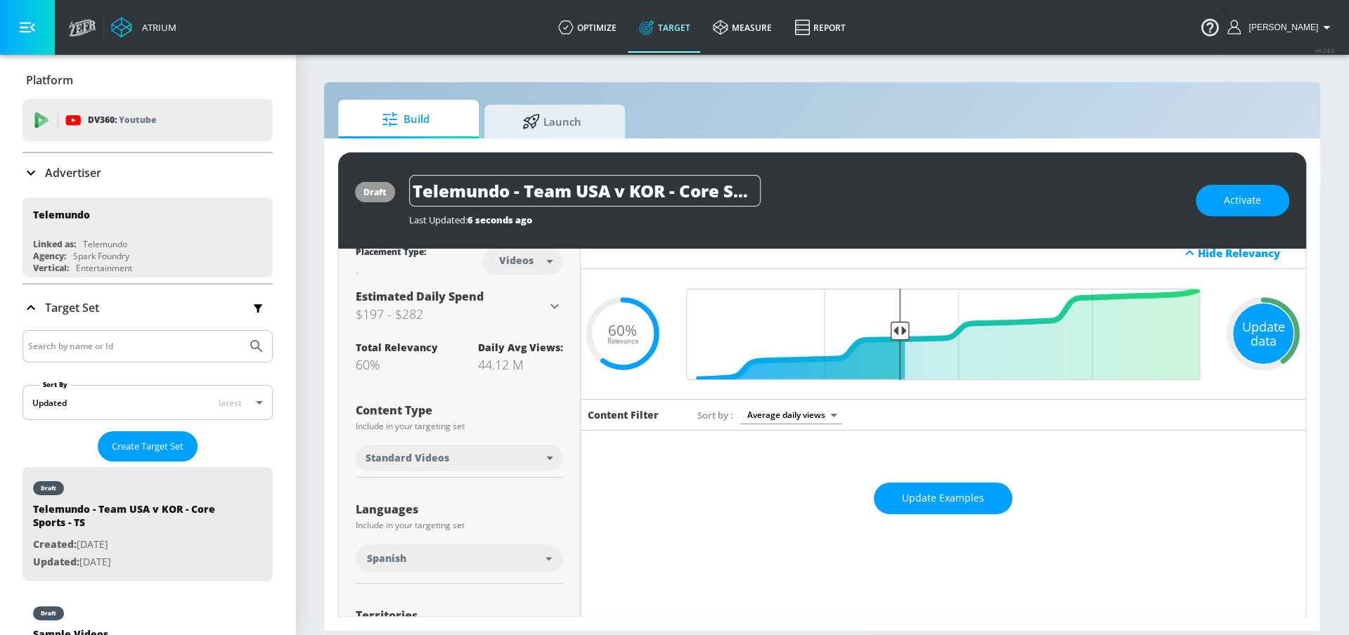
click at [1238, 337] on div "Update data" at bounding box center [1263, 334] width 60 height 60
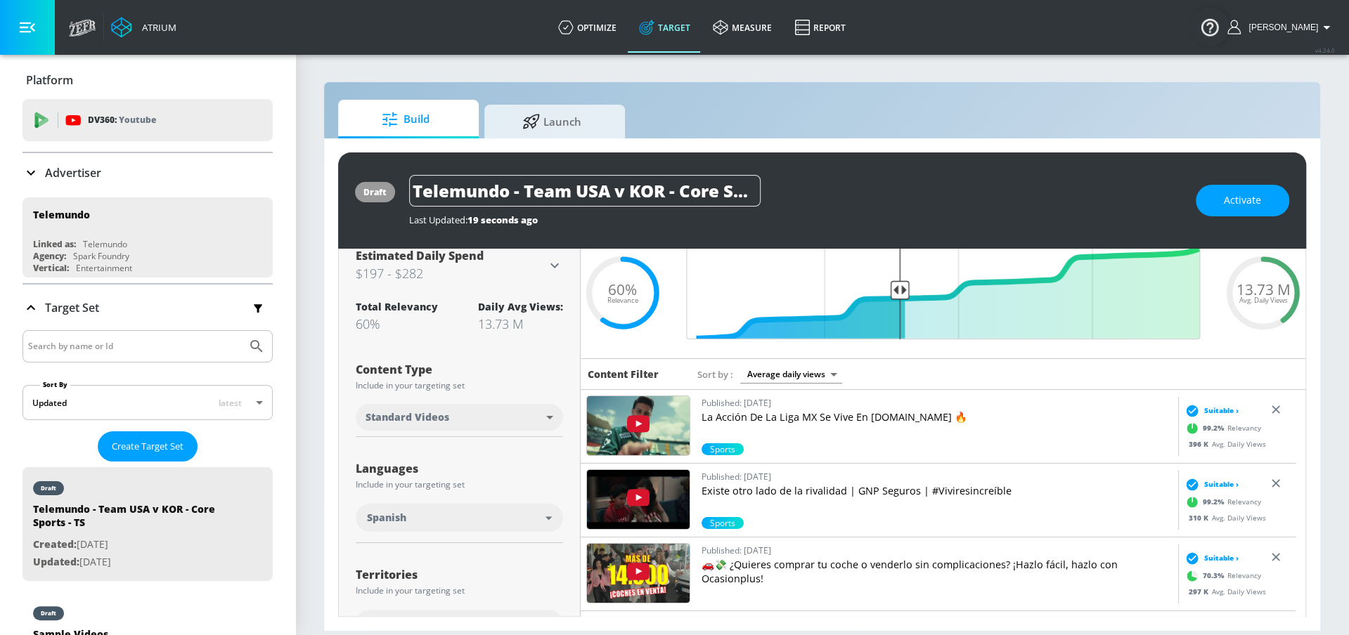
scroll to position [0, 0]
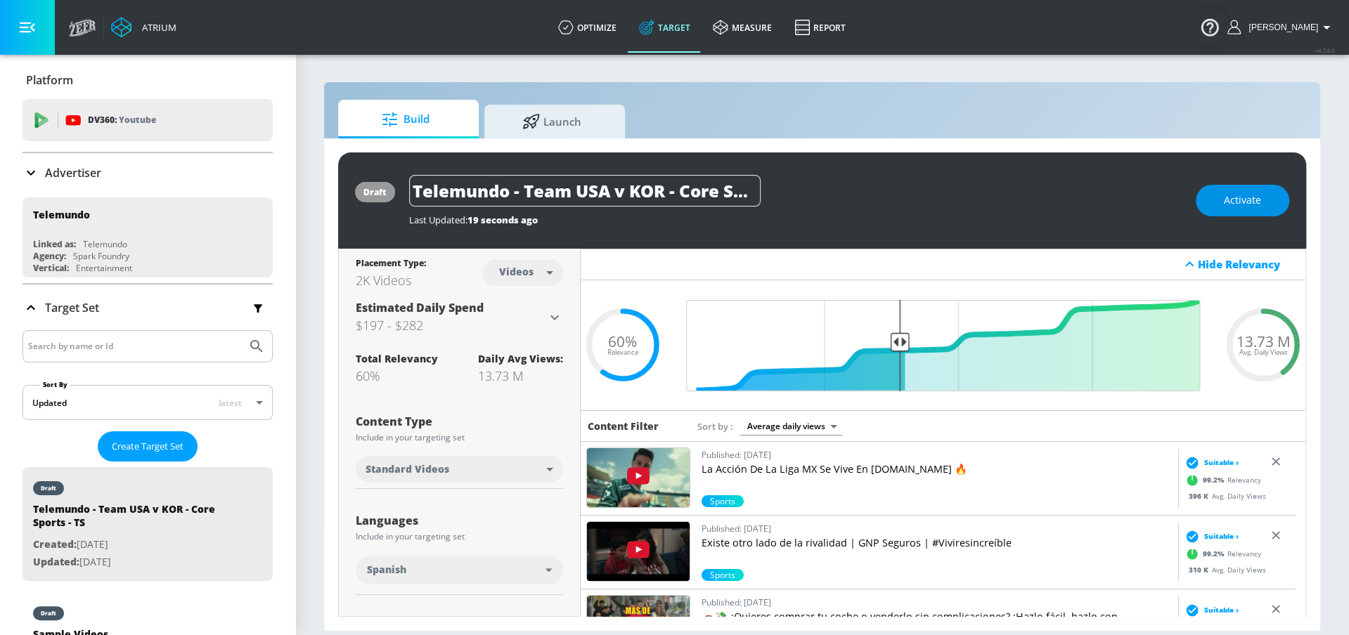
click at [1245, 188] on button "Activate" at bounding box center [1241, 201] width 93 height 32
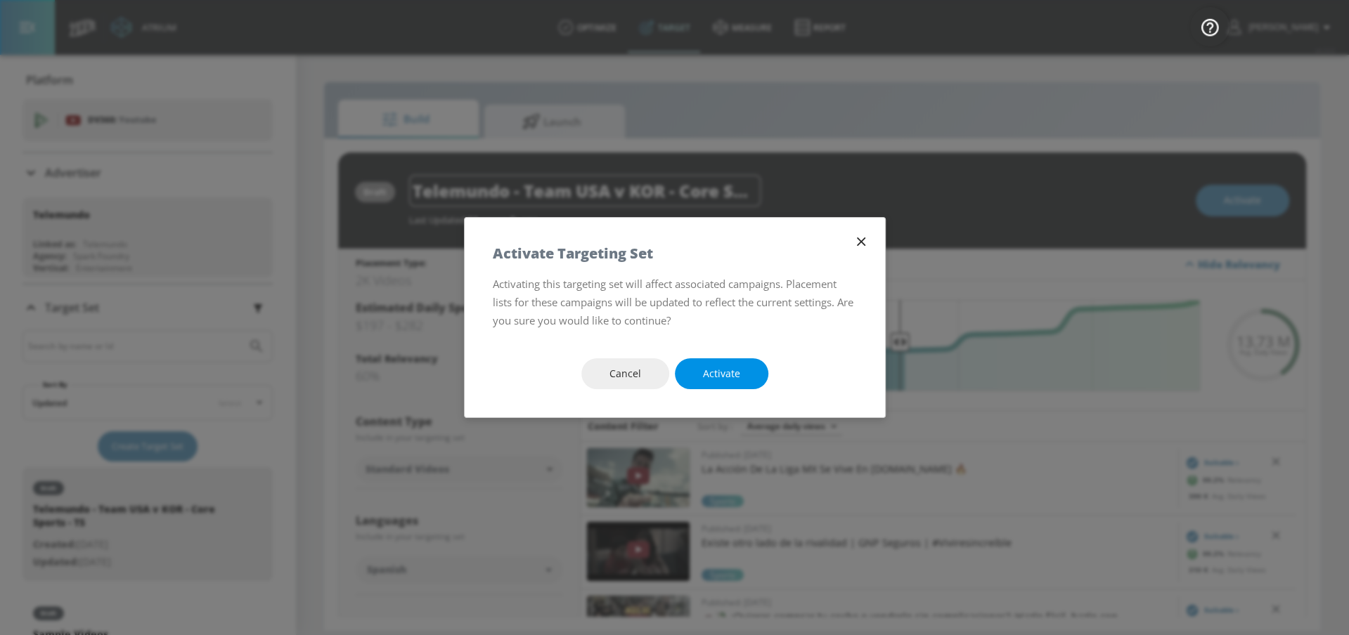
click at [728, 363] on button "Activate" at bounding box center [721, 374] width 93 height 32
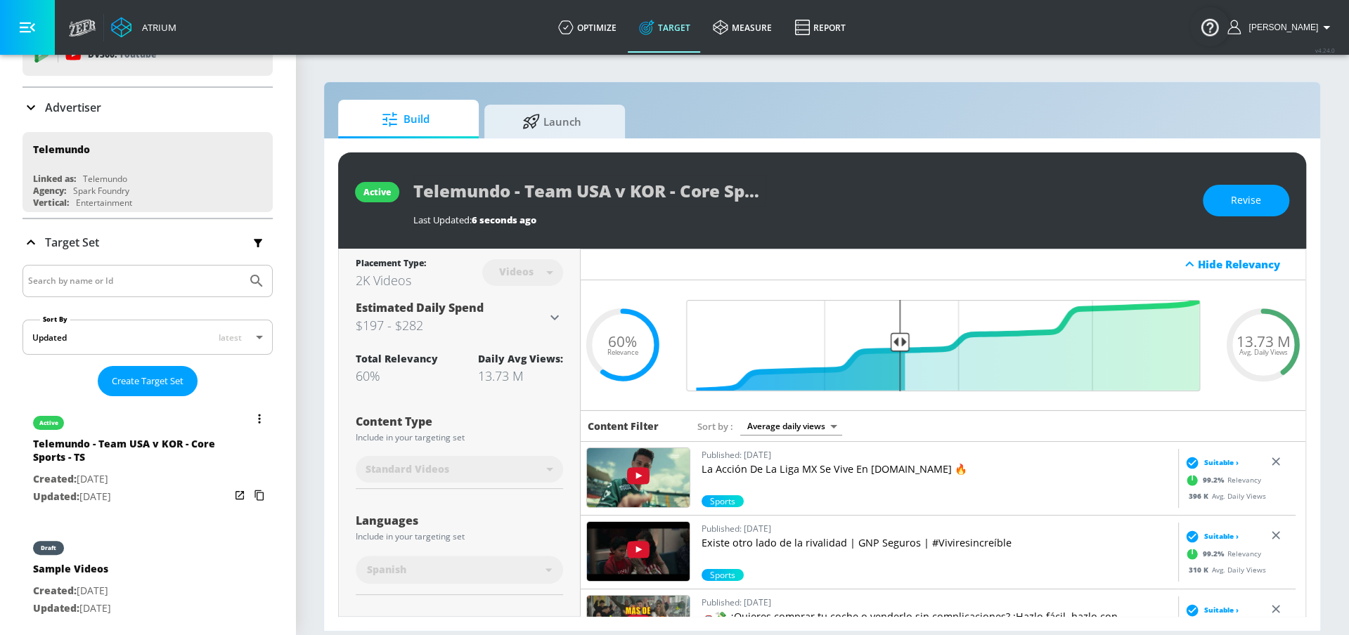
scroll to position [66, 0]
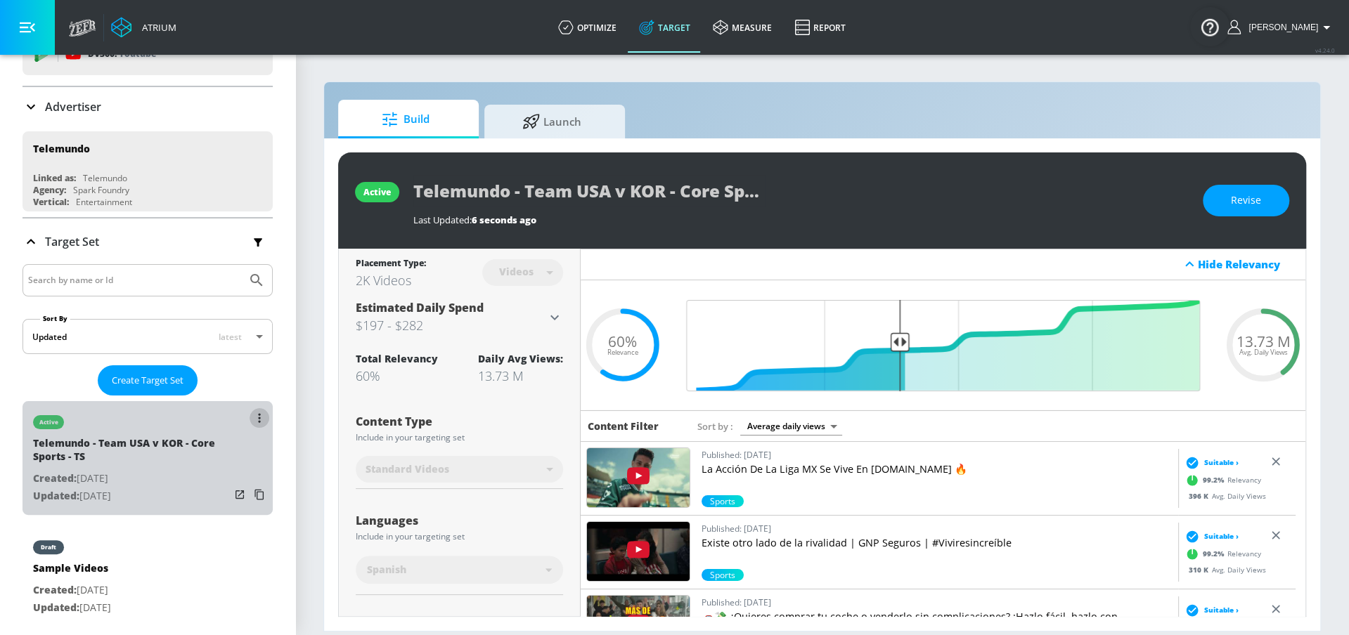
click at [251, 409] on button "list of Target Set" at bounding box center [259, 418] width 20 height 20
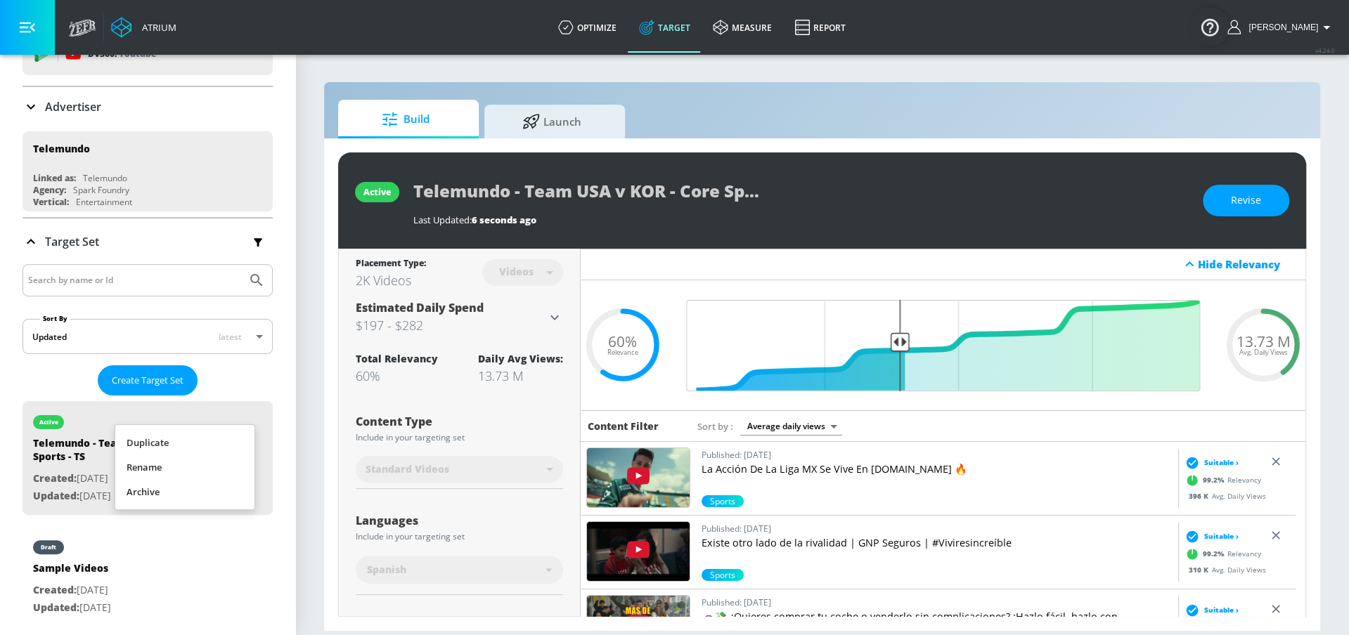
click at [216, 442] on li "Duplicate" at bounding box center [184, 443] width 139 height 25
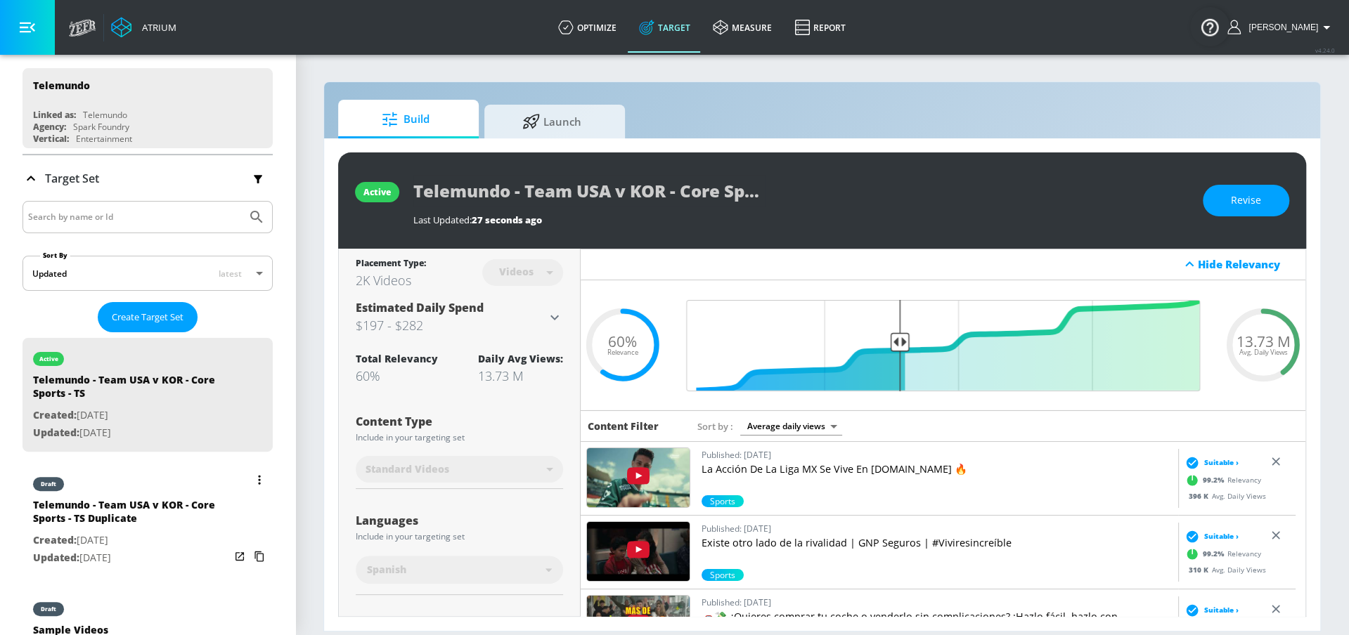
scroll to position [162, 0]
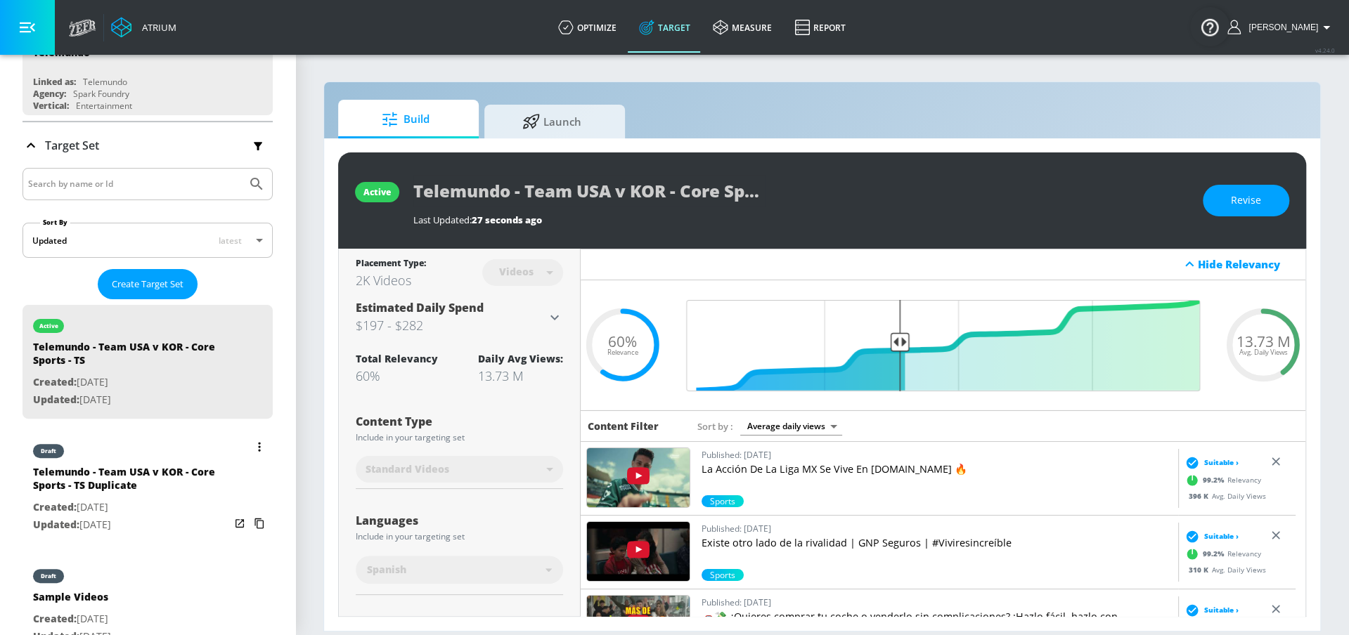
click at [124, 499] on p "Created: [DATE]" at bounding box center [131, 508] width 197 height 18
type input "Telemundo - Team USA v KOR - Core Sports - TS Duplicate"
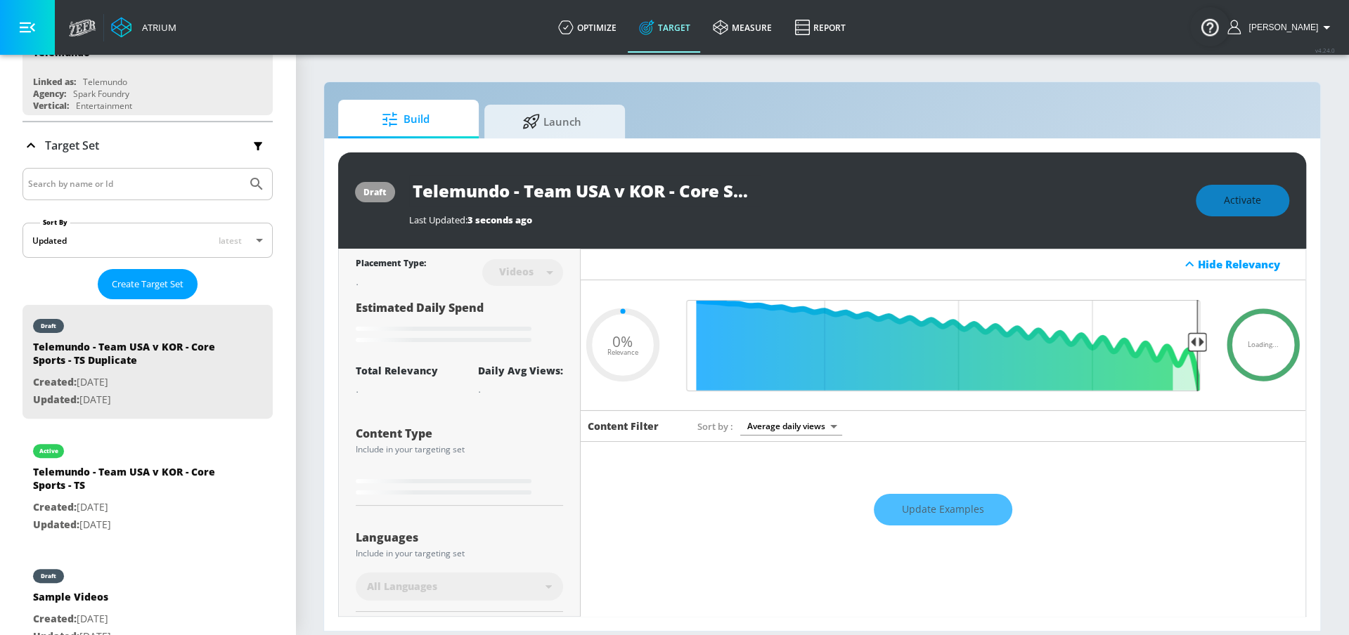
type input "0.6"
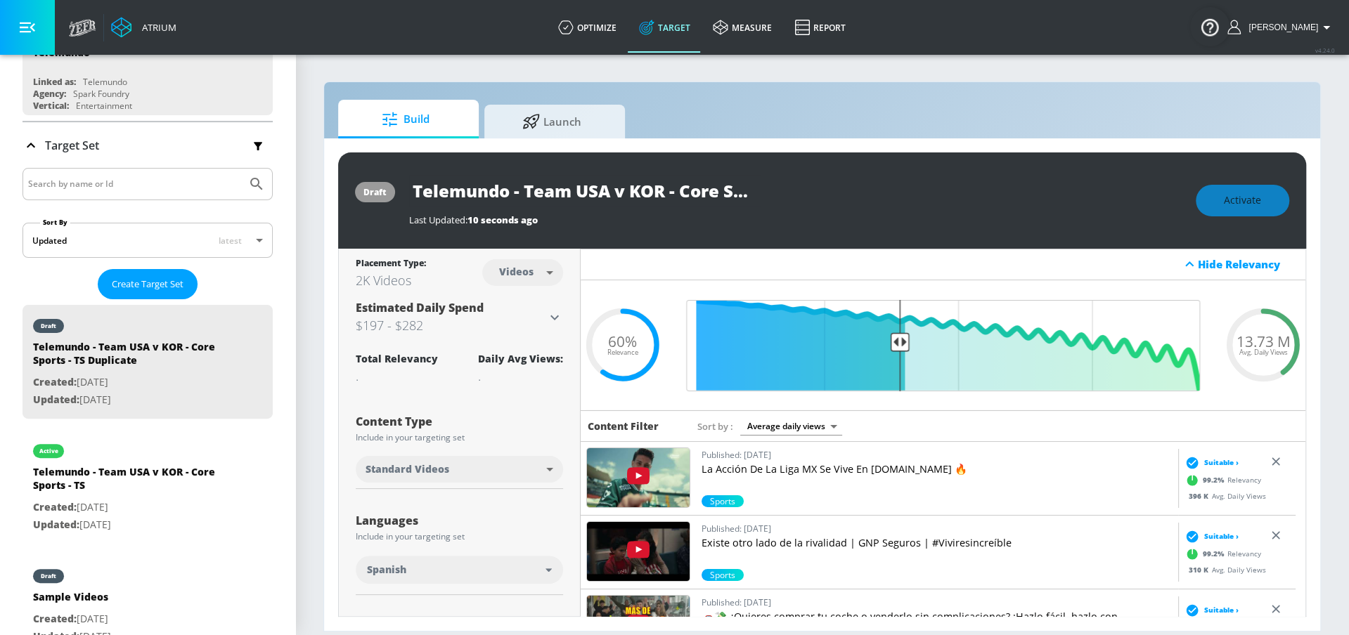
click at [674, 197] on input "Telemundo - Team USA v KOR - Core Sports - TS Duplicate" at bounding box center [584, 191] width 351 height 32
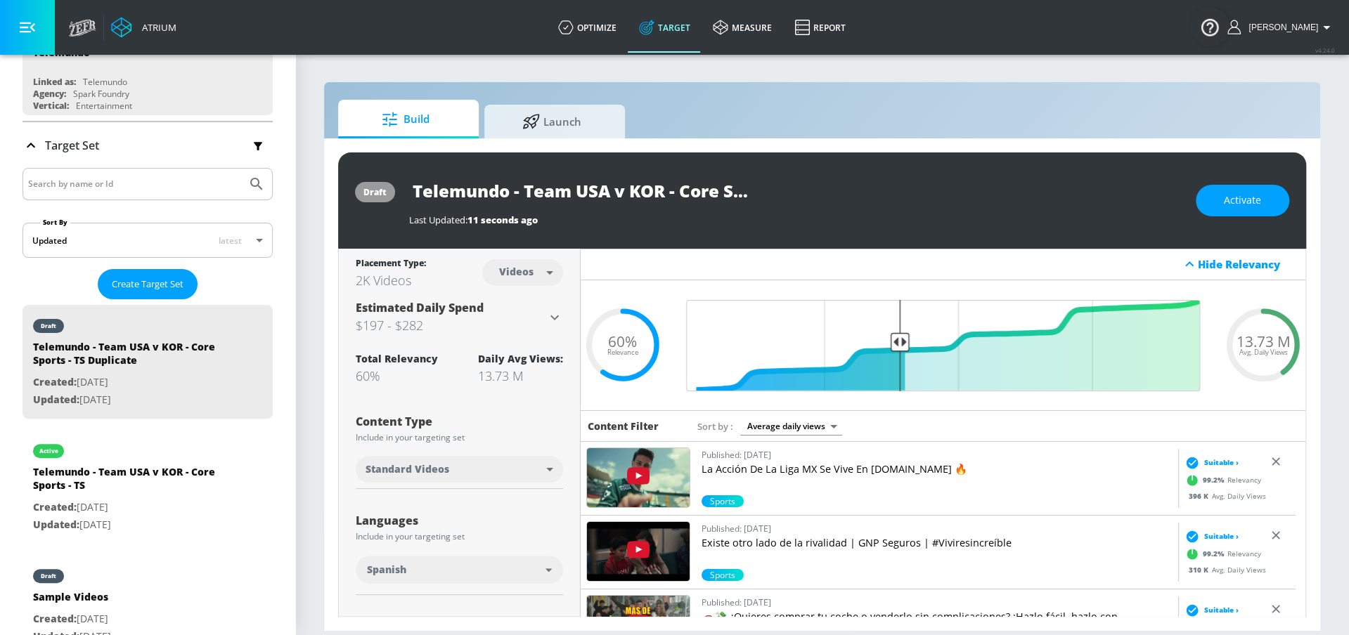
scroll to position [0, 145]
drag, startPoint x: 688, startPoint y: 193, endPoint x: 856, endPoint y: 193, distance: 168.0
click at [856, 193] on div "Telemundo - Team USA v KOR - Core Sports - TS Duplicate" at bounding box center [795, 191] width 772 height 32
click at [659, 195] on input "Telemundo - Team USA v KOR - Core Sports - TS Duplicate" at bounding box center [584, 191] width 351 height 32
drag, startPoint x: 651, startPoint y: 190, endPoint x: 918, endPoint y: 179, distance: 266.6
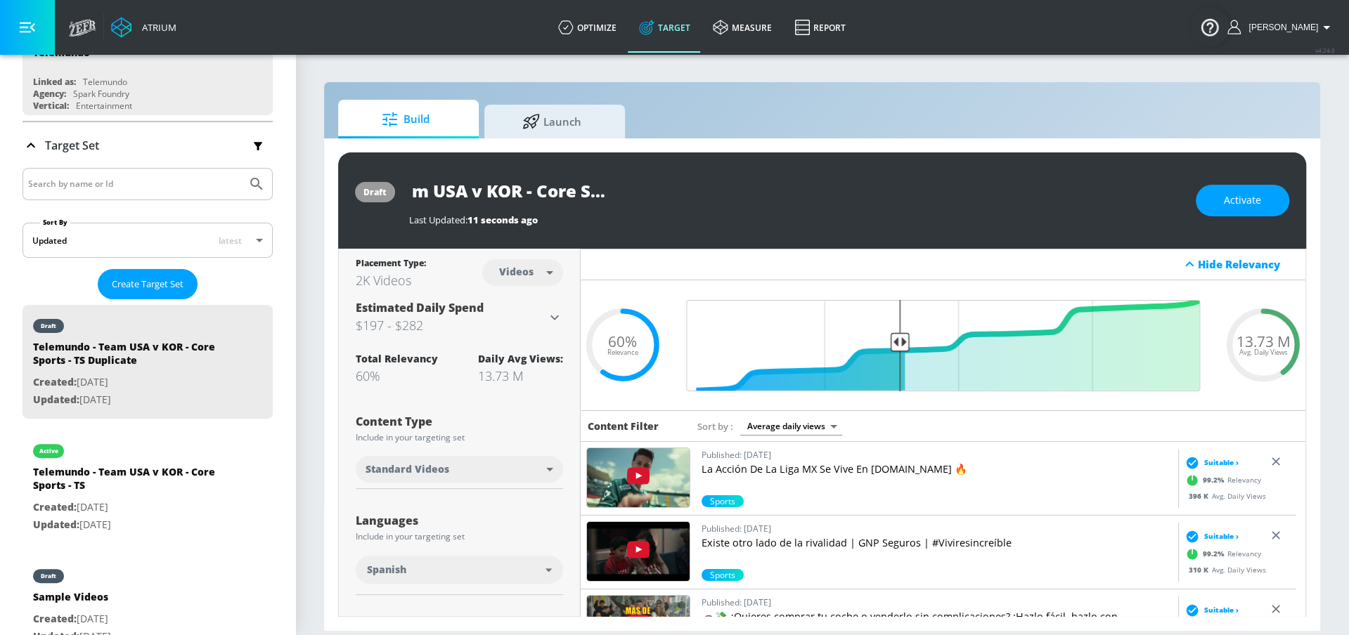
click at [918, 179] on div "Telemundo - Team USA v KOR - Core Sports - TS Duplicate" at bounding box center [795, 191] width 772 height 32
type input "Telemundo - Team USA v KOR - Core Sports - CT"
drag, startPoint x: 750, startPoint y: 193, endPoint x: 815, endPoint y: 249, distance: 86.7
click at [749, 193] on icon "button" at bounding box center [747, 190] width 13 height 13
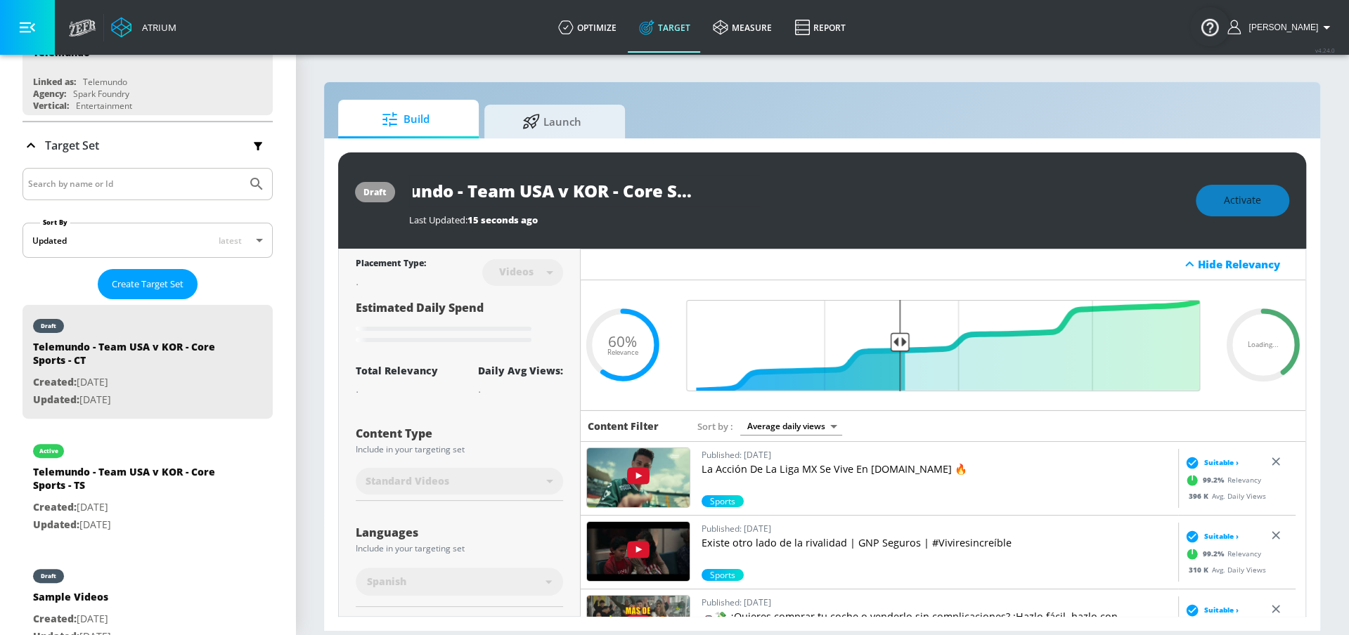
scroll to position [0, 0]
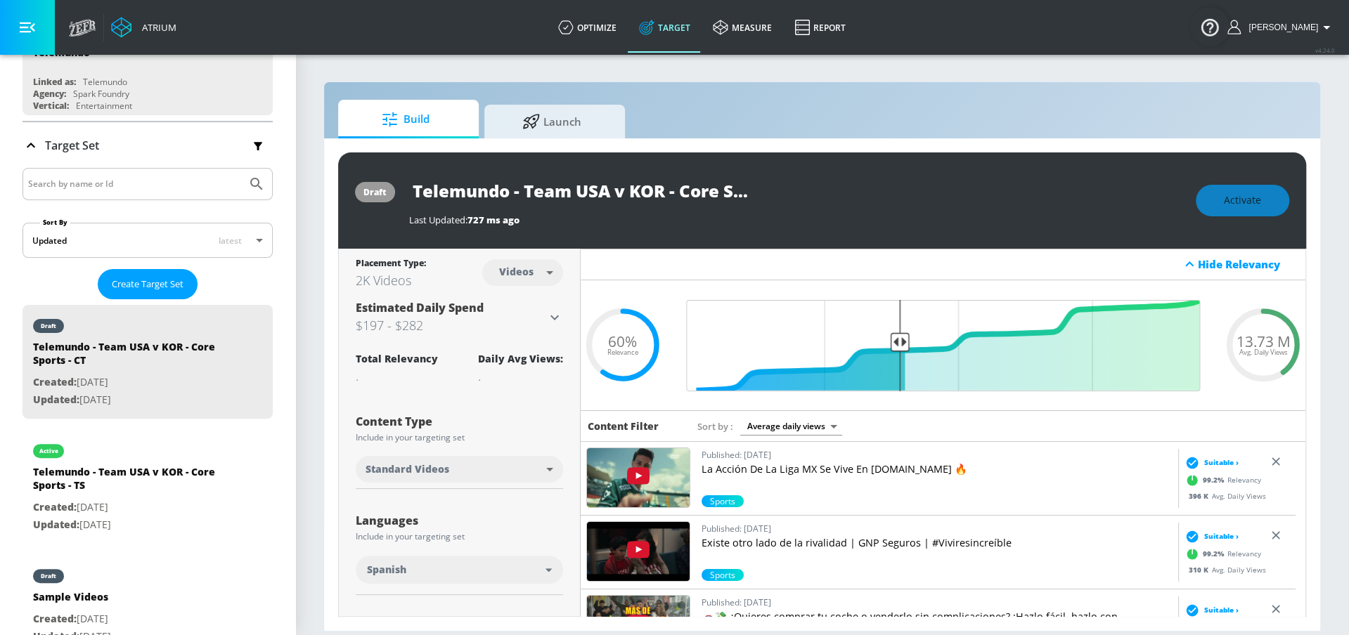
click at [525, 273] on body "Atrium optimize Target measure Report optimize Target measure Report v 4.24.0 […" at bounding box center [674, 317] width 1349 height 635
click at [526, 297] on div "Channels" at bounding box center [519, 303] width 51 height 15
type input "channels"
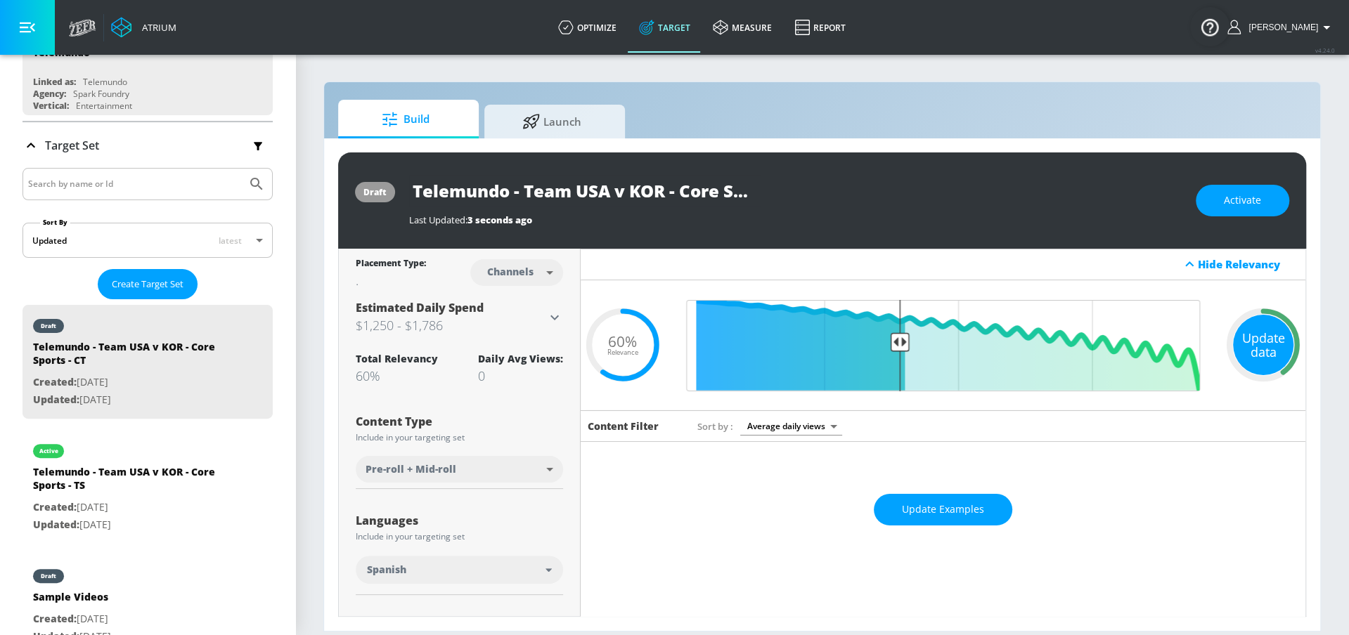
click at [1240, 346] on div "Update data" at bounding box center [1263, 345] width 60 height 60
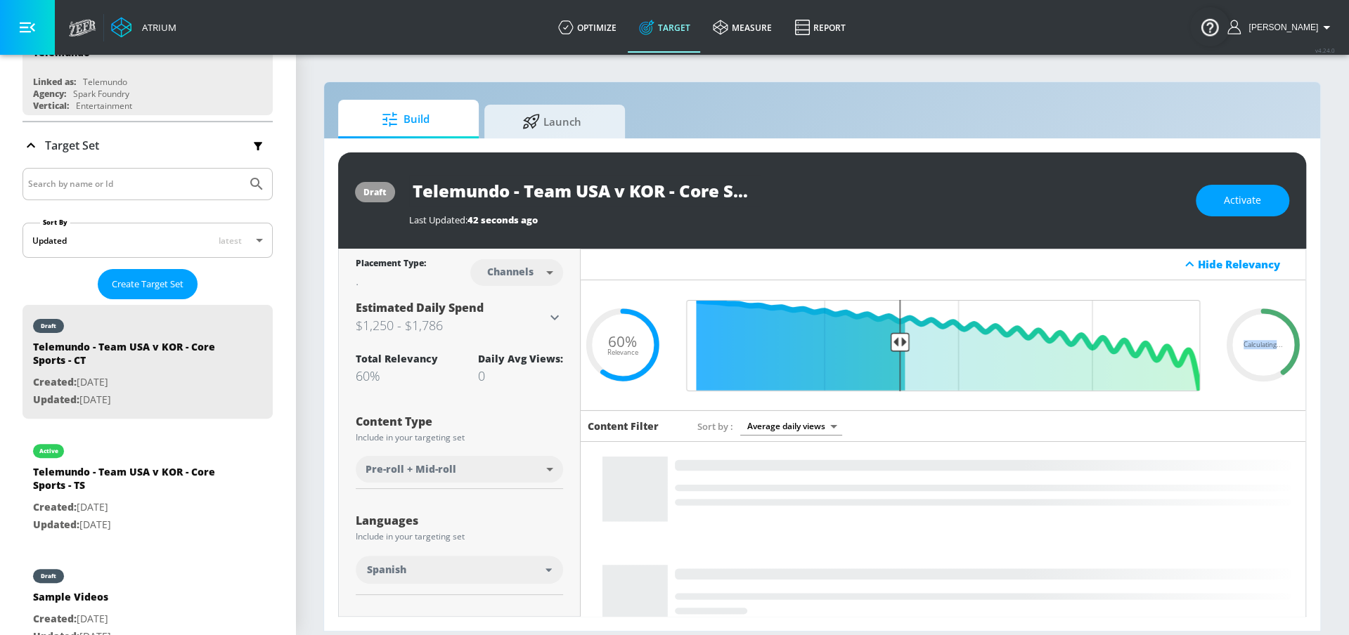
click at [1243, 346] on span "Calculating..." at bounding box center [1262, 345] width 39 height 7
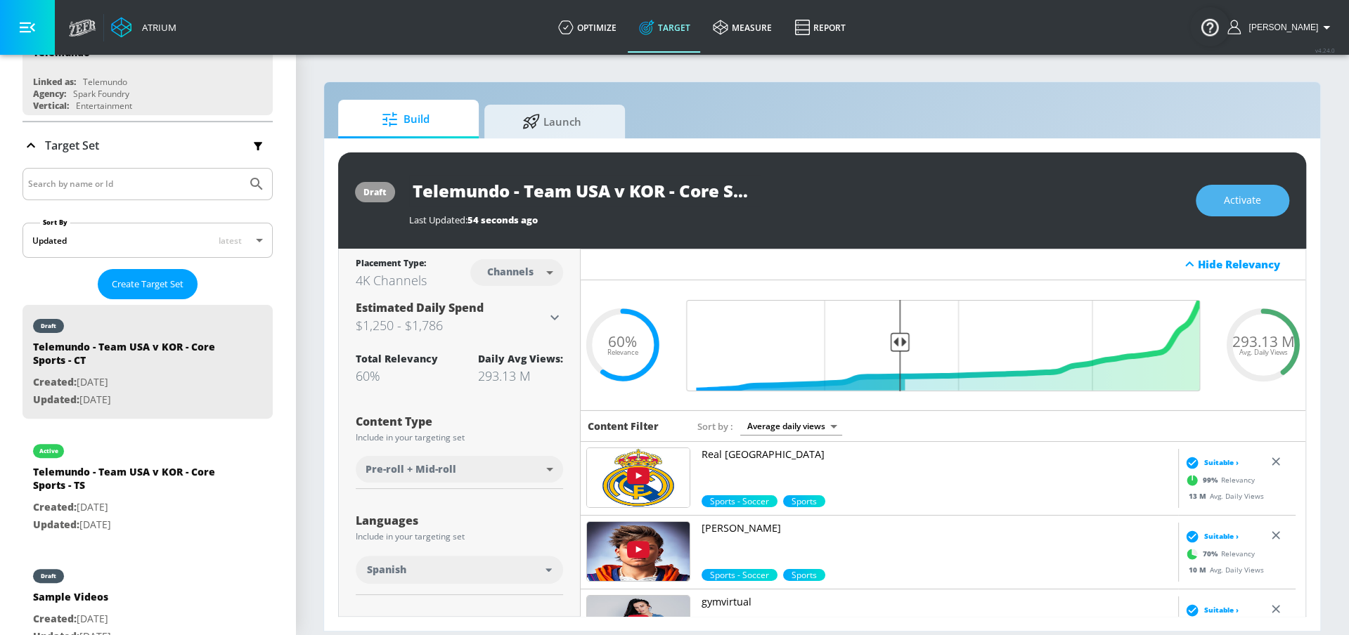
click at [1236, 202] on span "Activate" at bounding box center [1241, 201] width 37 height 18
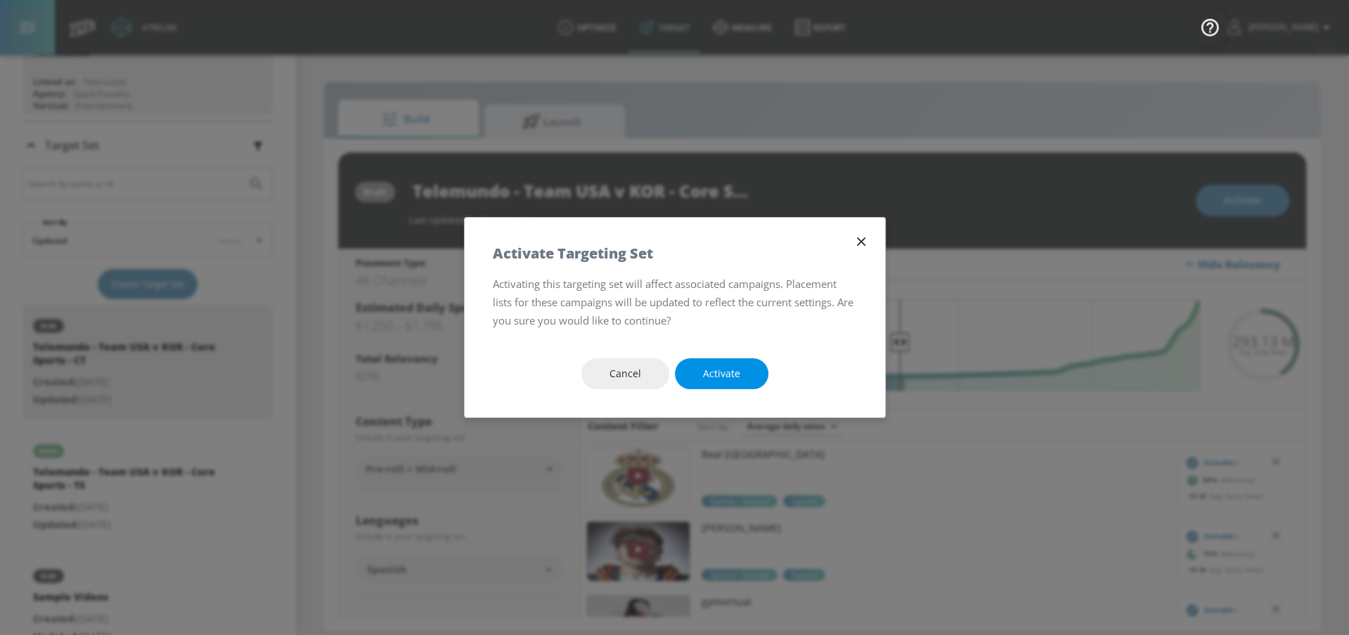
click at [744, 370] on button "Activate" at bounding box center [721, 374] width 93 height 32
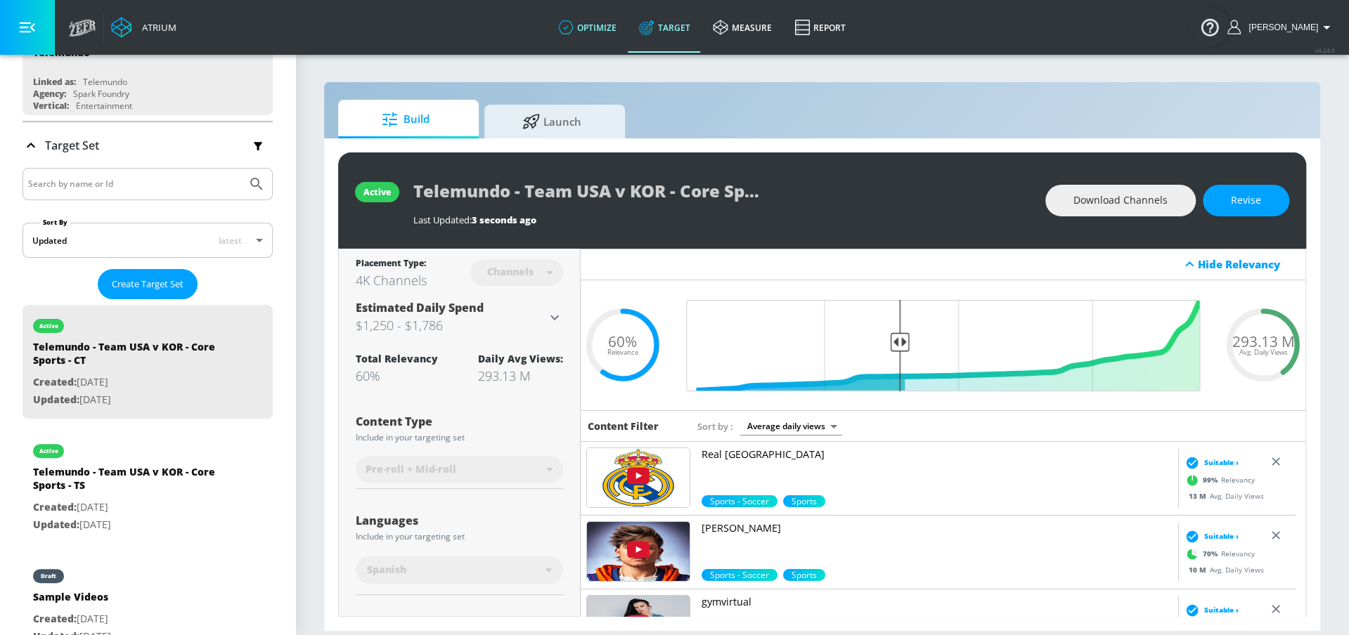
click at [623, 37] on link "optimize" at bounding box center [587, 27] width 81 height 51
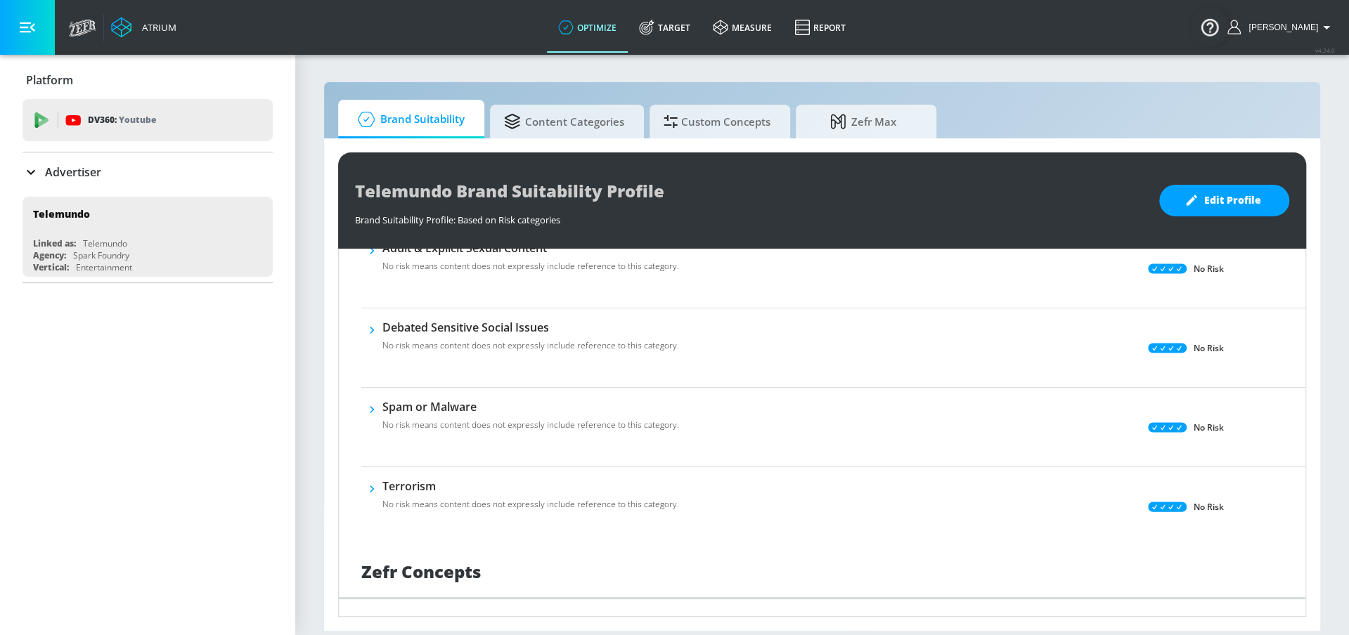
scroll to position [1085, 0]
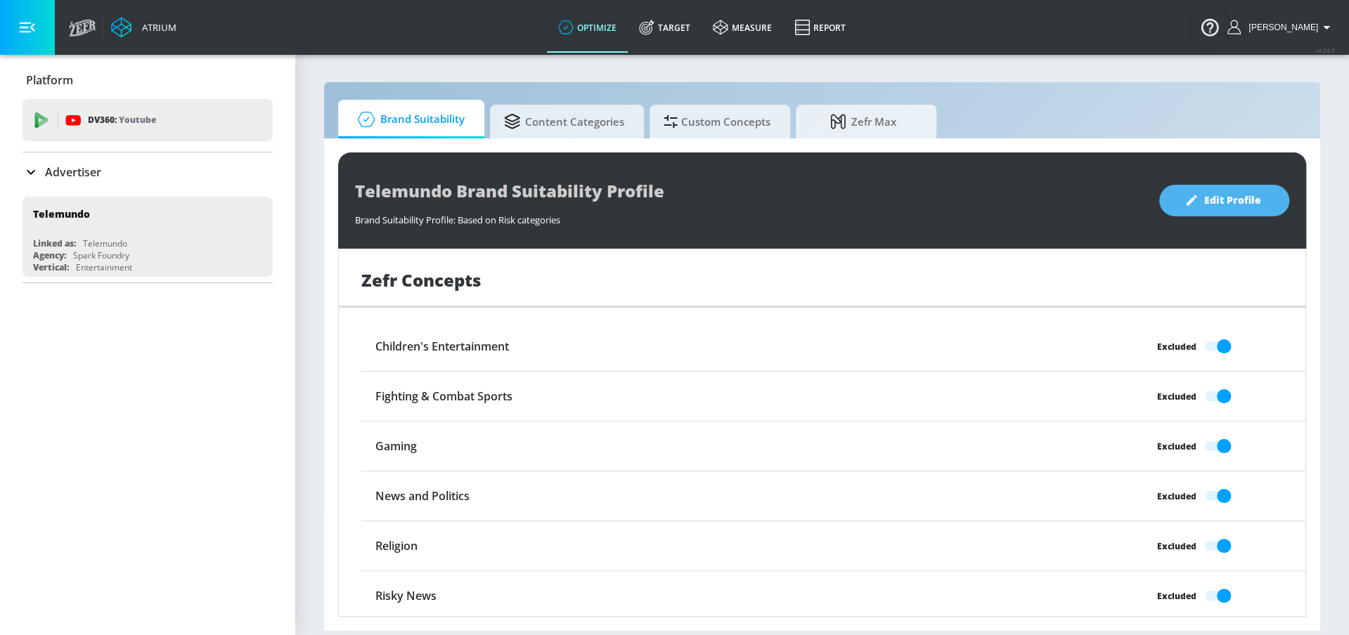
click at [1266, 202] on button "Edit Profile" at bounding box center [1224, 201] width 130 height 32
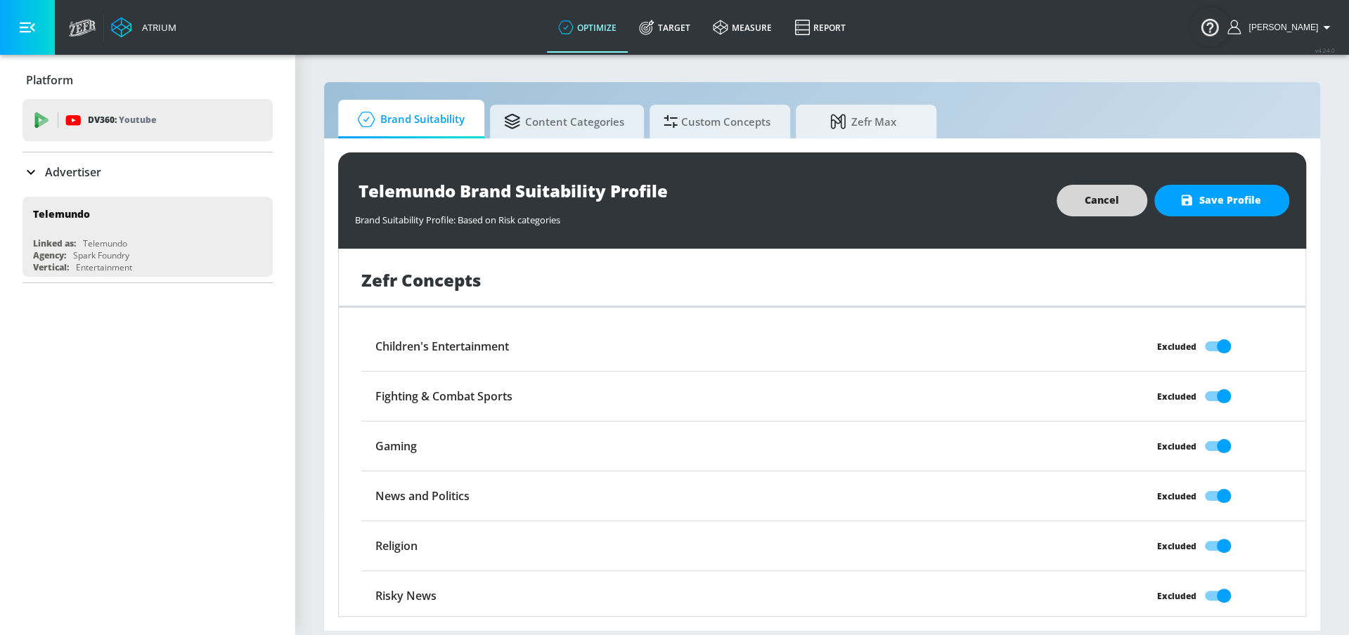
drag, startPoint x: 1090, startPoint y: 202, endPoint x: 1064, endPoint y: 201, distance: 26.0
click at [1090, 202] on span "Cancel" at bounding box center [1101, 201] width 34 height 18
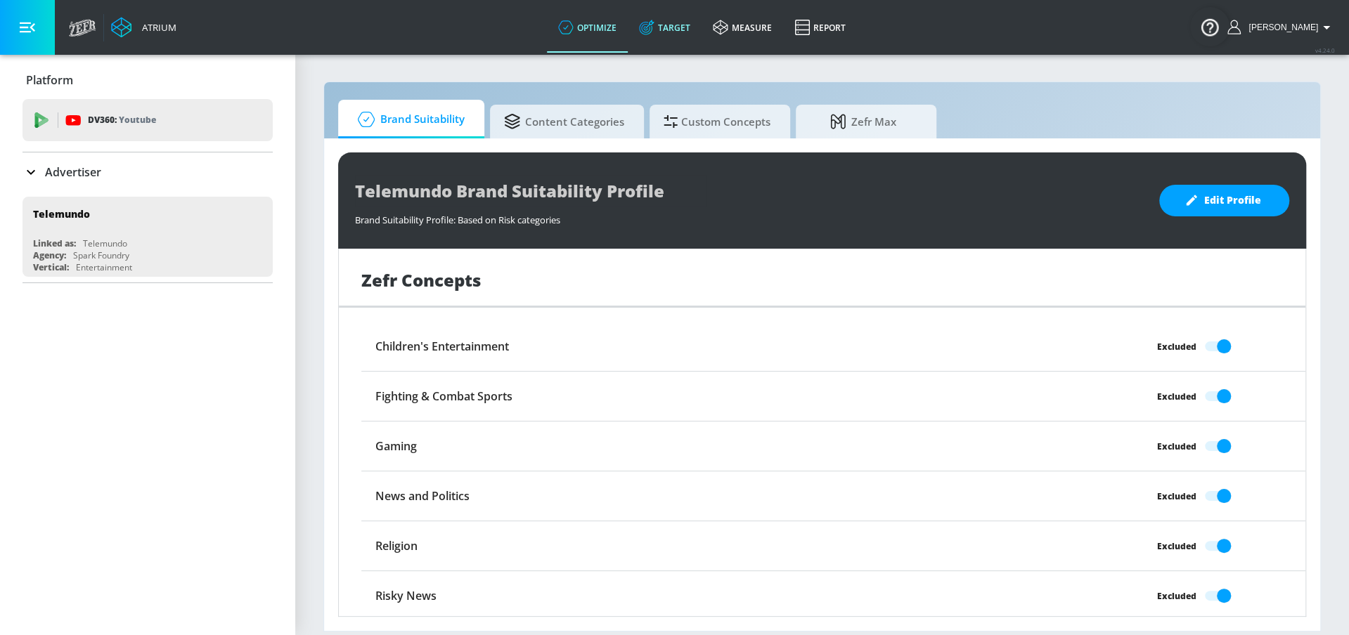
click at [654, 27] on icon at bounding box center [646, 27] width 15 height 15
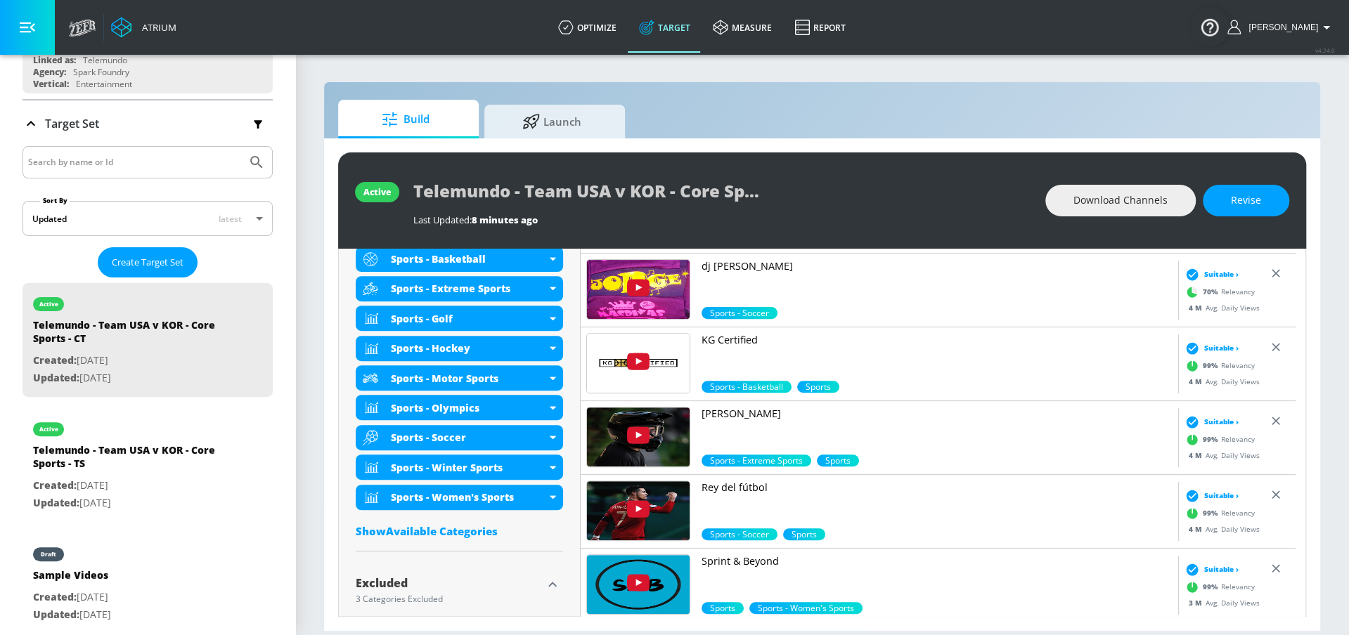
scroll to position [849, 0]
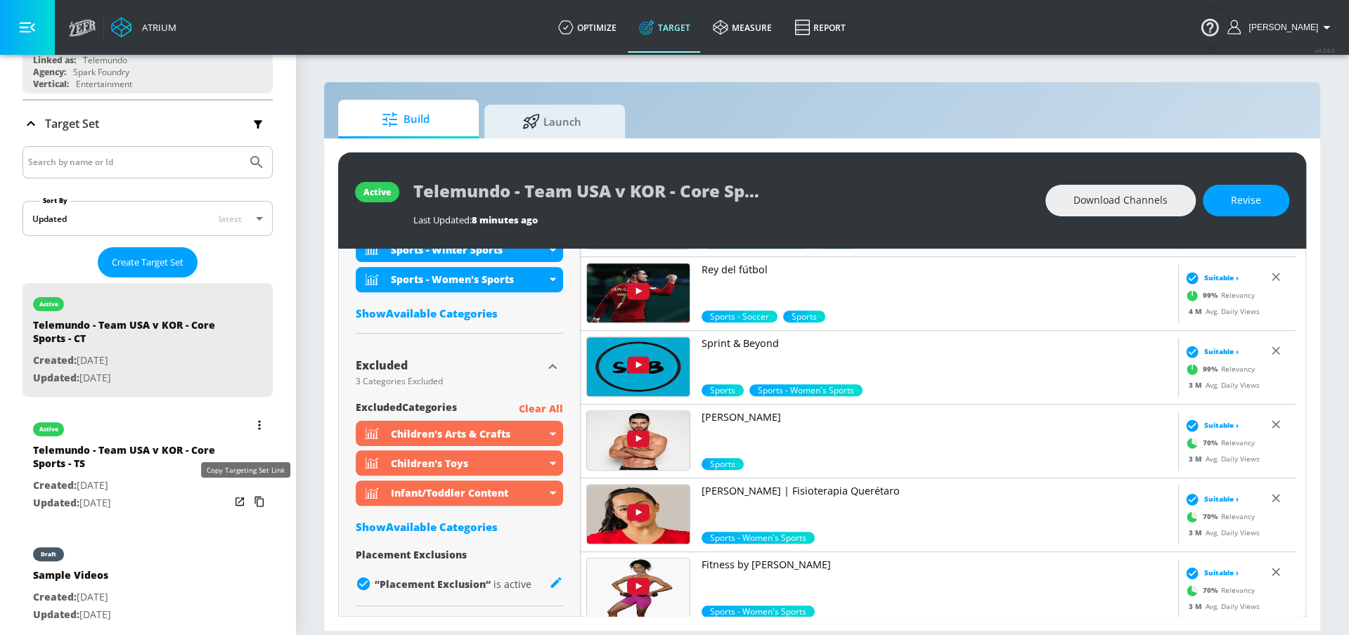
click at [248, 498] on icon "list of Target Set" at bounding box center [259, 502] width 22 height 22
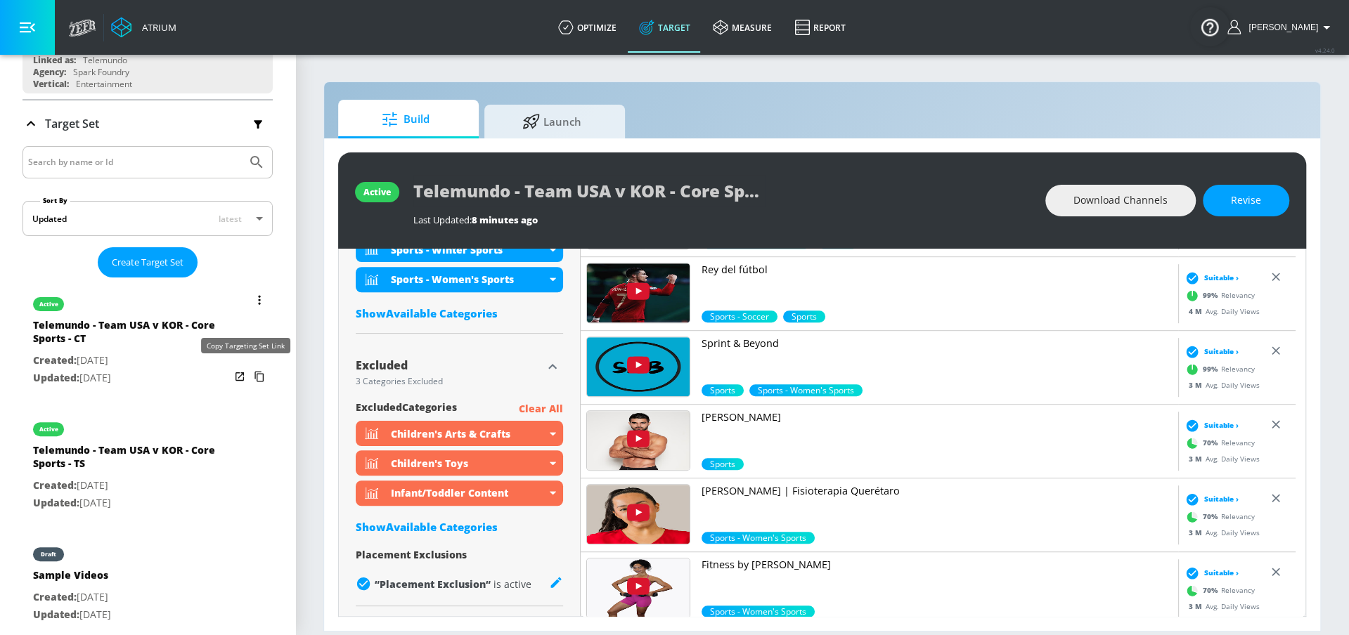
click at [248, 372] on icon "list of Target Set" at bounding box center [259, 376] width 22 height 22
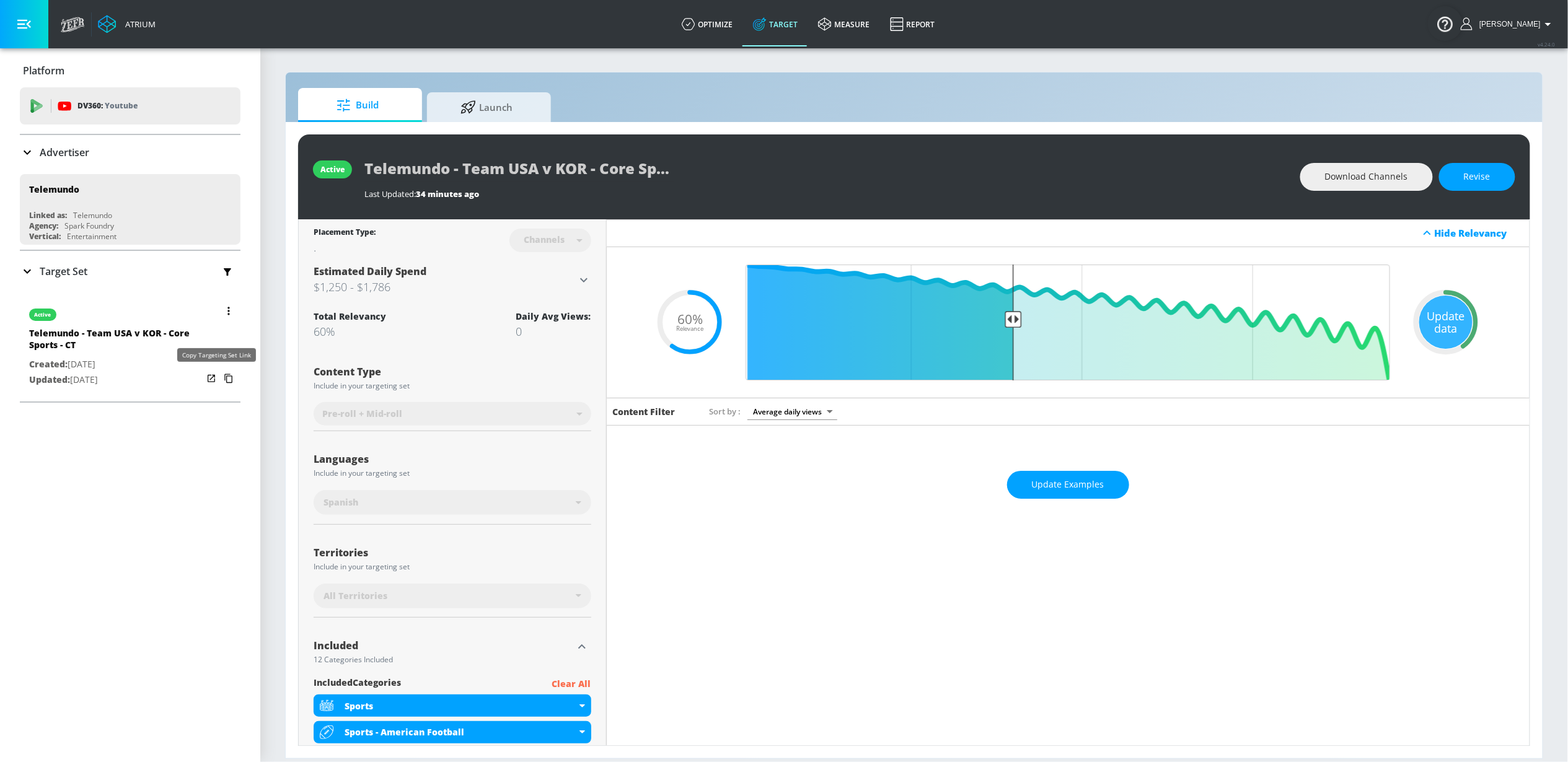
click at [224, 377] on icon "button" at bounding box center [228, 378] width 8 height 10
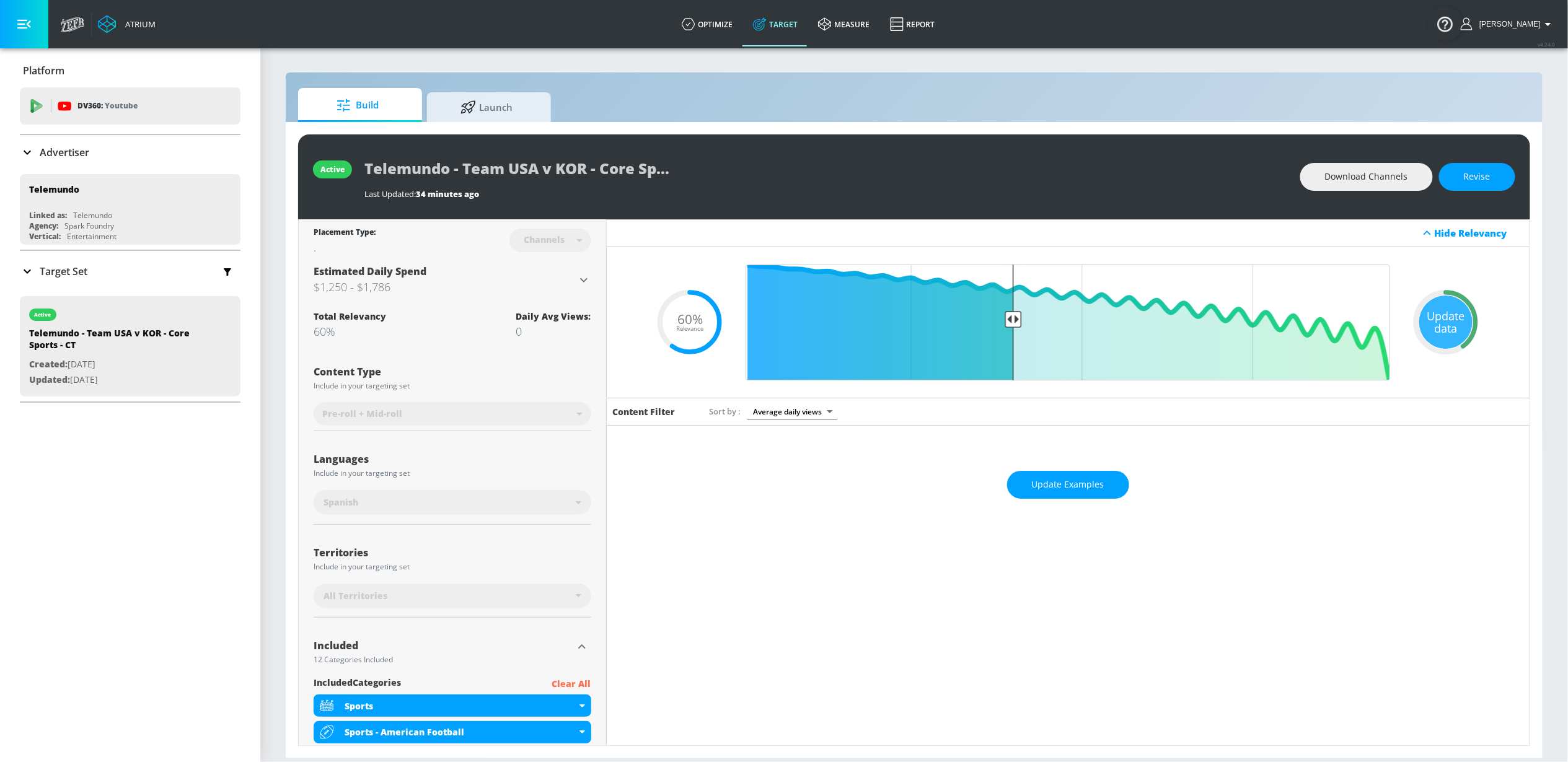
click at [1439, 328] on div "Update data" at bounding box center [1445, 322] width 53 height 53
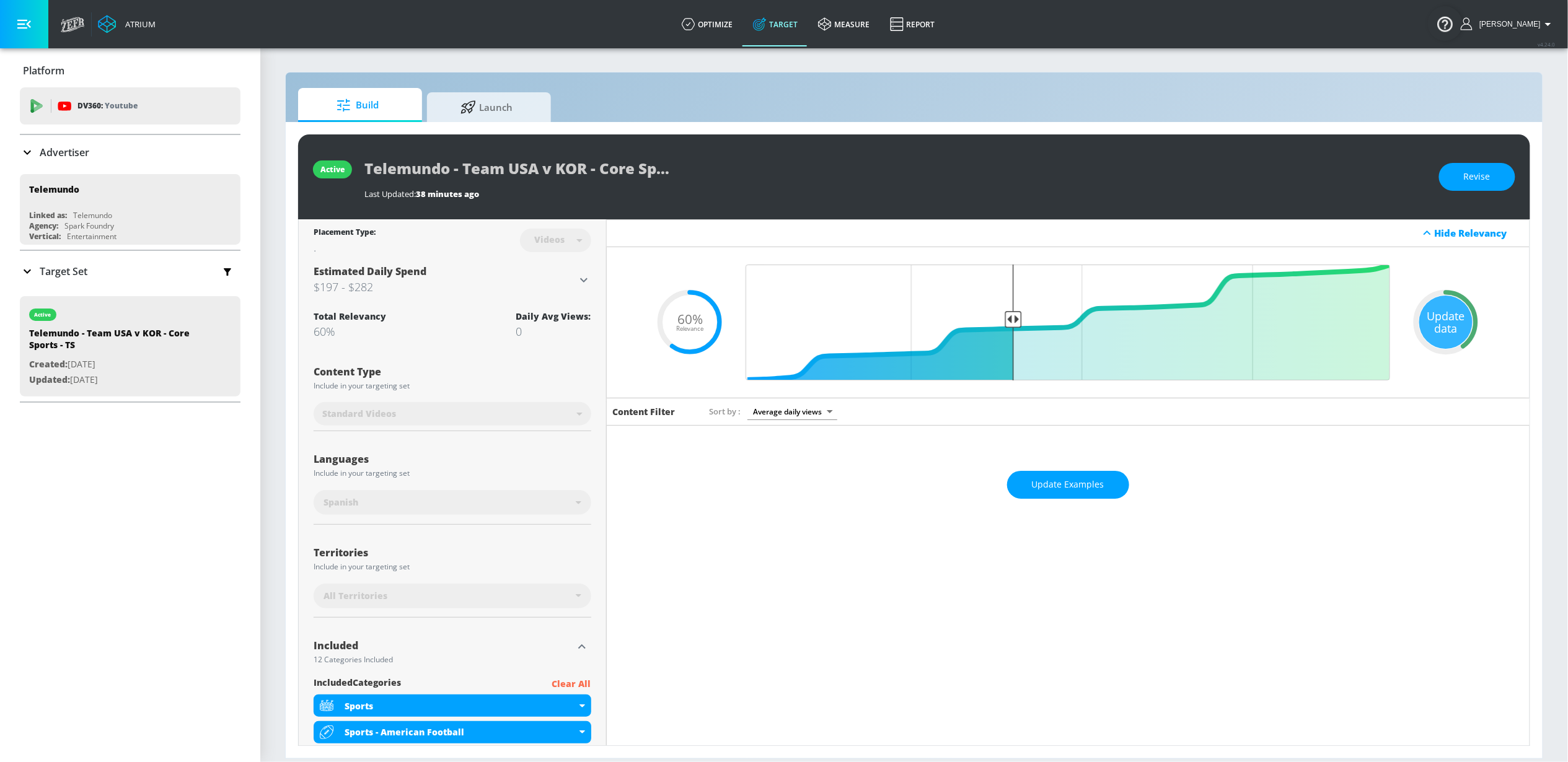
drag, startPoint x: 78, startPoint y: 343, endPoint x: 473, endPoint y: 174, distance: 429.6
click at [468, 198] on div "Atrium optimize Target measure Report optimize Target measure Report v 4.24.0 S…" at bounding box center [784, 381] width 1568 height 762
click at [541, 183] on div "Last Updated: 38 minutes ago" at bounding box center [895, 191] width 1062 height 18
drag, startPoint x: 406, startPoint y: 171, endPoint x: 729, endPoint y: 173, distance: 323.0
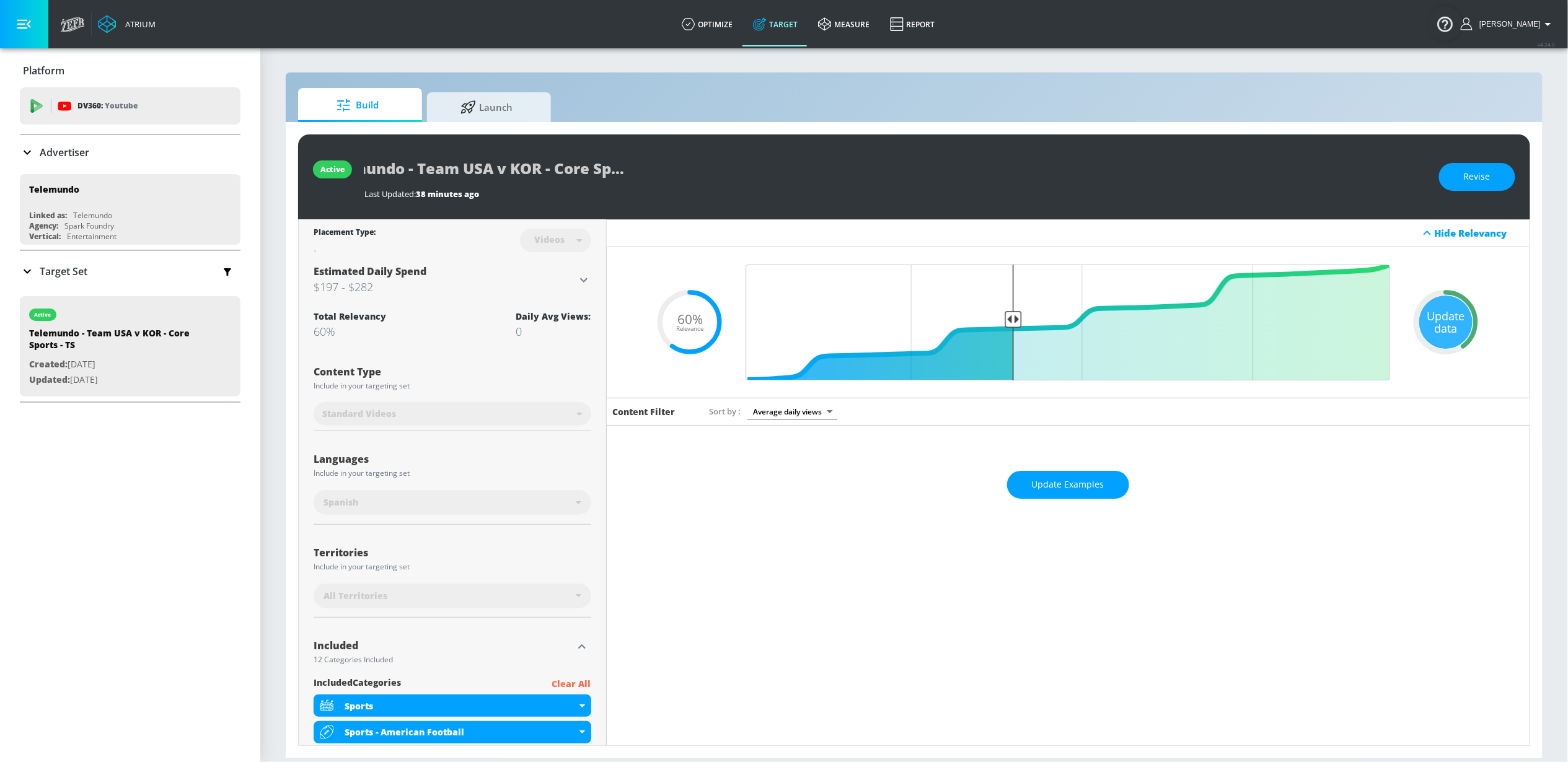
click at [729, 173] on div "active Telemundo - Team USA v KOR - Core Sports - TS Last Updated: 38 minutes a…" at bounding box center [914, 176] width 1232 height 85
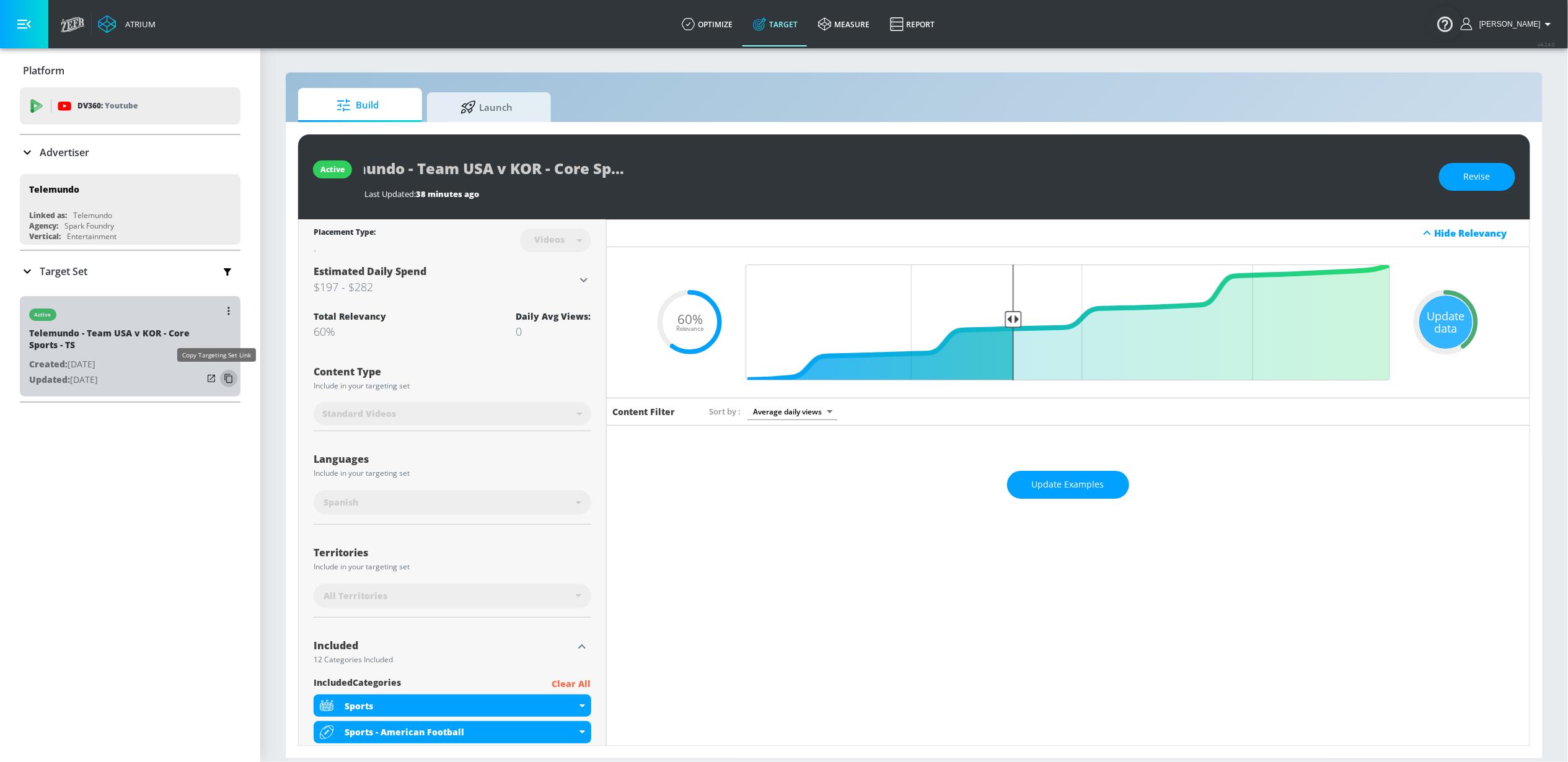
click at [219, 378] on icon "button" at bounding box center [228, 378] width 19 height 19
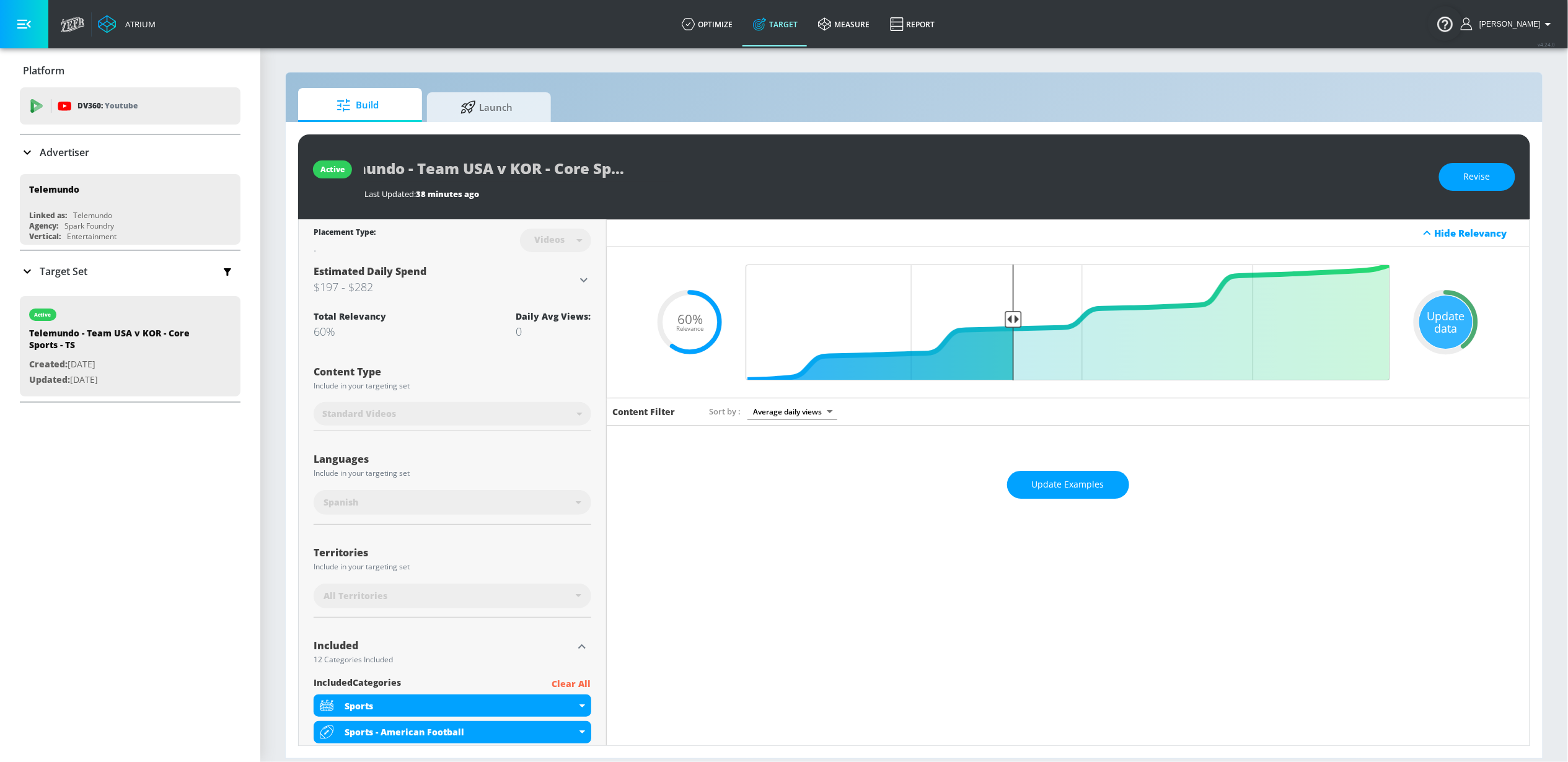
click at [541, 397] on div "Content Type Include in your targeting set Standard Videos standard ​" at bounding box center [452, 392] width 278 height 78
click at [1457, 325] on div "Update data" at bounding box center [1445, 322] width 53 height 53
